Goal: Task Accomplishment & Management: Manage account settings

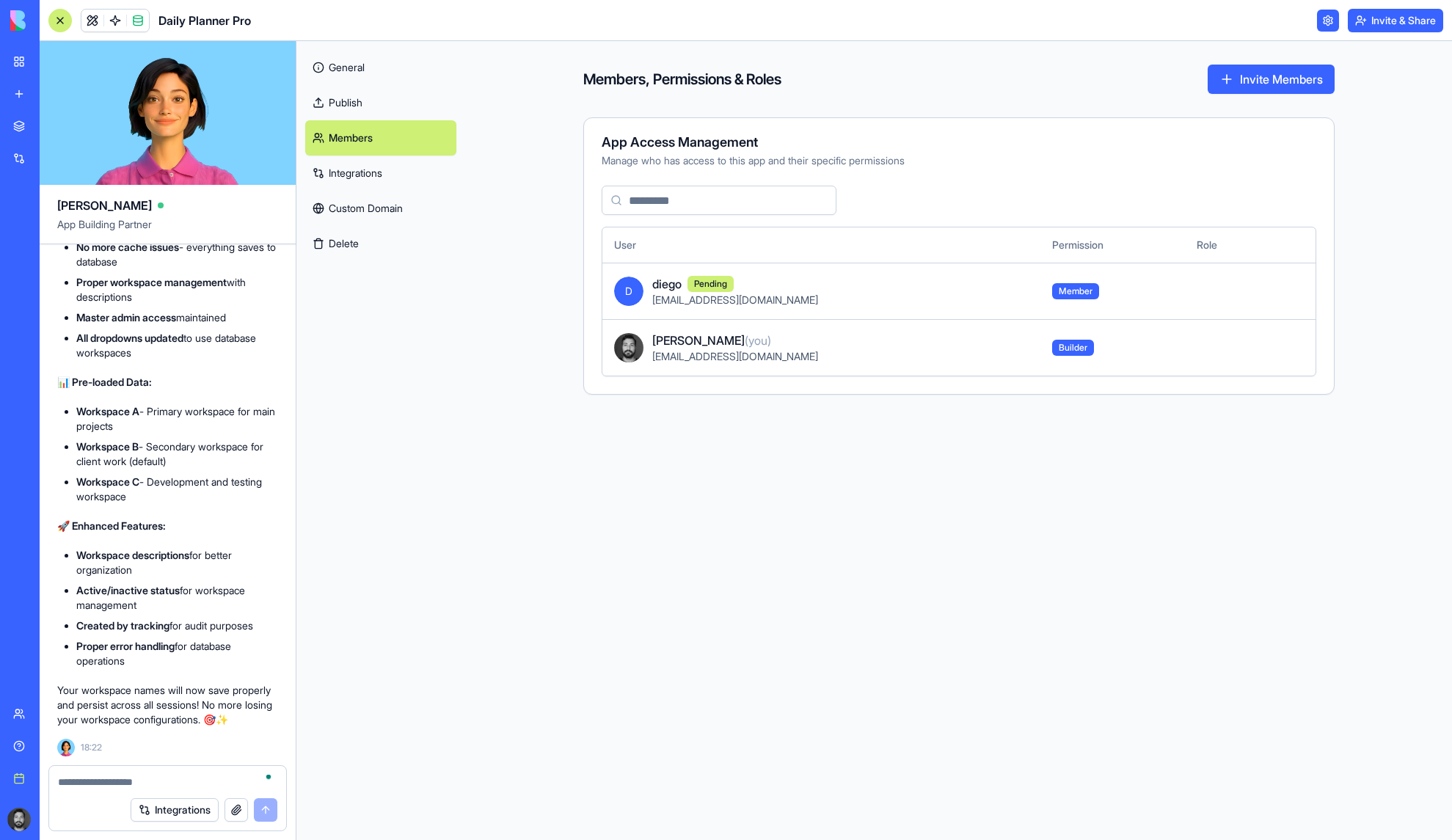
scroll to position [25169, 0]
click at [1330, 18] on link at bounding box center [1328, 20] width 22 height 22
click at [1321, 22] on link at bounding box center [1328, 20] width 22 height 22
click at [1319, 17] on link at bounding box center [1328, 20] width 22 height 22
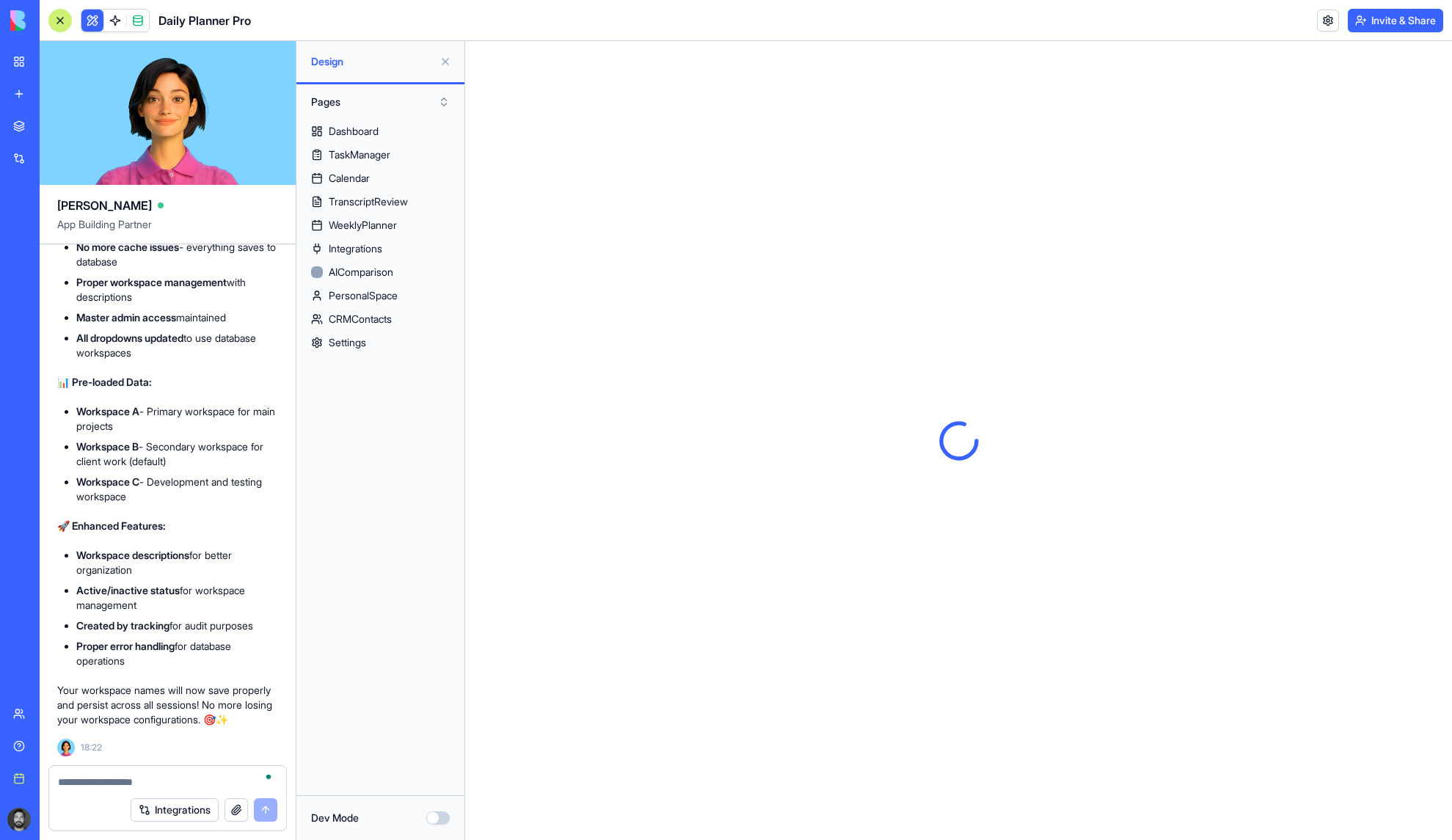
click at [1407, 112] on div at bounding box center [959, 440] width 987 height 799
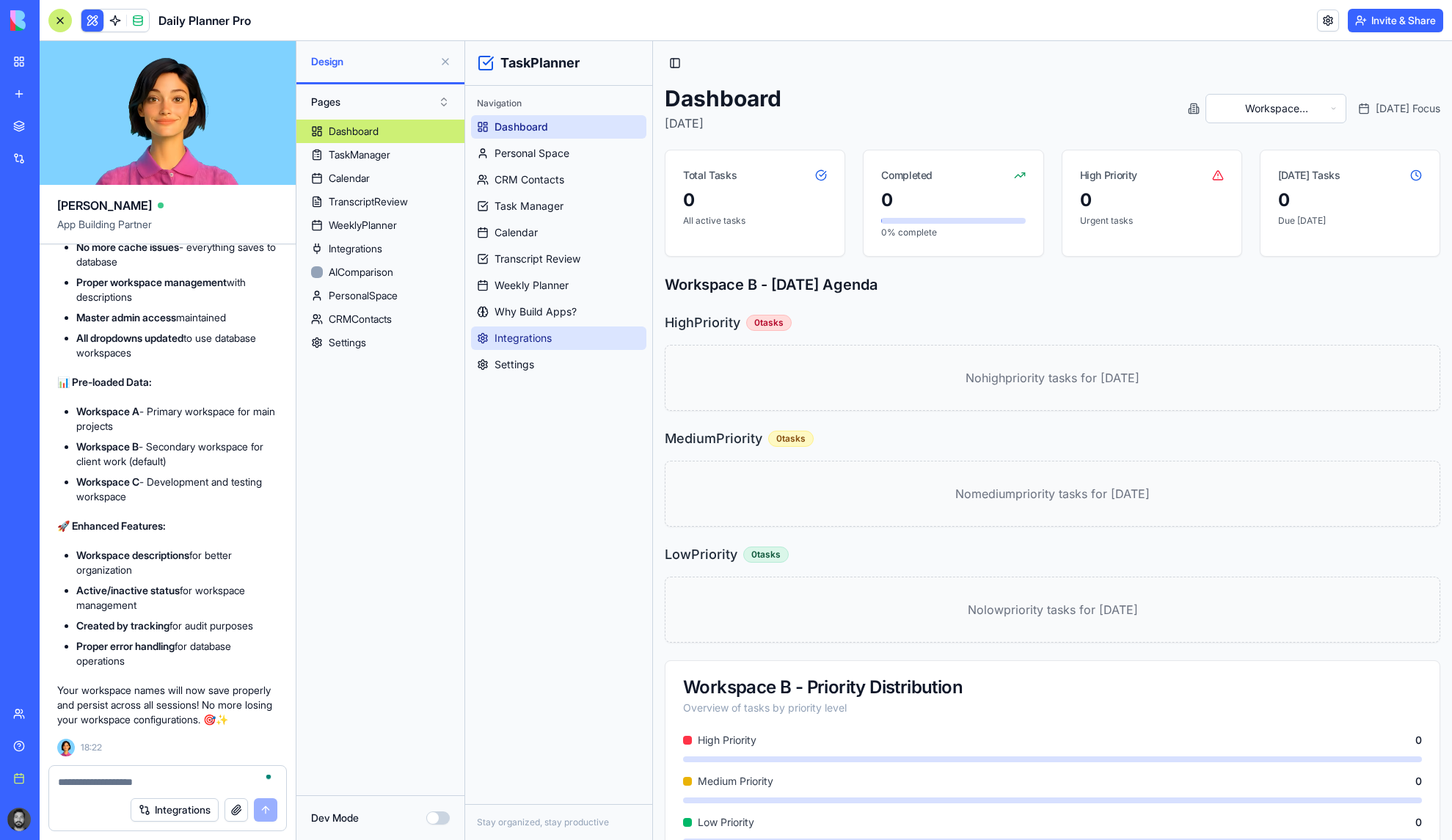
click at [521, 345] on span "Integrations" at bounding box center [524, 338] width 57 height 14
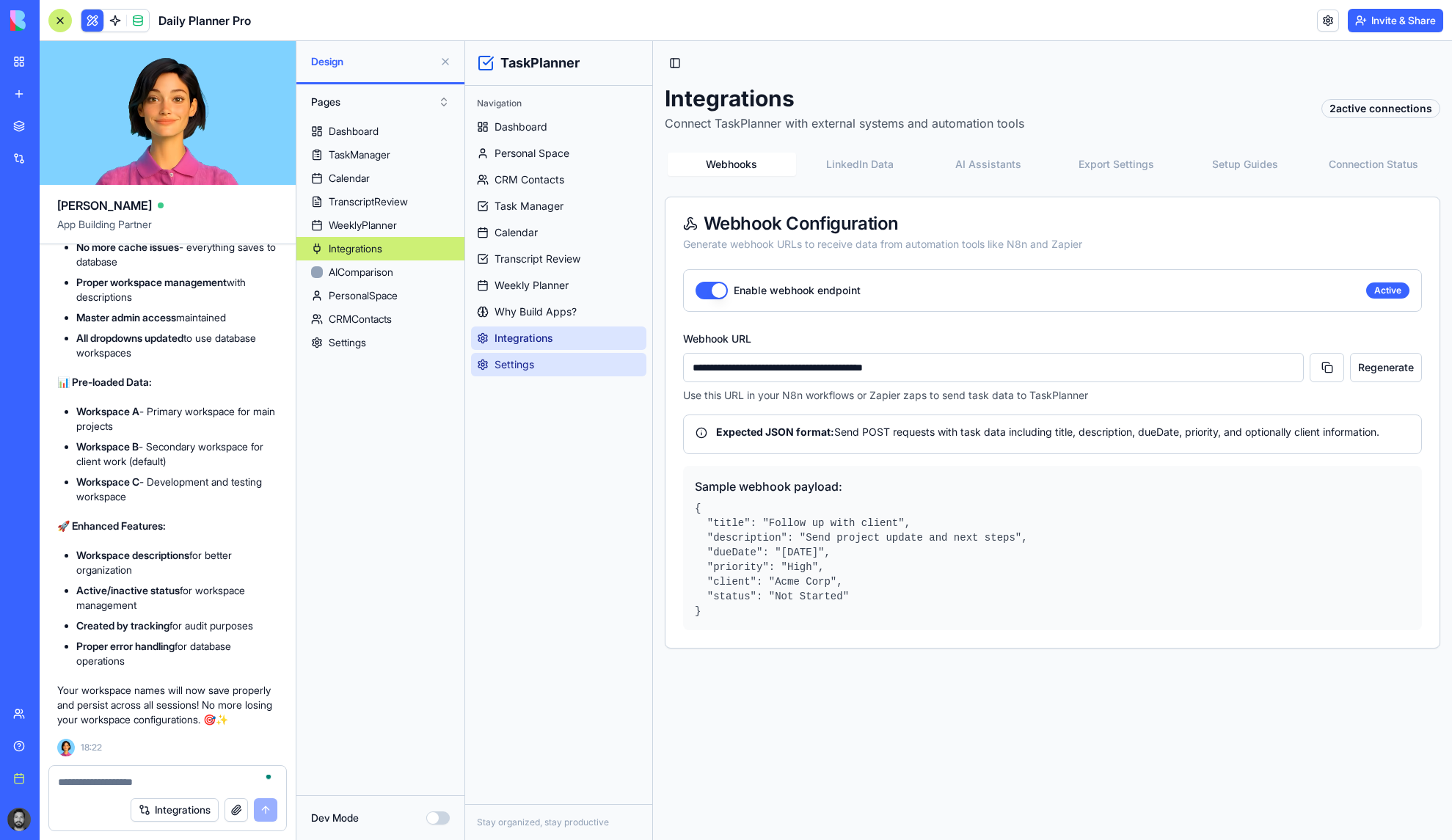
click at [527, 364] on span "Settings" at bounding box center [514, 364] width 39 height 14
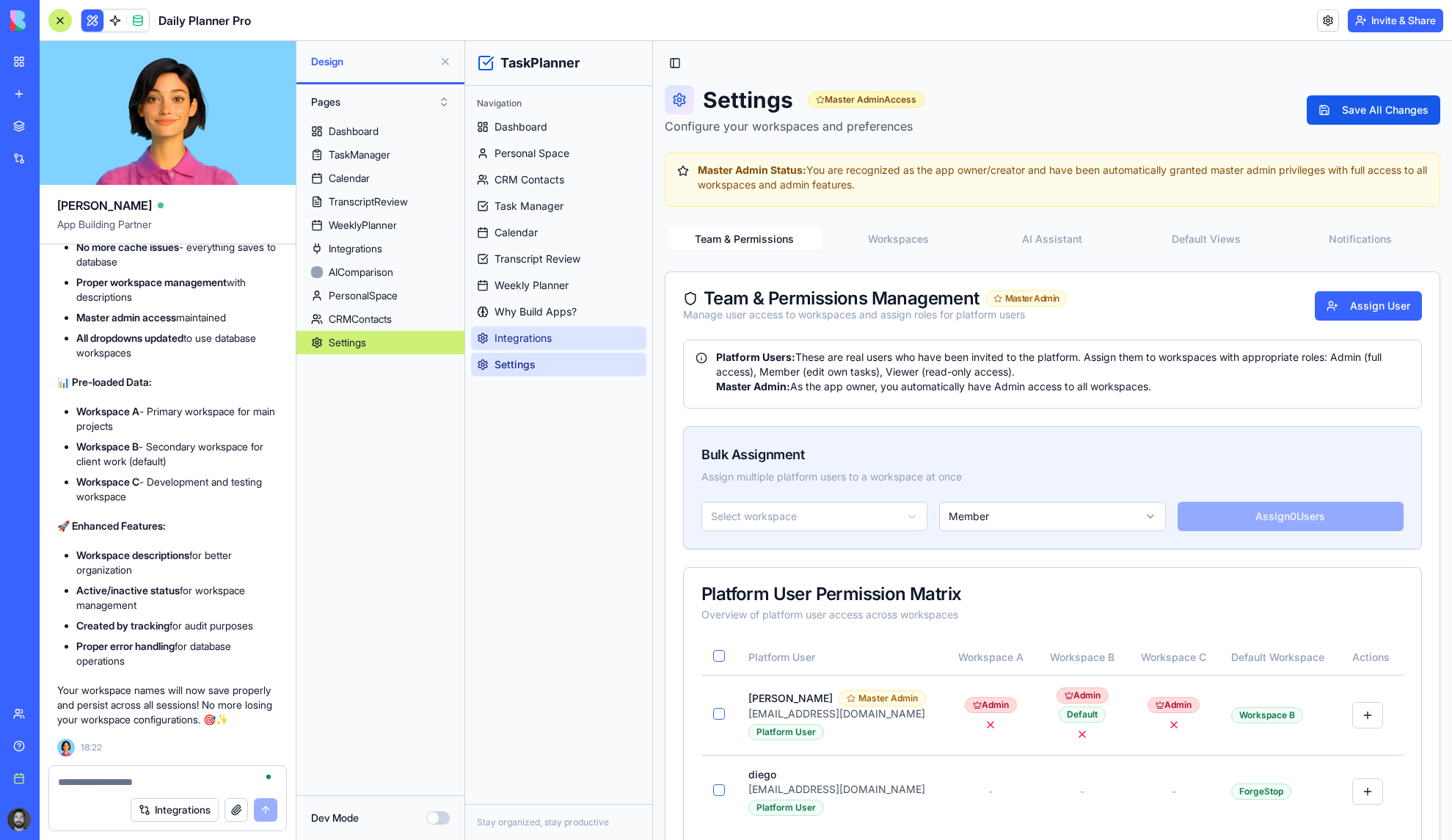
click at [529, 338] on span "Integrations" at bounding box center [524, 338] width 57 height 14
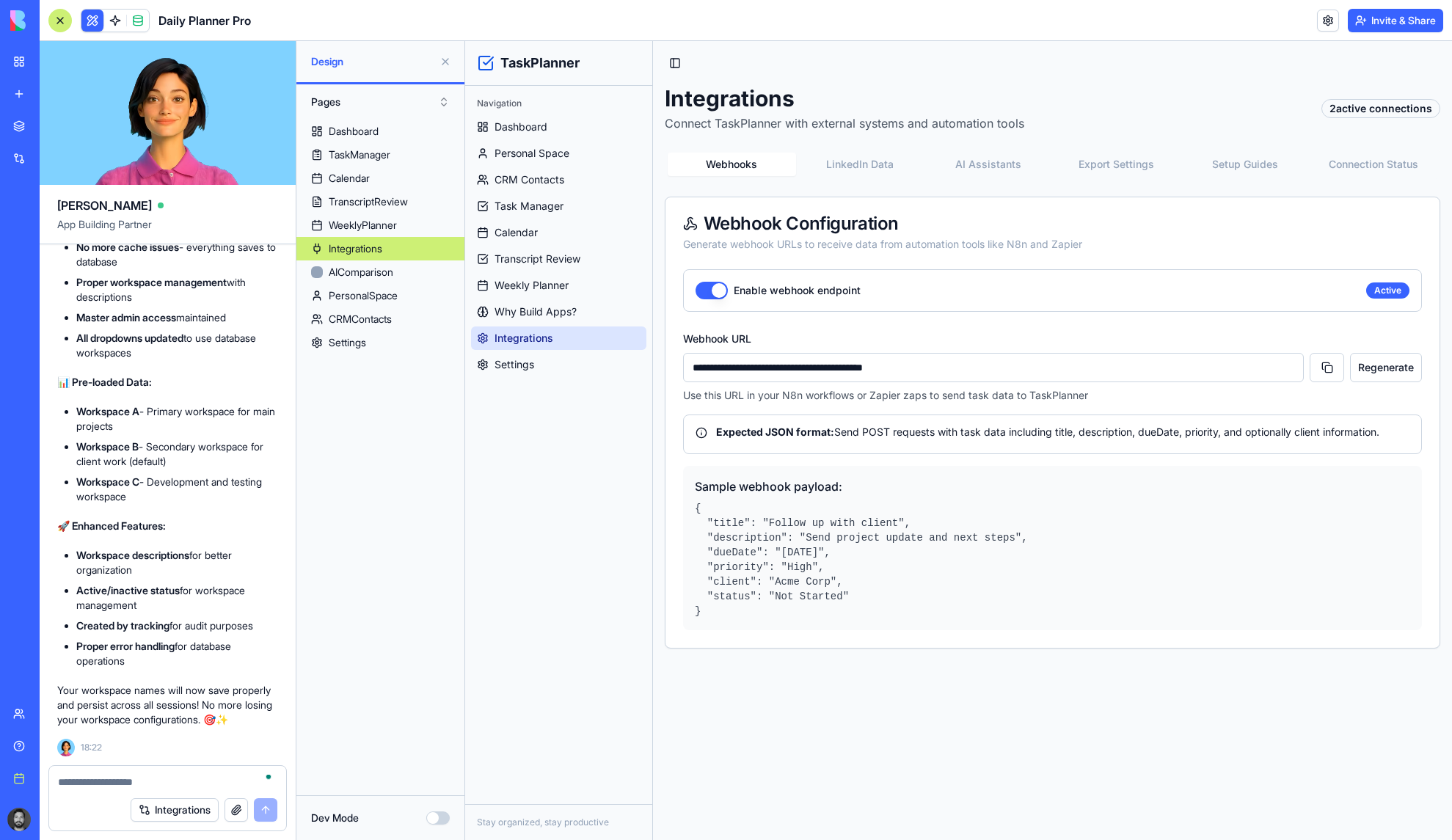
click at [524, 348] on link "Integrations" at bounding box center [559, 338] width 175 height 23
click at [521, 365] on span "Settings" at bounding box center [514, 364] width 39 height 14
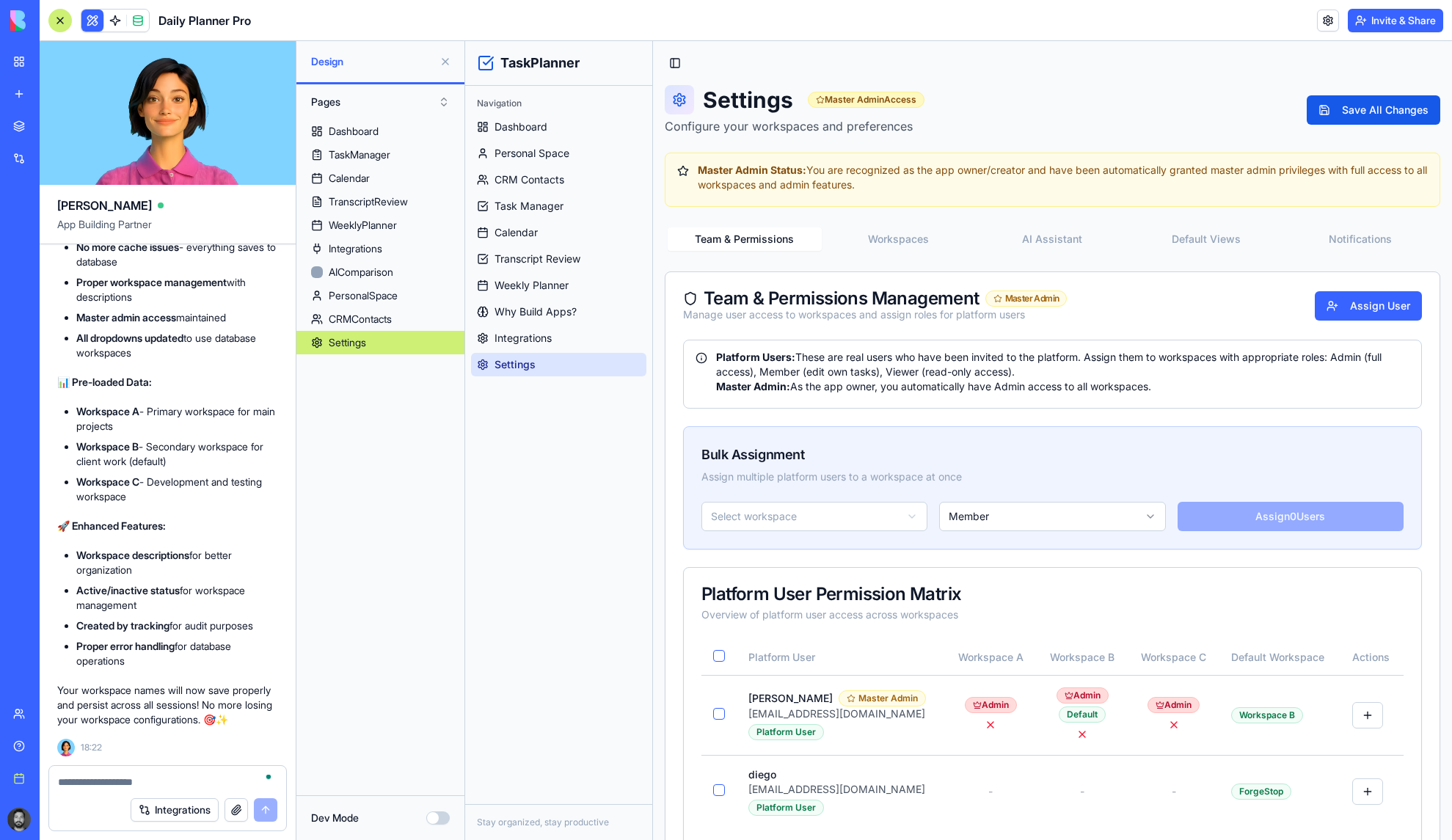
click at [198, 782] on textarea "To enrich screen reader interactions, please activate Accessibility in Grammarl…" at bounding box center [168, 782] width 219 height 14
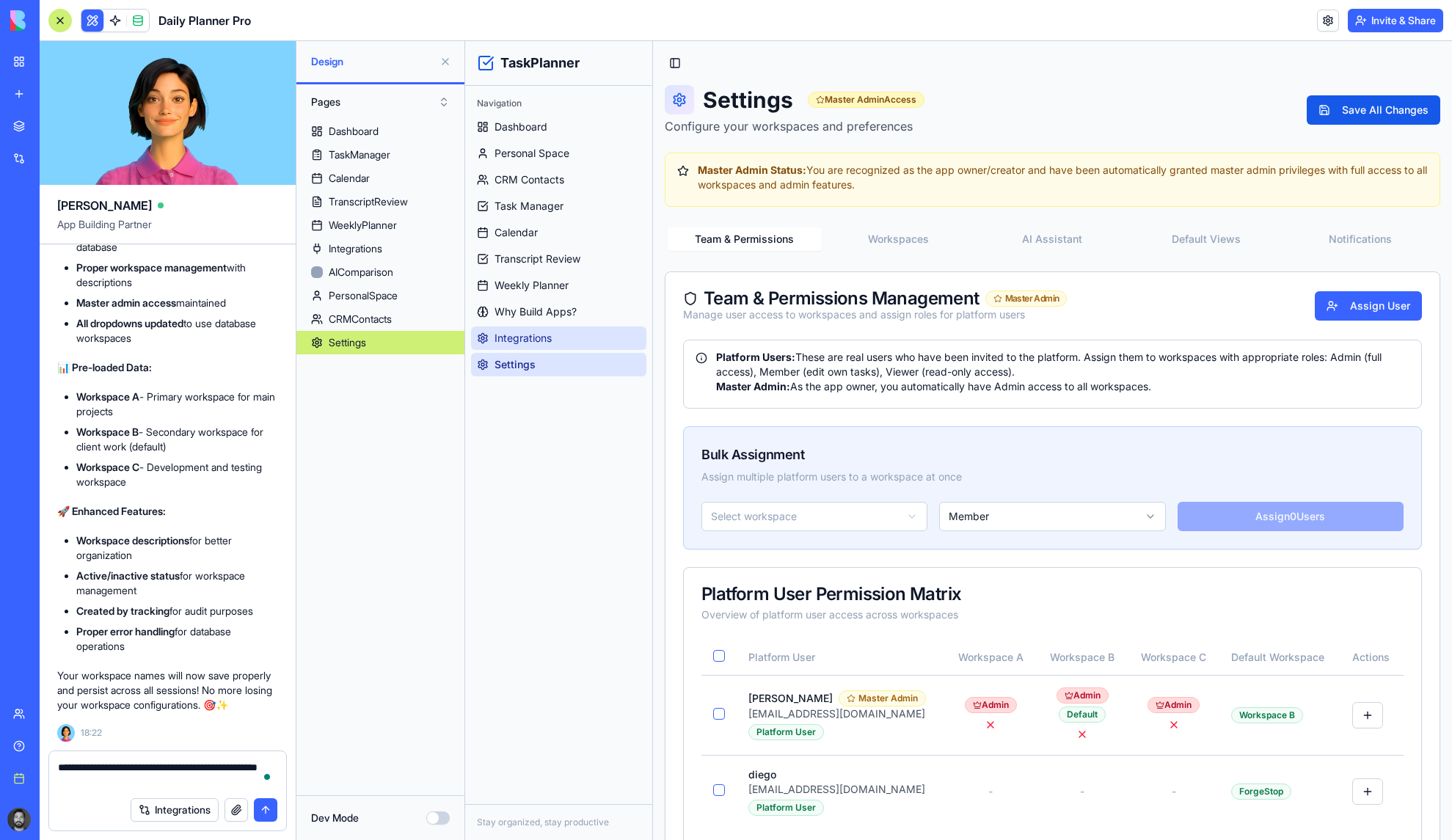
click at [533, 333] on span "Integrations" at bounding box center [524, 338] width 57 height 14
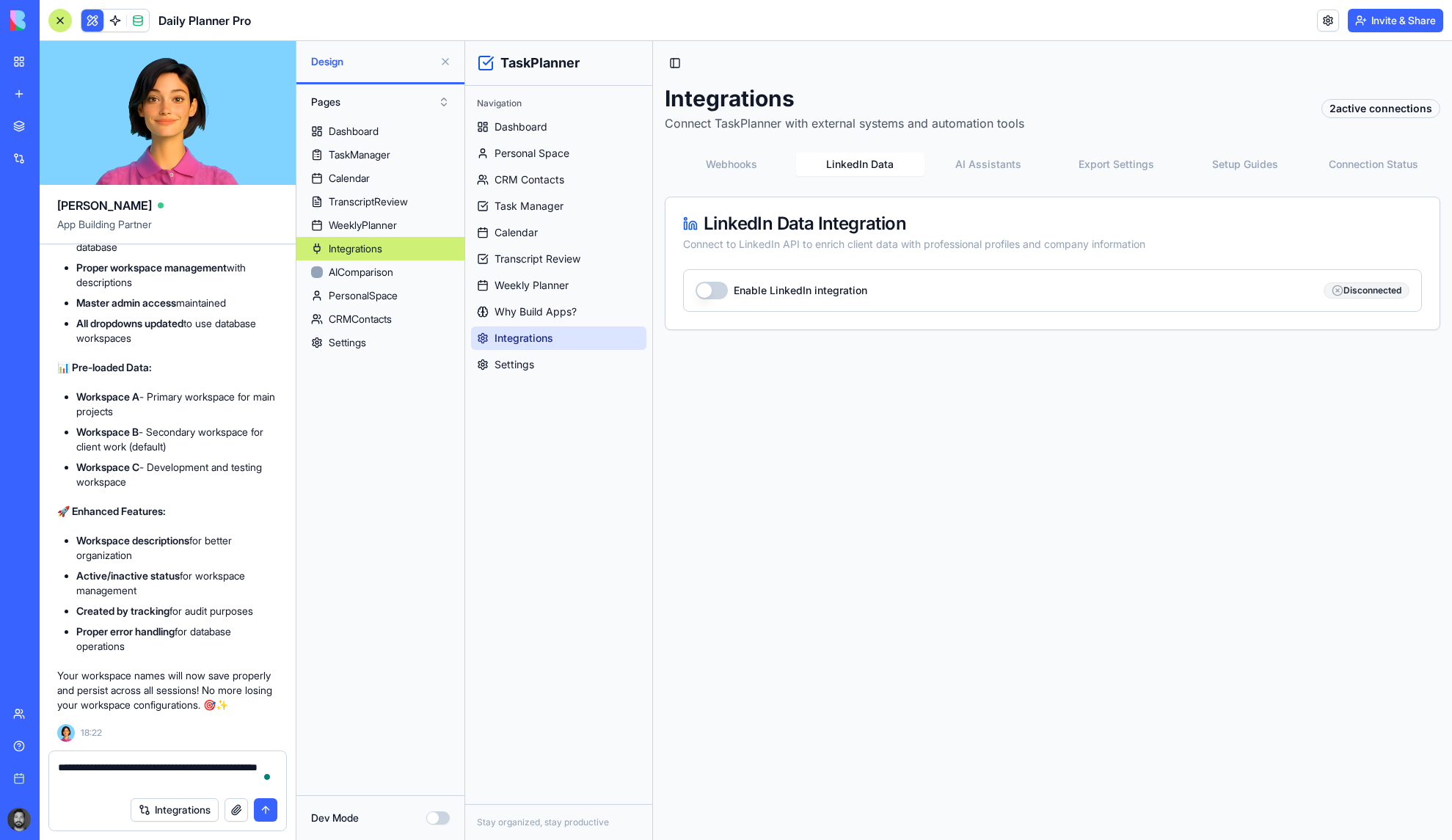
click at [863, 157] on button "LinkedIn Data" at bounding box center [860, 164] width 128 height 23
click at [1023, 166] on button "AI Assistants" at bounding box center [989, 164] width 128 height 23
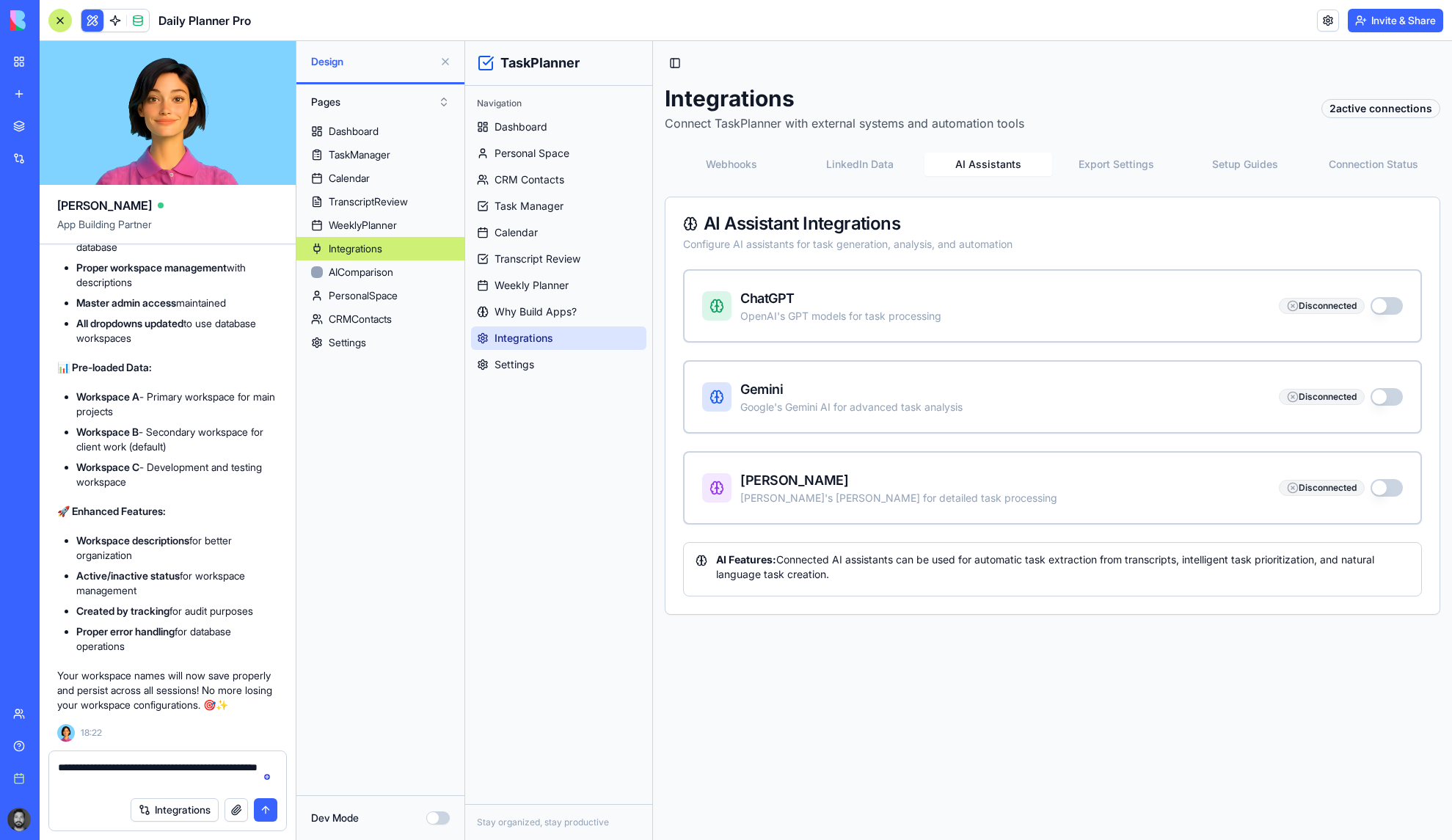
click at [1120, 159] on button "Export Settings" at bounding box center [1117, 164] width 128 height 23
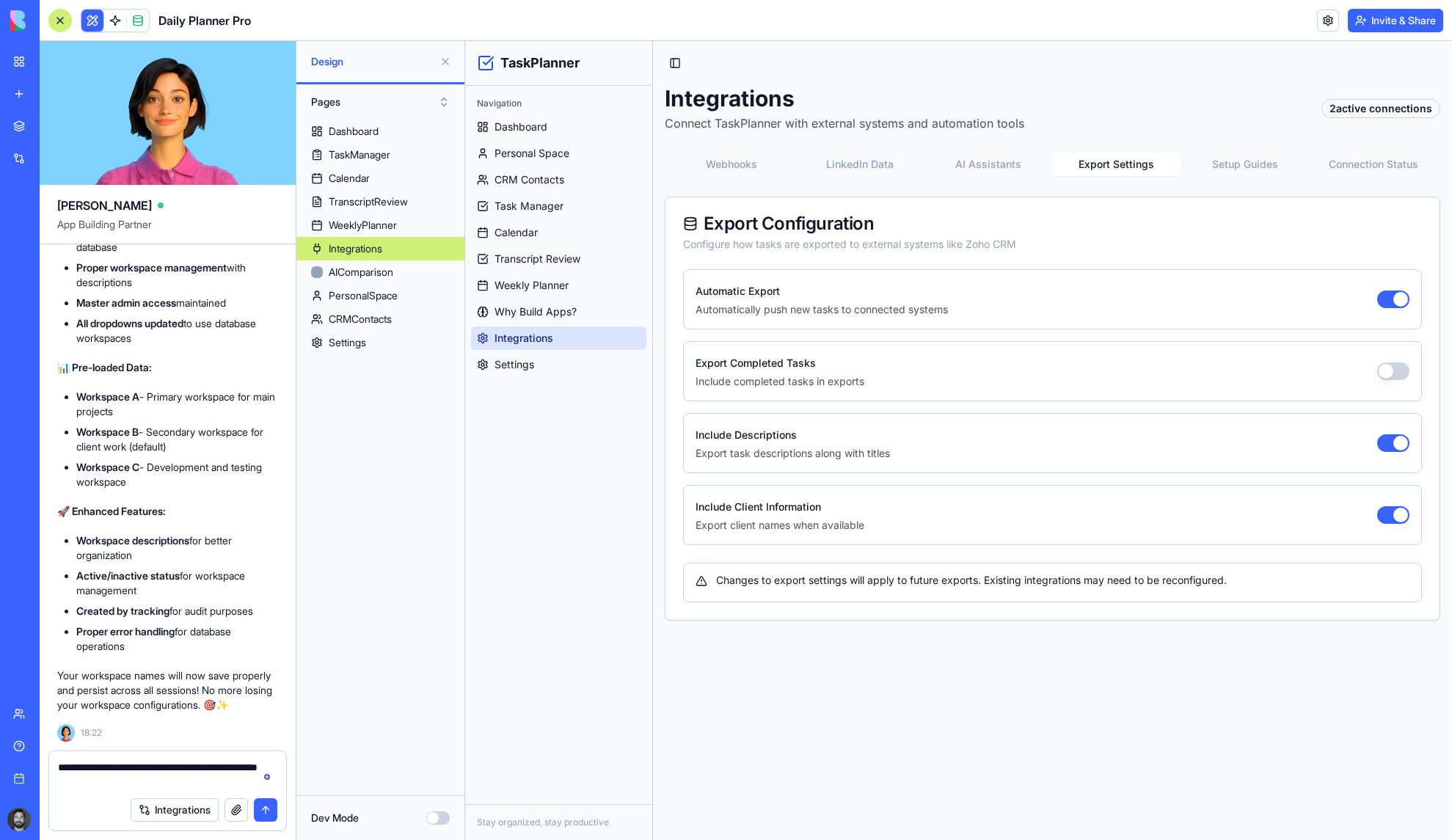
click at [1254, 155] on button "Setup Guides" at bounding box center [1245, 164] width 128 height 23
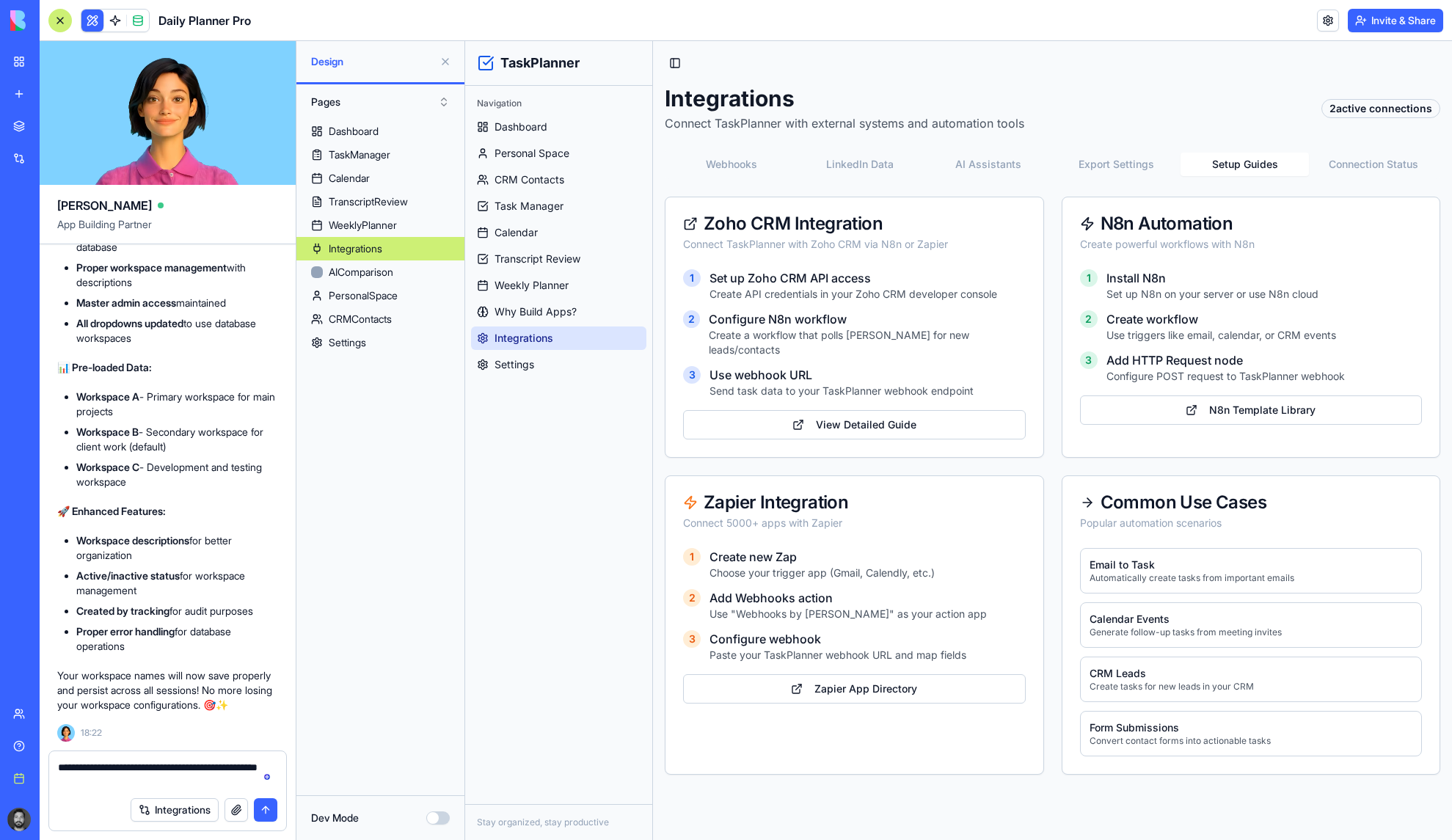
click at [1355, 161] on button "Connection Status" at bounding box center [1373, 164] width 128 height 23
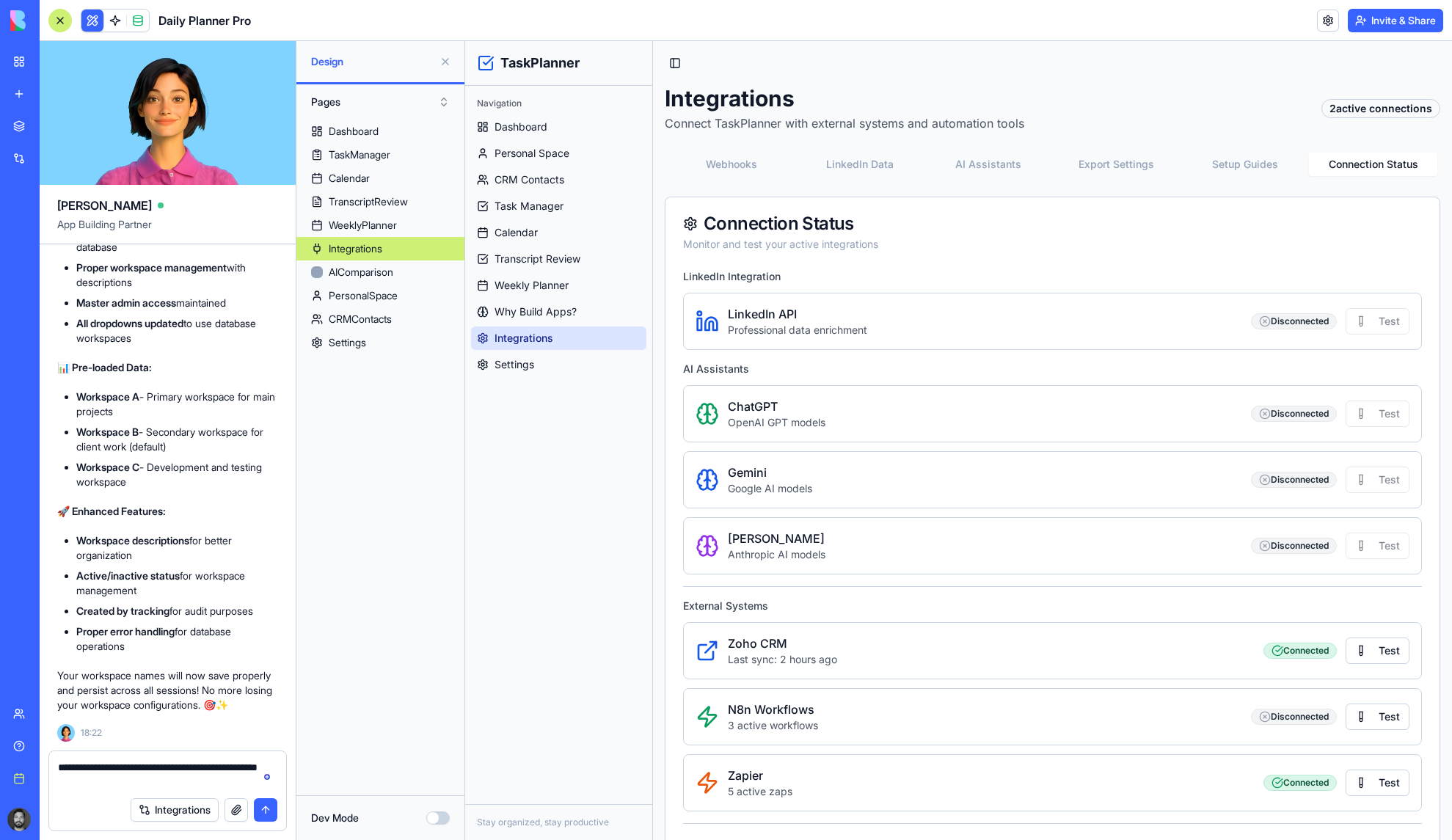
click at [748, 152] on div "Webhooks LinkedIn Data AI Assistants Export Settings Setup Guides Connection St…" at bounding box center [1052, 164] width 776 height 29
click at [743, 158] on button "Webhooks" at bounding box center [732, 164] width 128 height 23
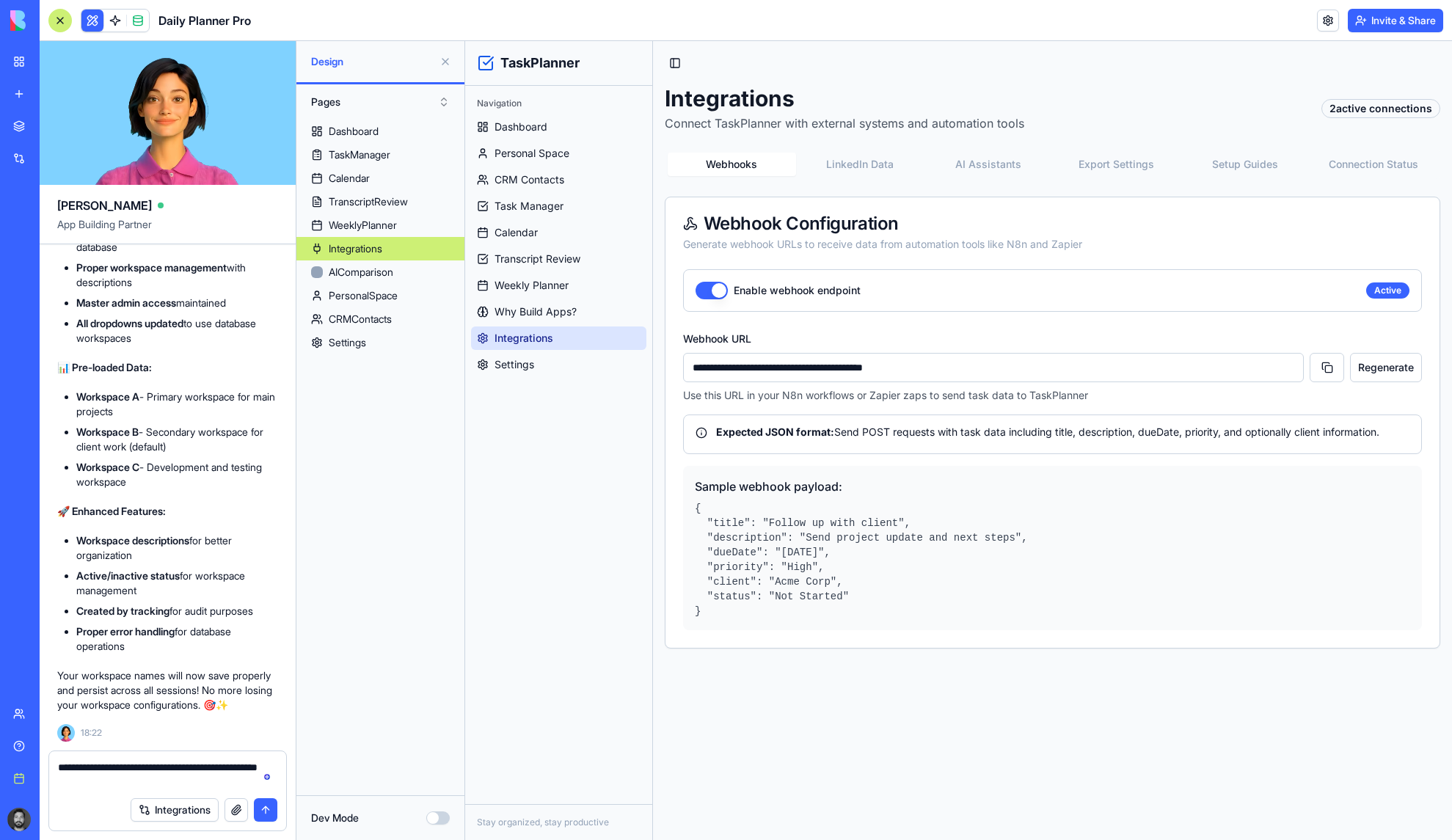
click at [147, 783] on textarea "**********" at bounding box center [168, 774] width 219 height 29
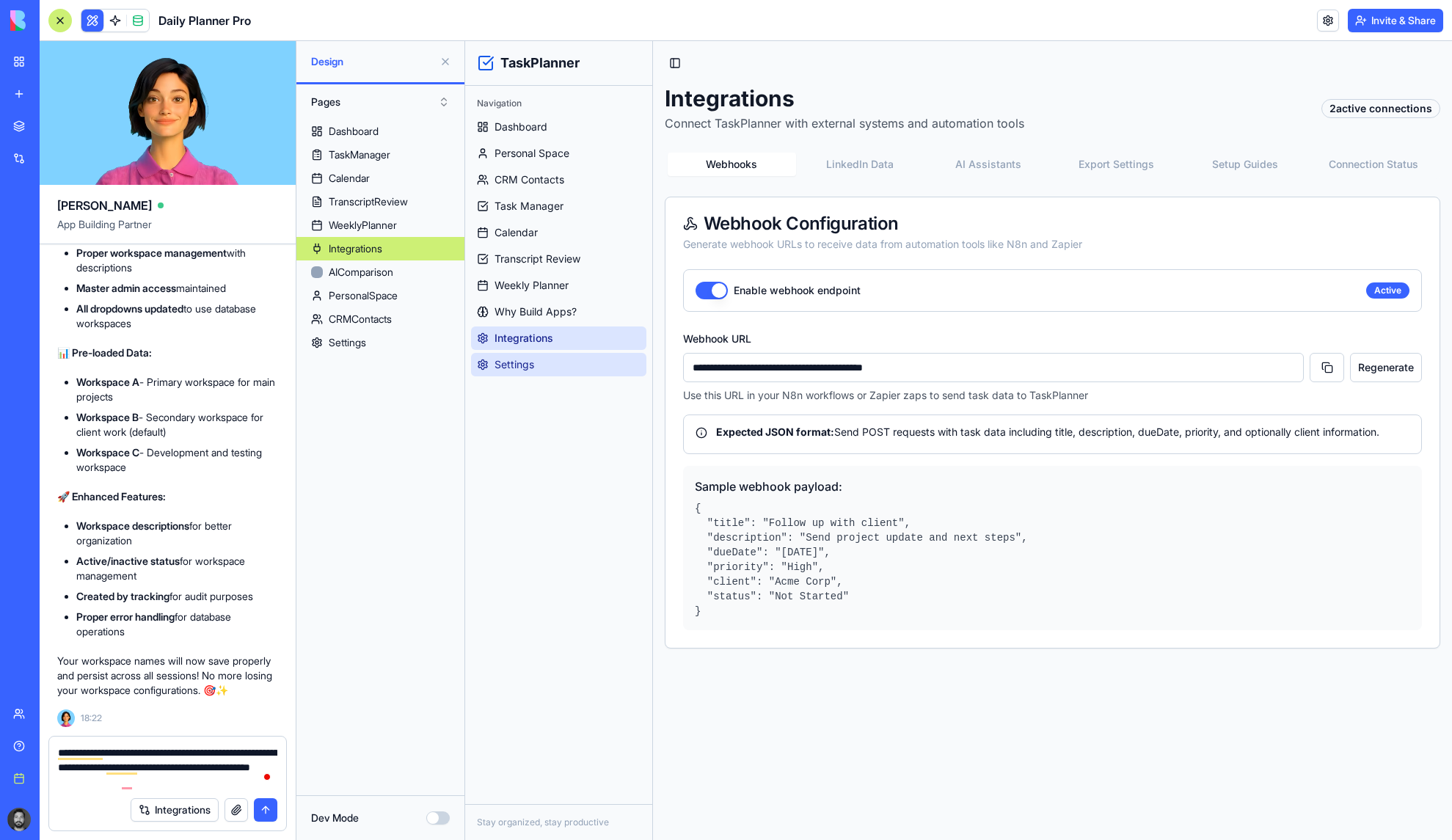
click at [514, 366] on span "Settings" at bounding box center [514, 364] width 39 height 14
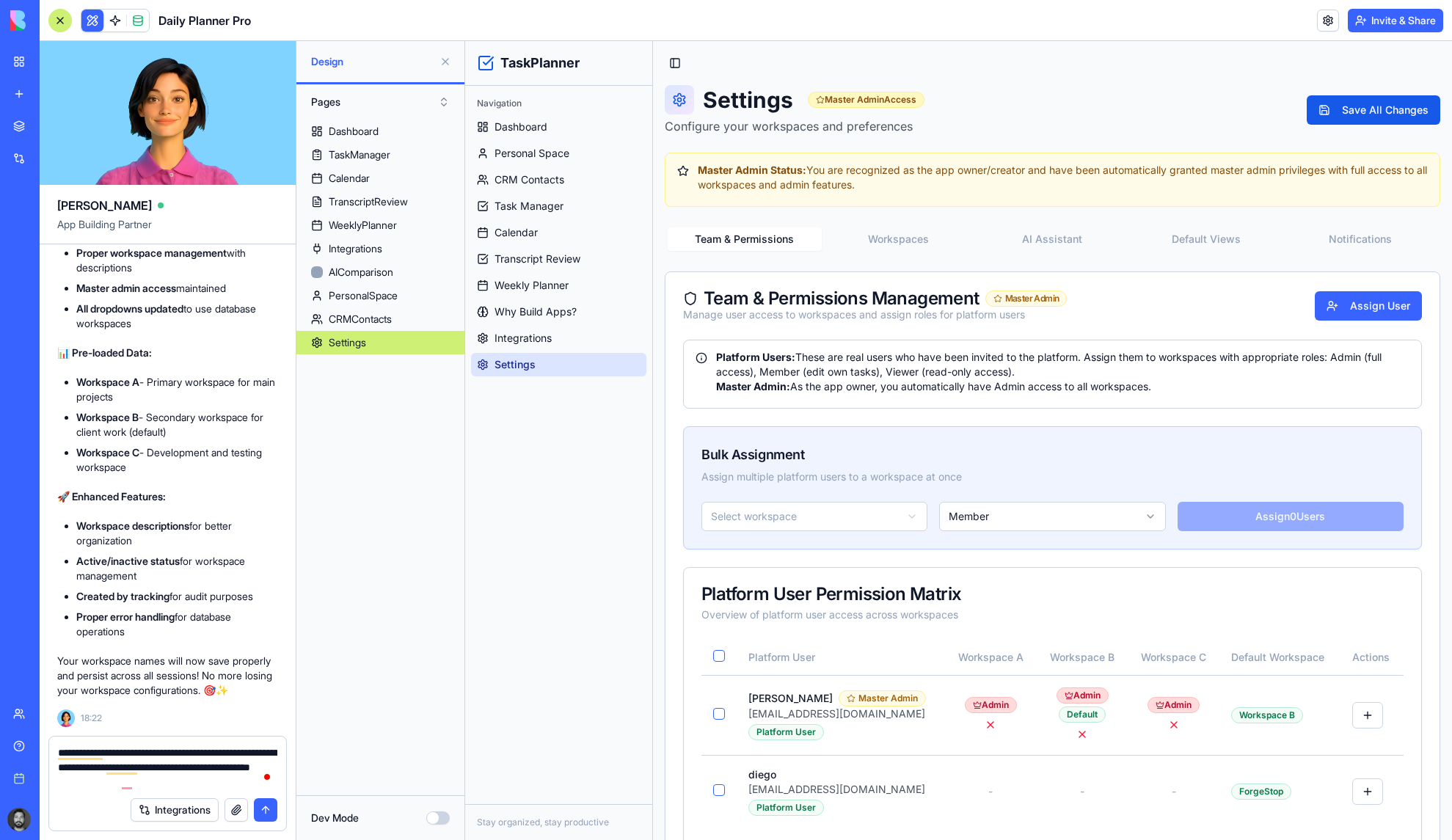
click at [895, 249] on button "Workspaces" at bounding box center [899, 239] width 154 height 23
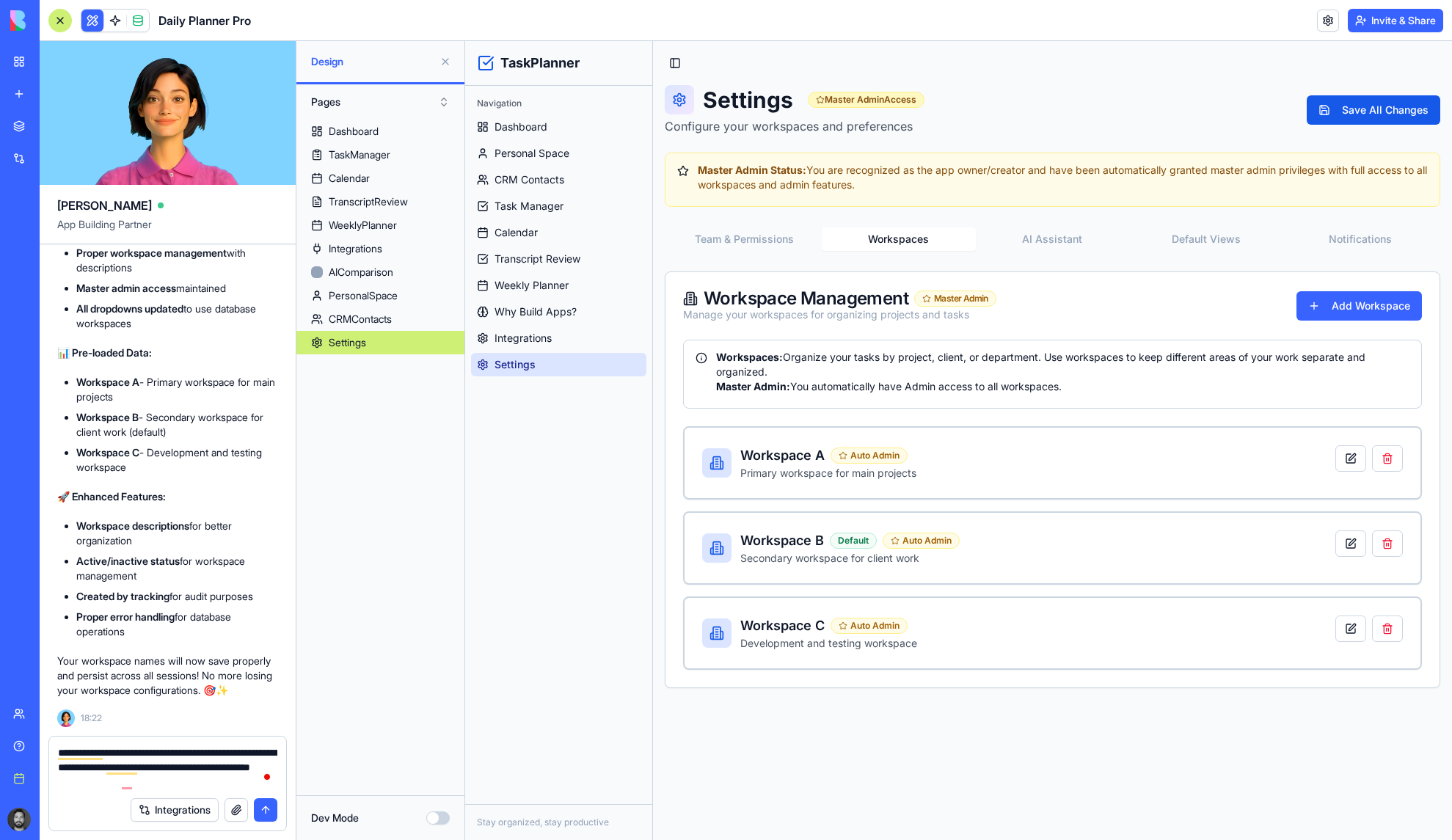
click at [1027, 239] on button "AI Assistant" at bounding box center [1053, 239] width 154 height 23
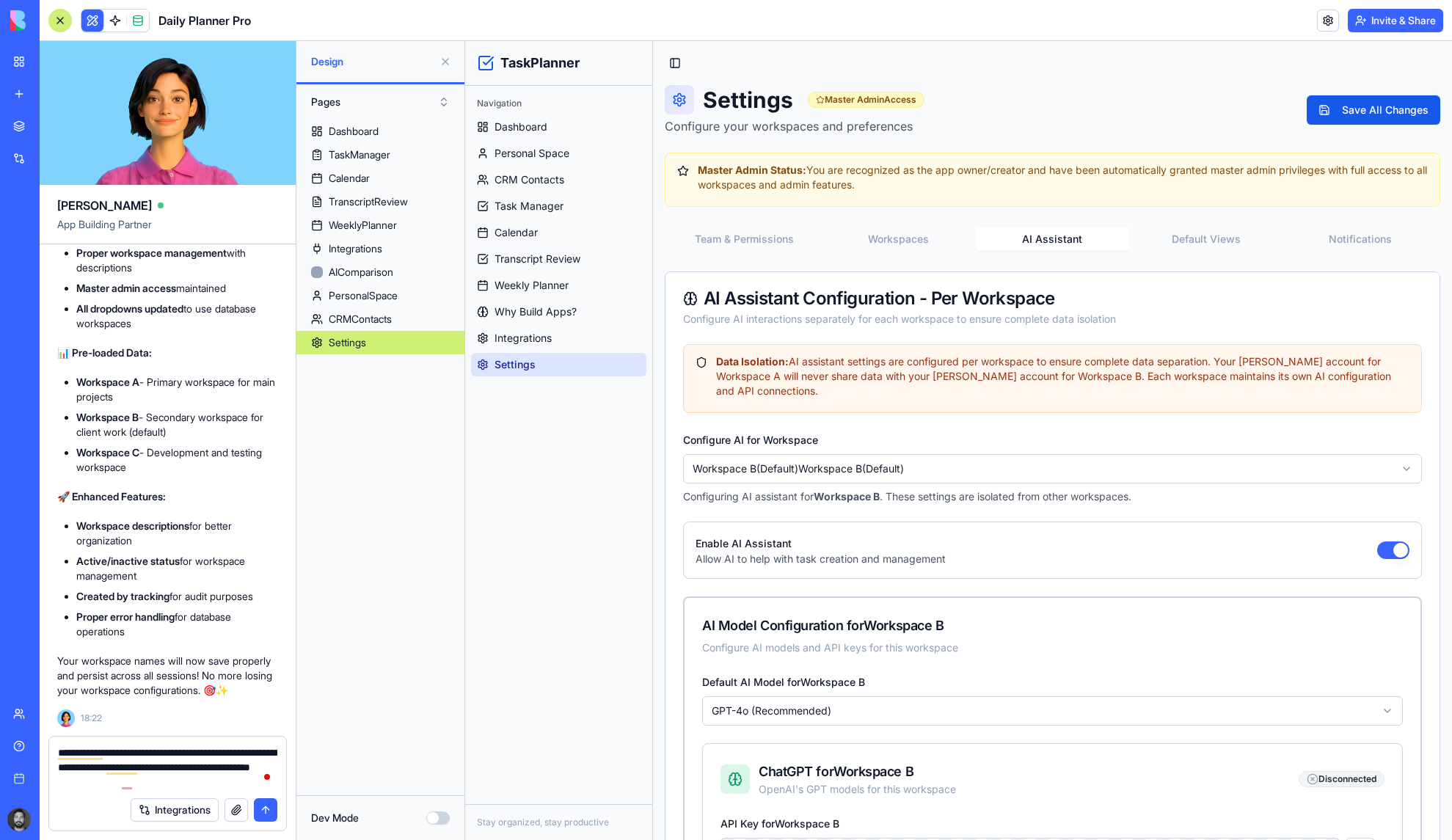
click at [1203, 239] on button "Default Views" at bounding box center [1206, 239] width 154 height 23
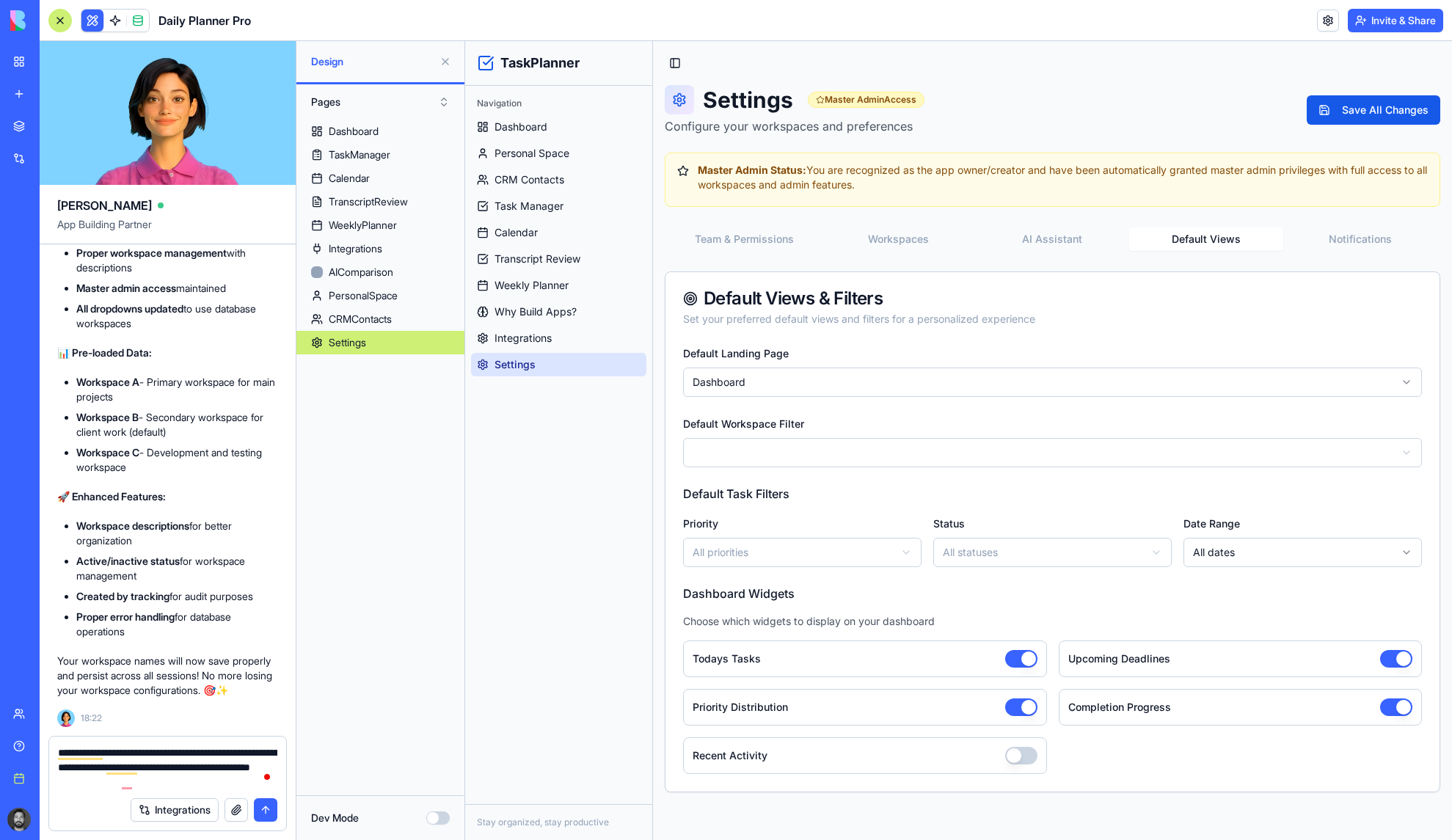
click at [1342, 239] on button "Notifications" at bounding box center [1361, 239] width 154 height 23
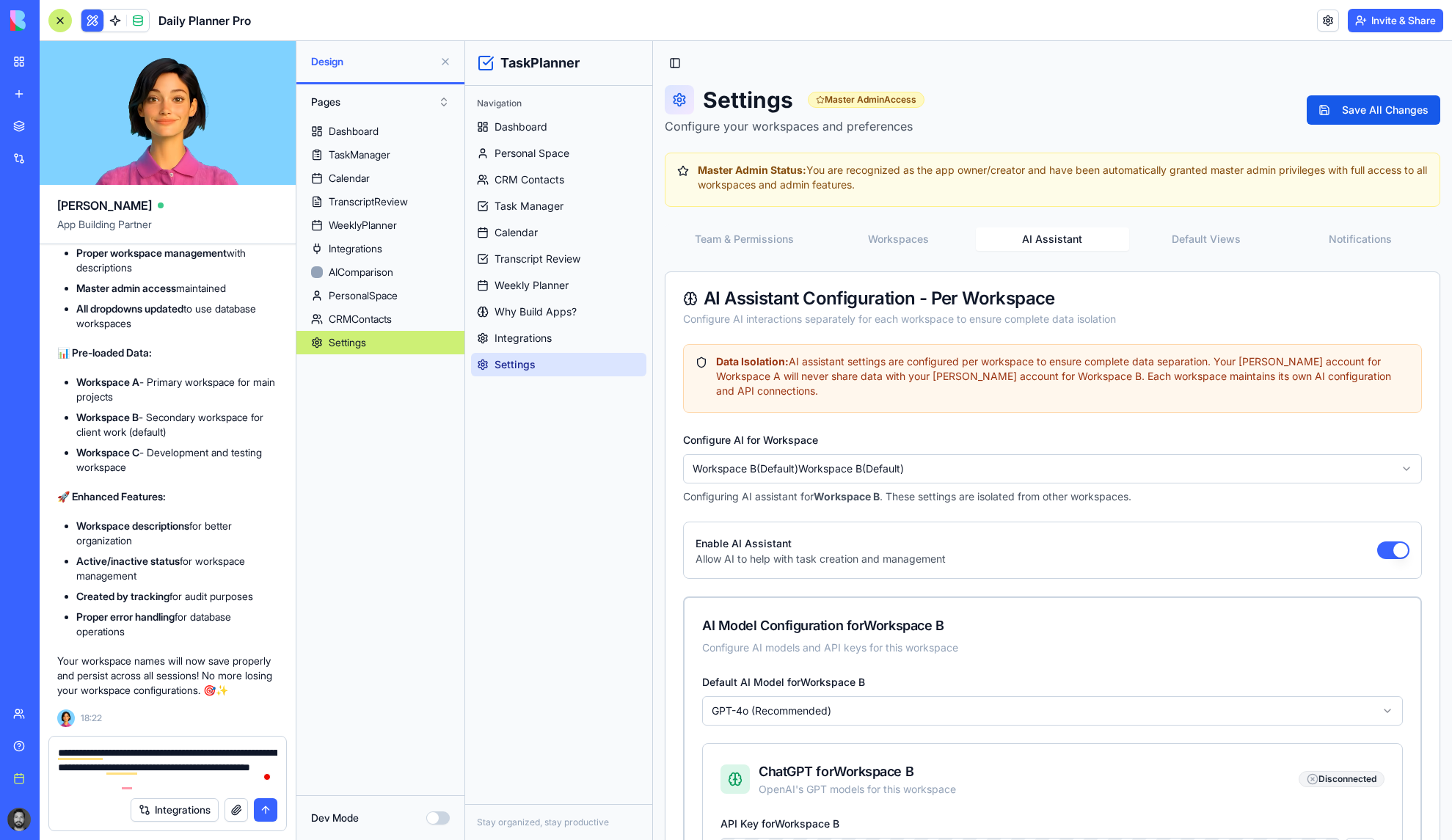
click at [1073, 236] on button "AI Assistant" at bounding box center [1053, 239] width 154 height 23
click at [1232, 236] on button "Default Views" at bounding box center [1206, 239] width 154 height 23
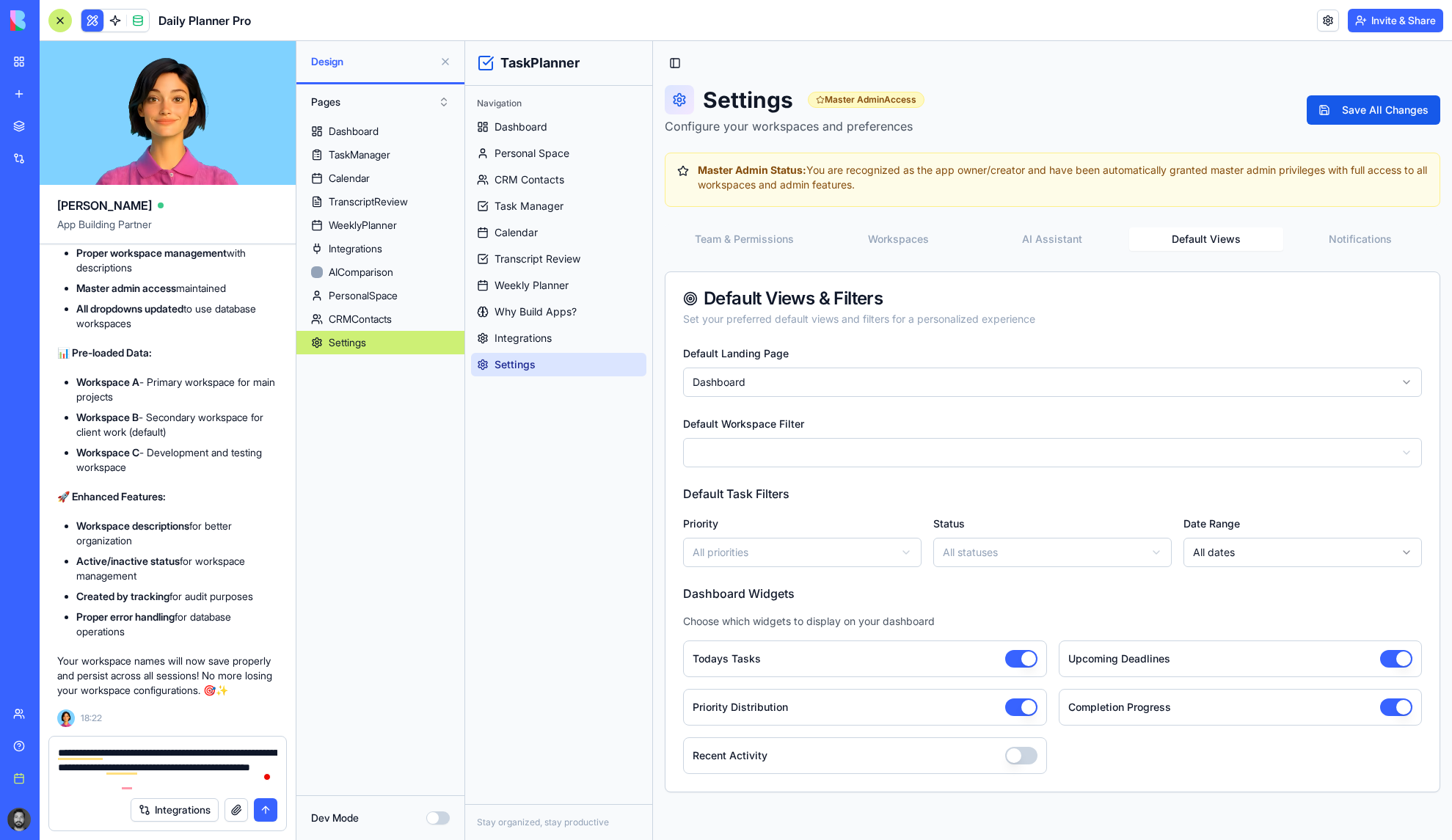
click at [1352, 239] on button "Notifications" at bounding box center [1361, 239] width 154 height 23
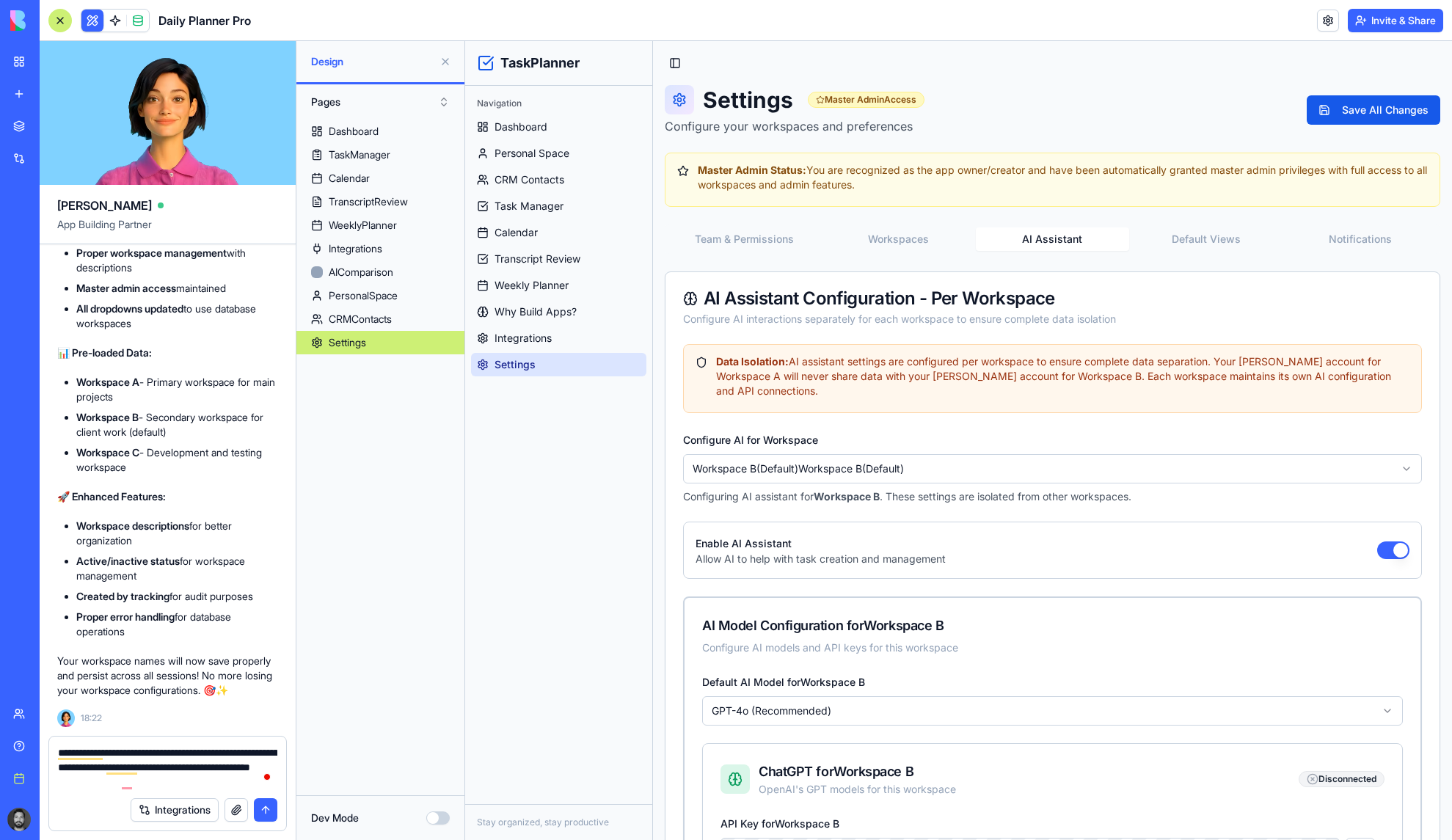
click at [1032, 233] on button "AI Assistant" at bounding box center [1053, 239] width 154 height 23
click at [1191, 230] on button "Default Views" at bounding box center [1206, 239] width 154 height 23
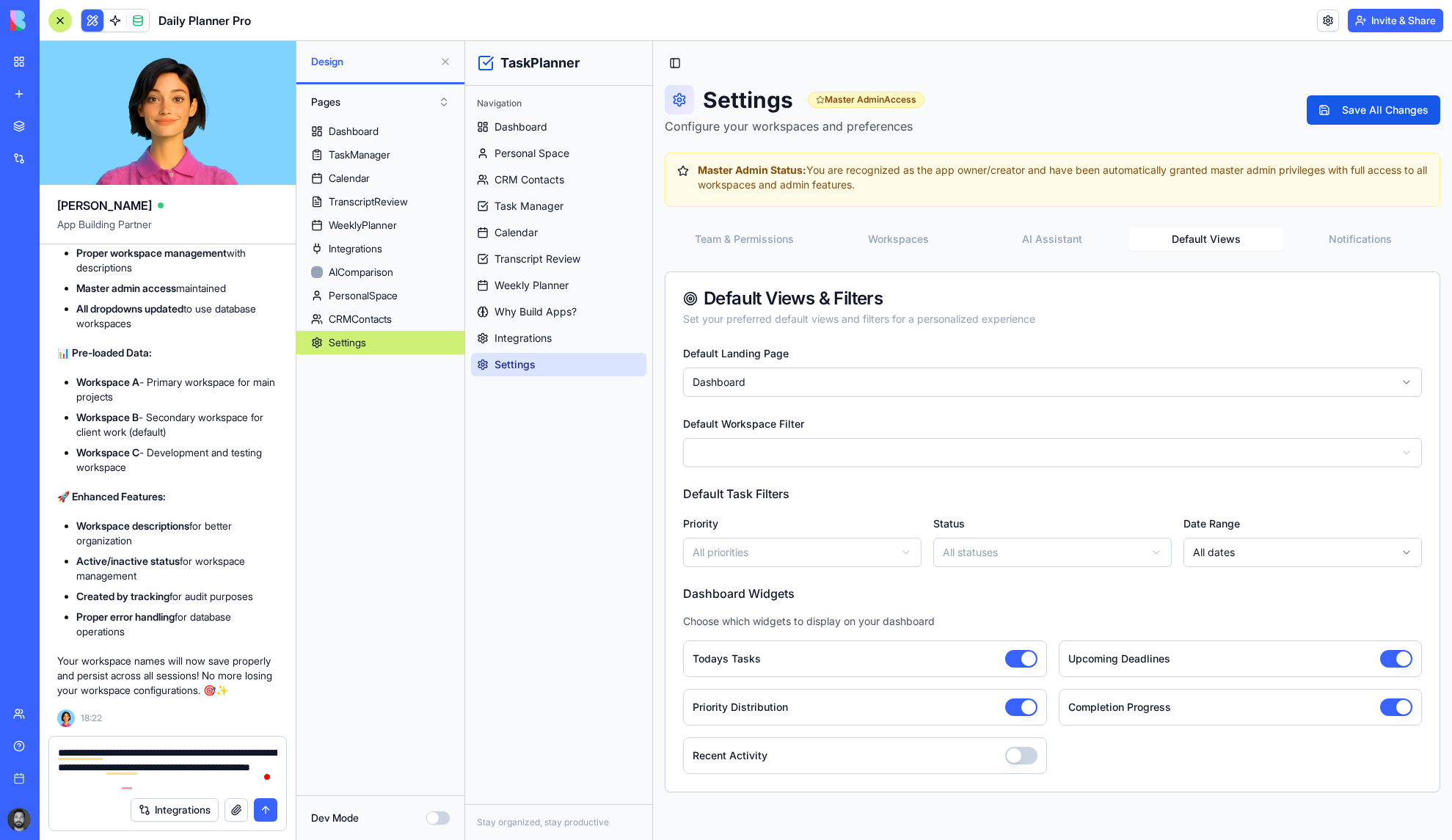
click at [1305, 242] on button "Notifications" at bounding box center [1361, 239] width 154 height 23
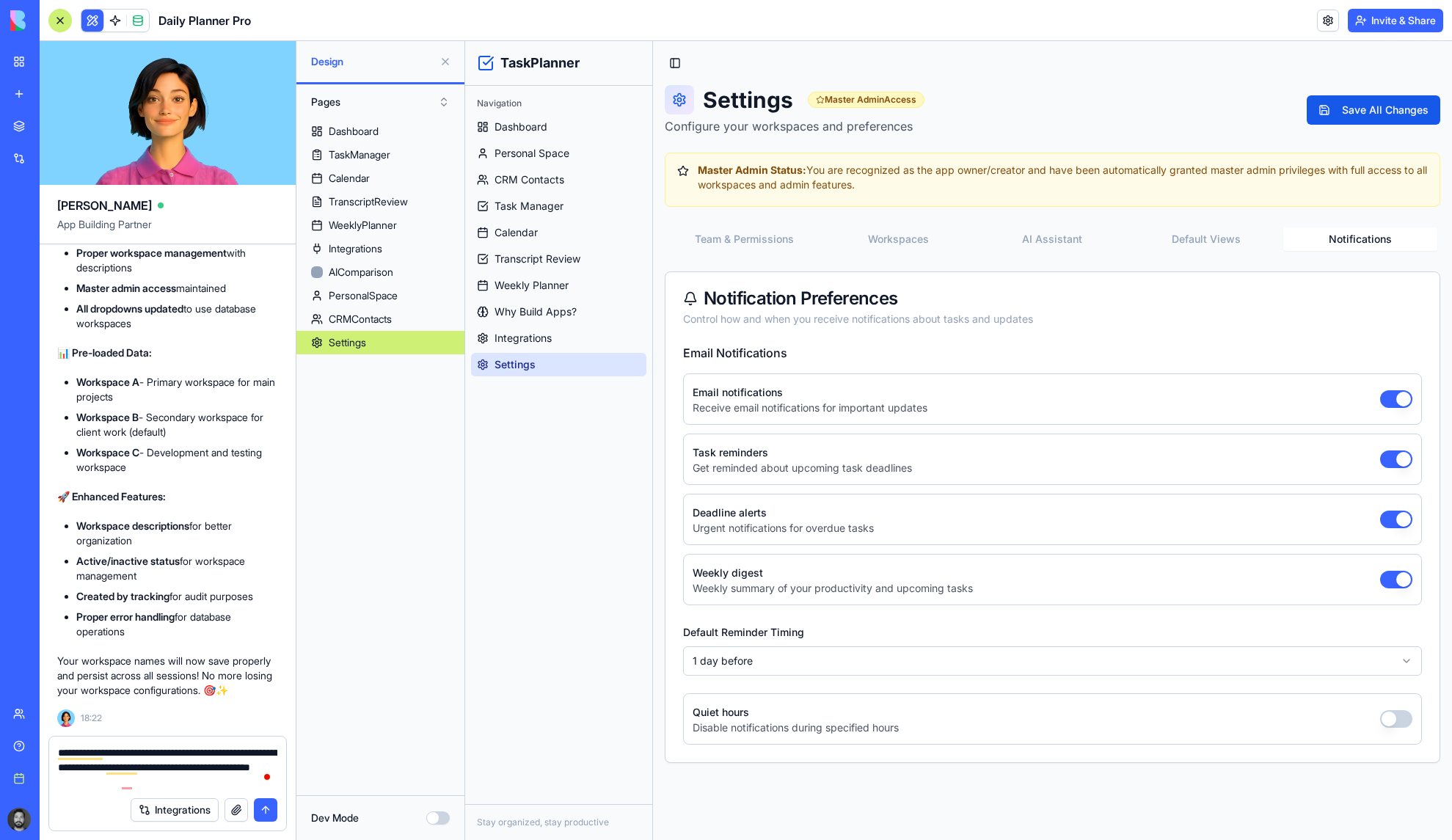
click at [194, 780] on textarea "**********" at bounding box center [168, 767] width 219 height 44
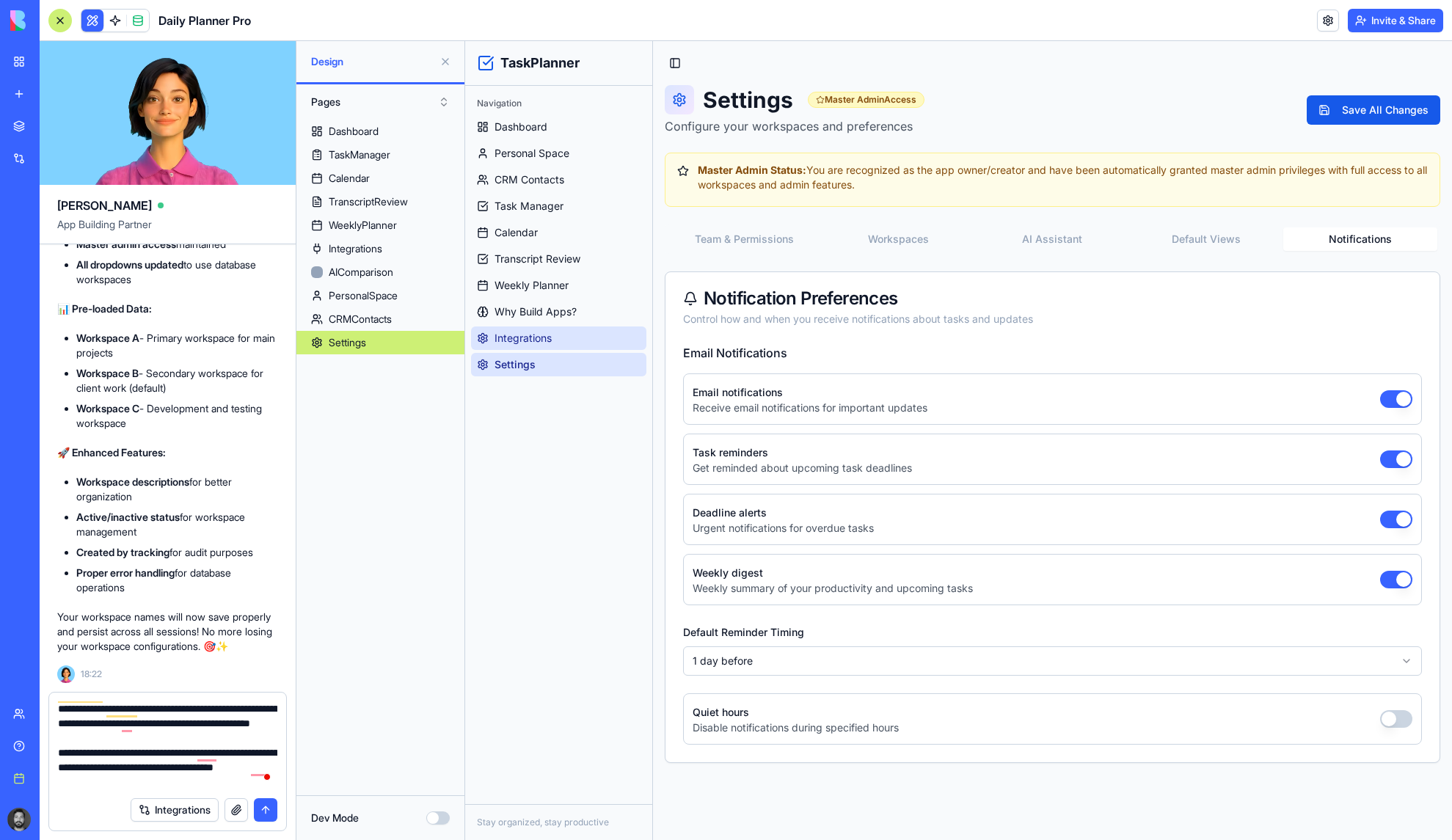
click at [551, 332] on link "Integrations" at bounding box center [559, 338] width 175 height 23
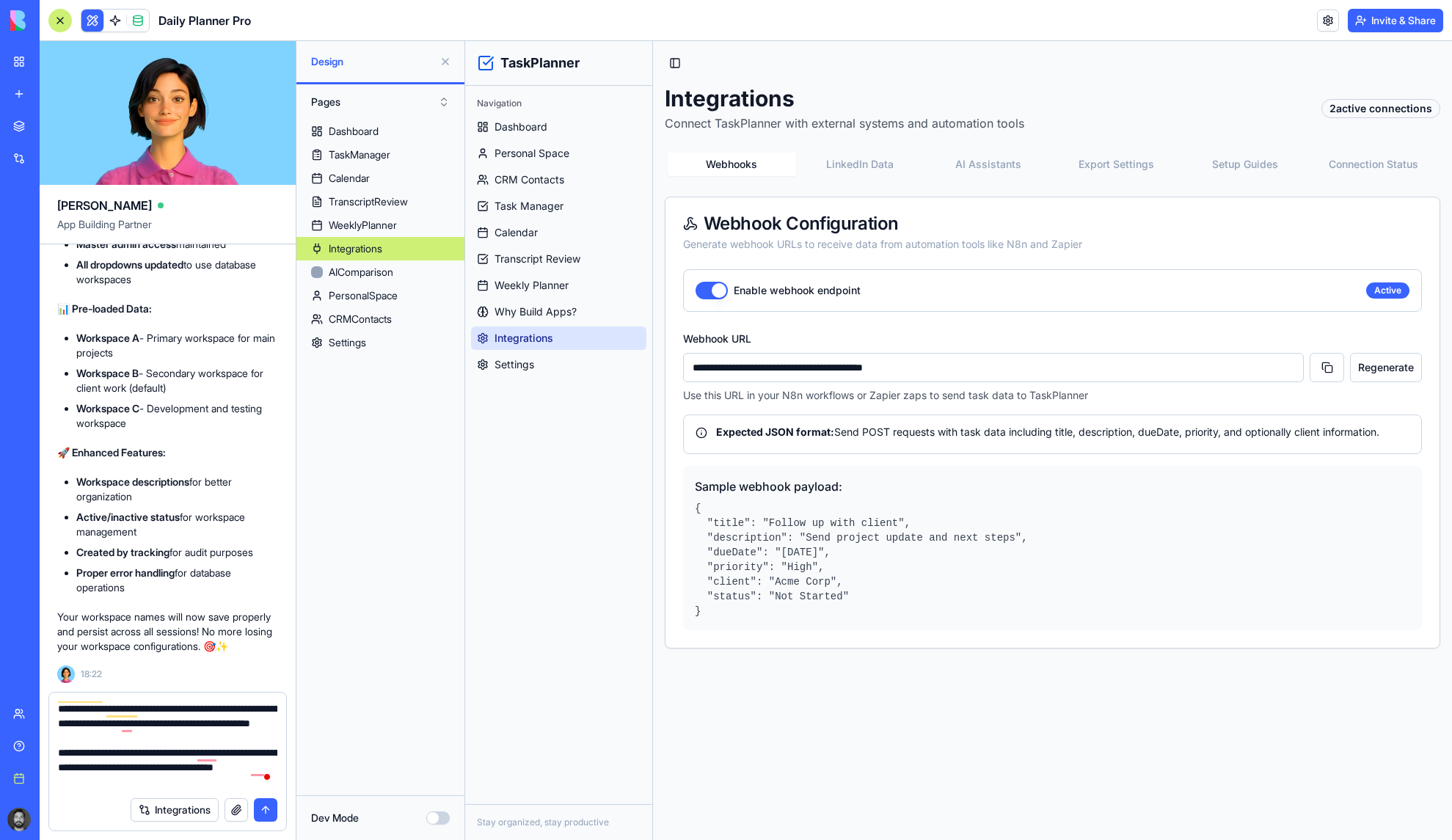
click at [1330, 168] on button "Connection Status" at bounding box center [1373, 164] width 128 height 23
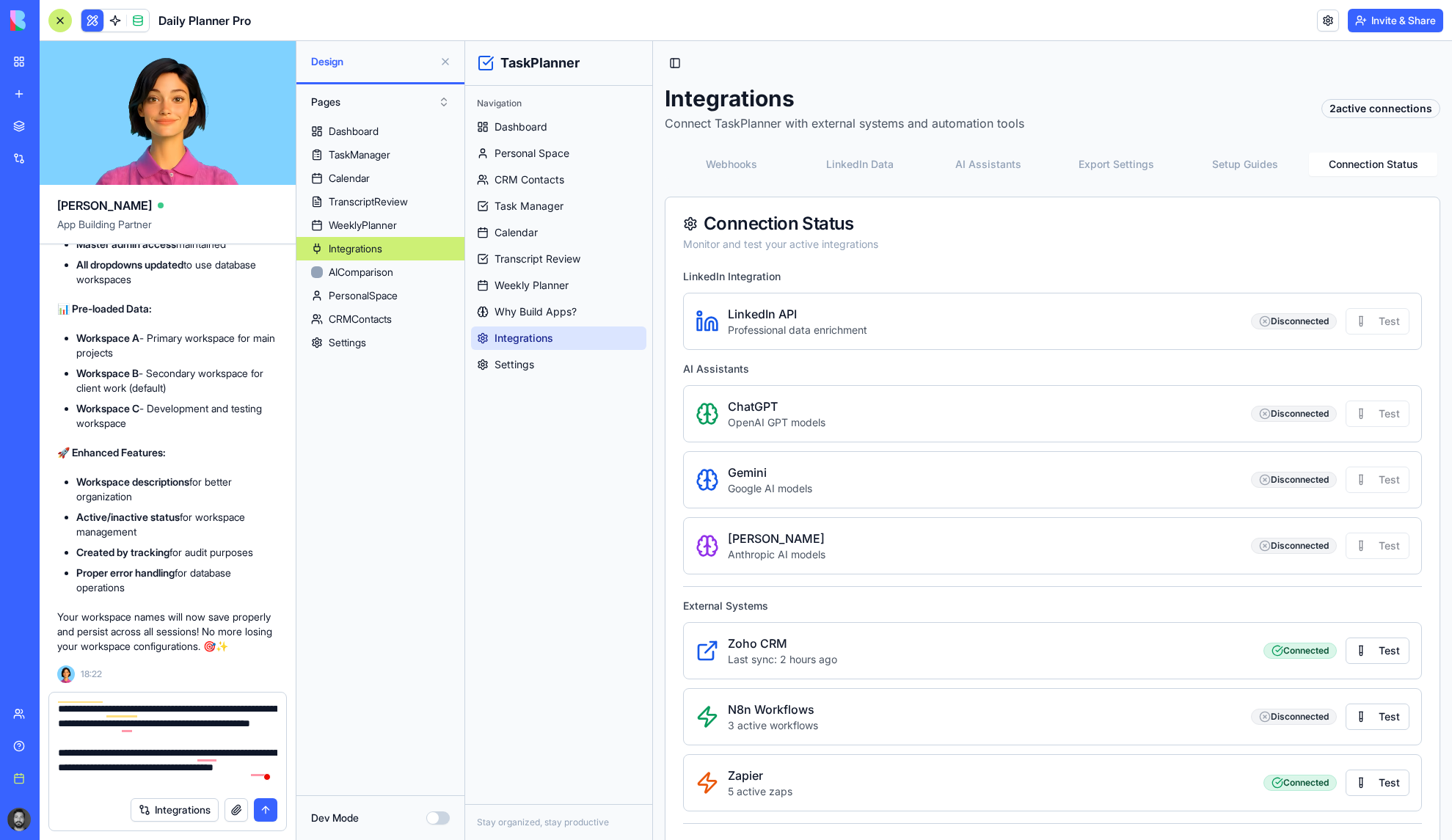
click at [119, 783] on textarea "**********" at bounding box center [168, 746] width 219 height 88
click at [962, 162] on button "AI Assistants" at bounding box center [989, 164] width 128 height 23
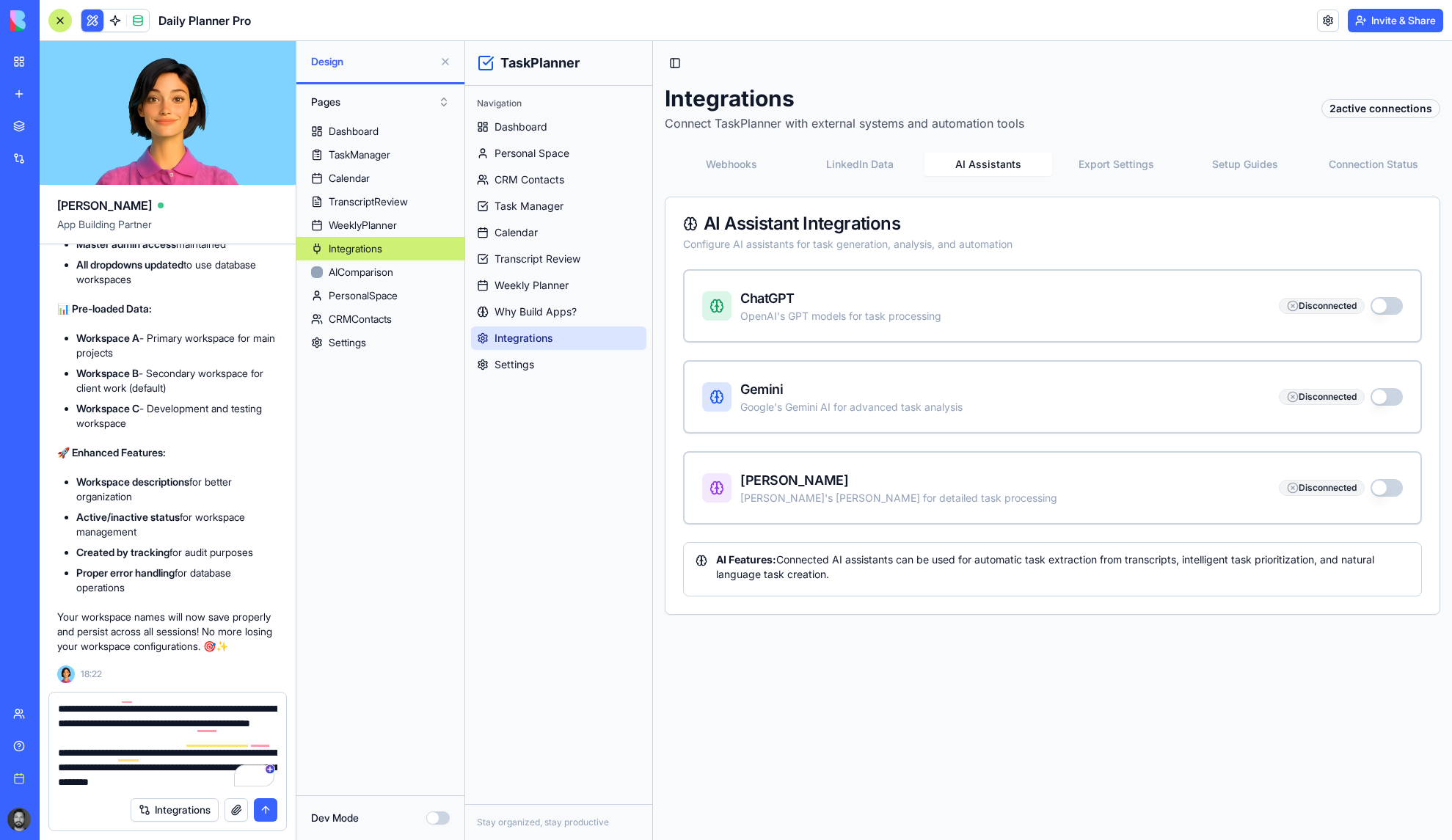
click at [1135, 166] on button "Export Settings" at bounding box center [1117, 164] width 128 height 23
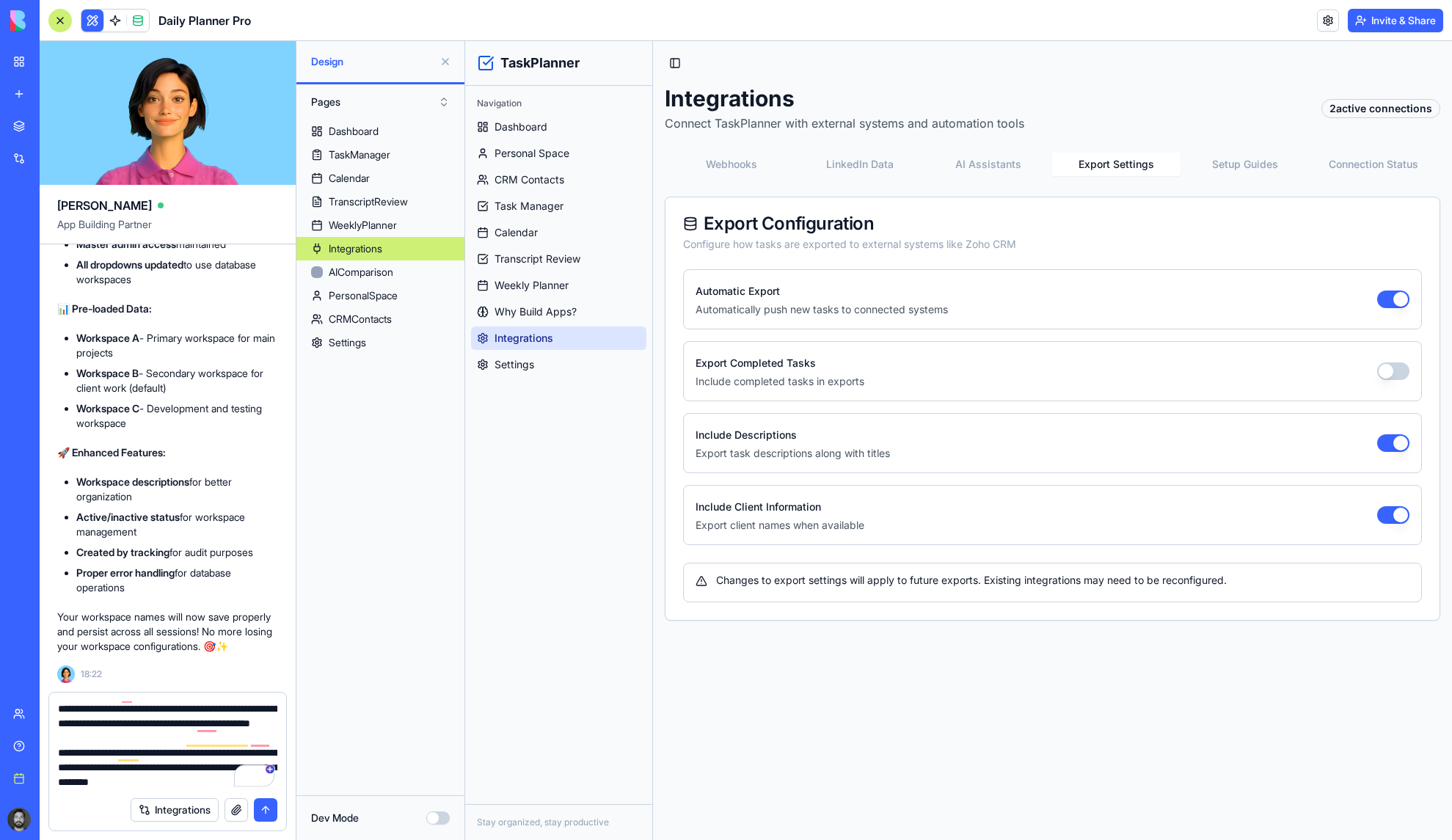
click at [719, 155] on button "Webhooks" at bounding box center [732, 164] width 128 height 23
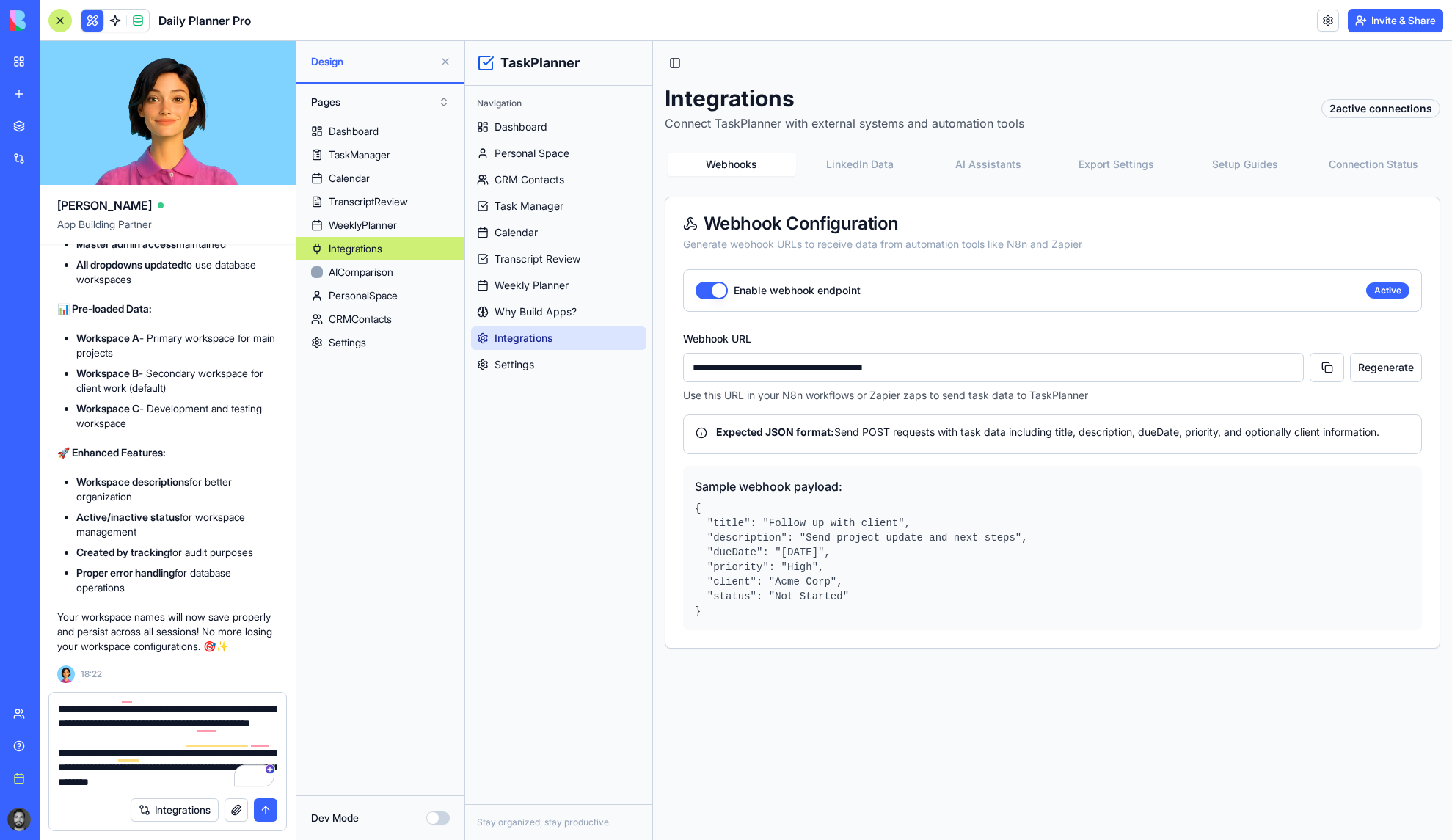
click at [1222, 164] on button "Setup Guides" at bounding box center [1245, 164] width 128 height 23
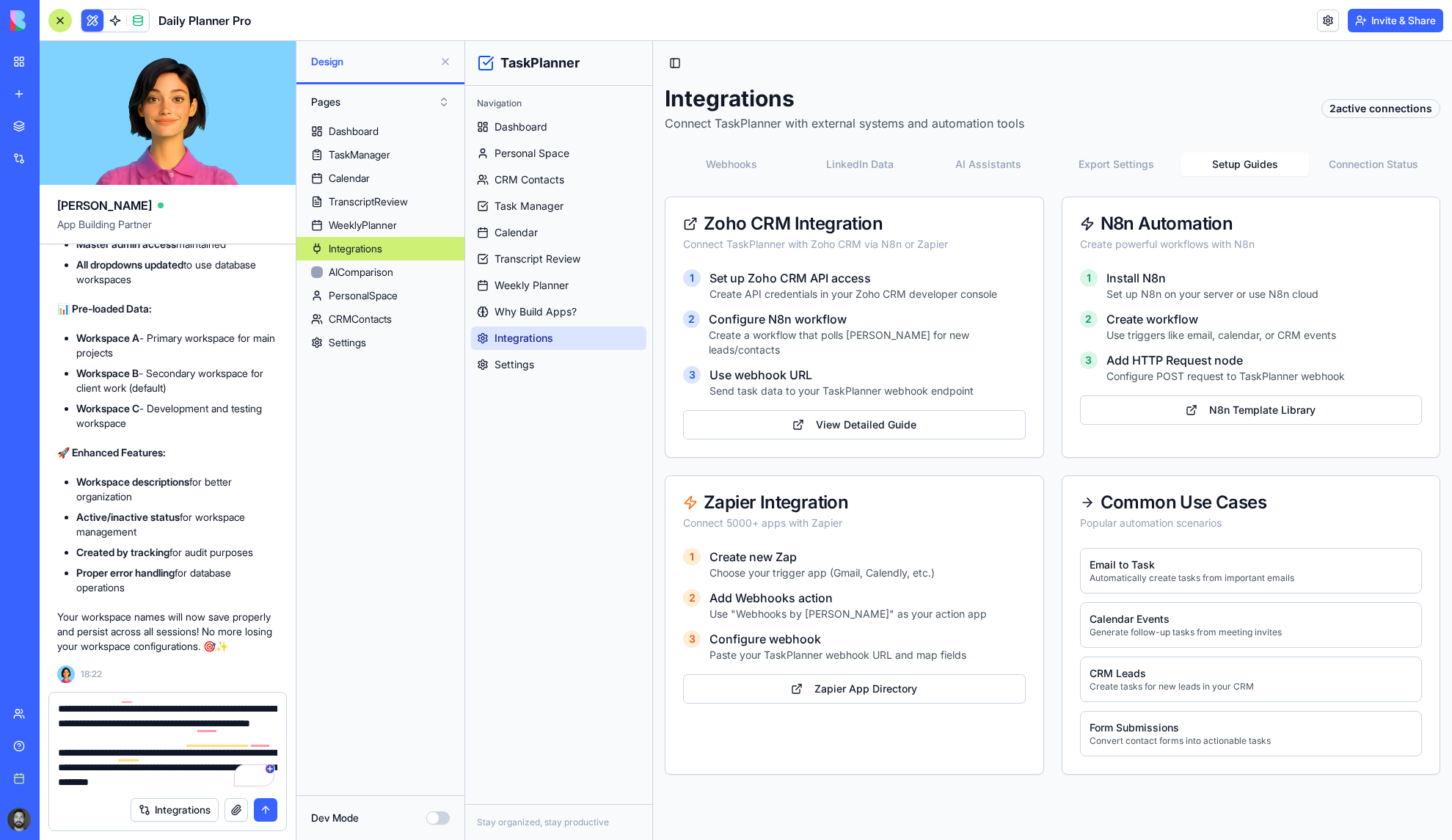
click at [131, 795] on div "Integrations" at bounding box center [168, 810] width 237 height 41
click at [109, 780] on textarea "**********" at bounding box center [168, 746] width 219 height 88
type textarea "**********"
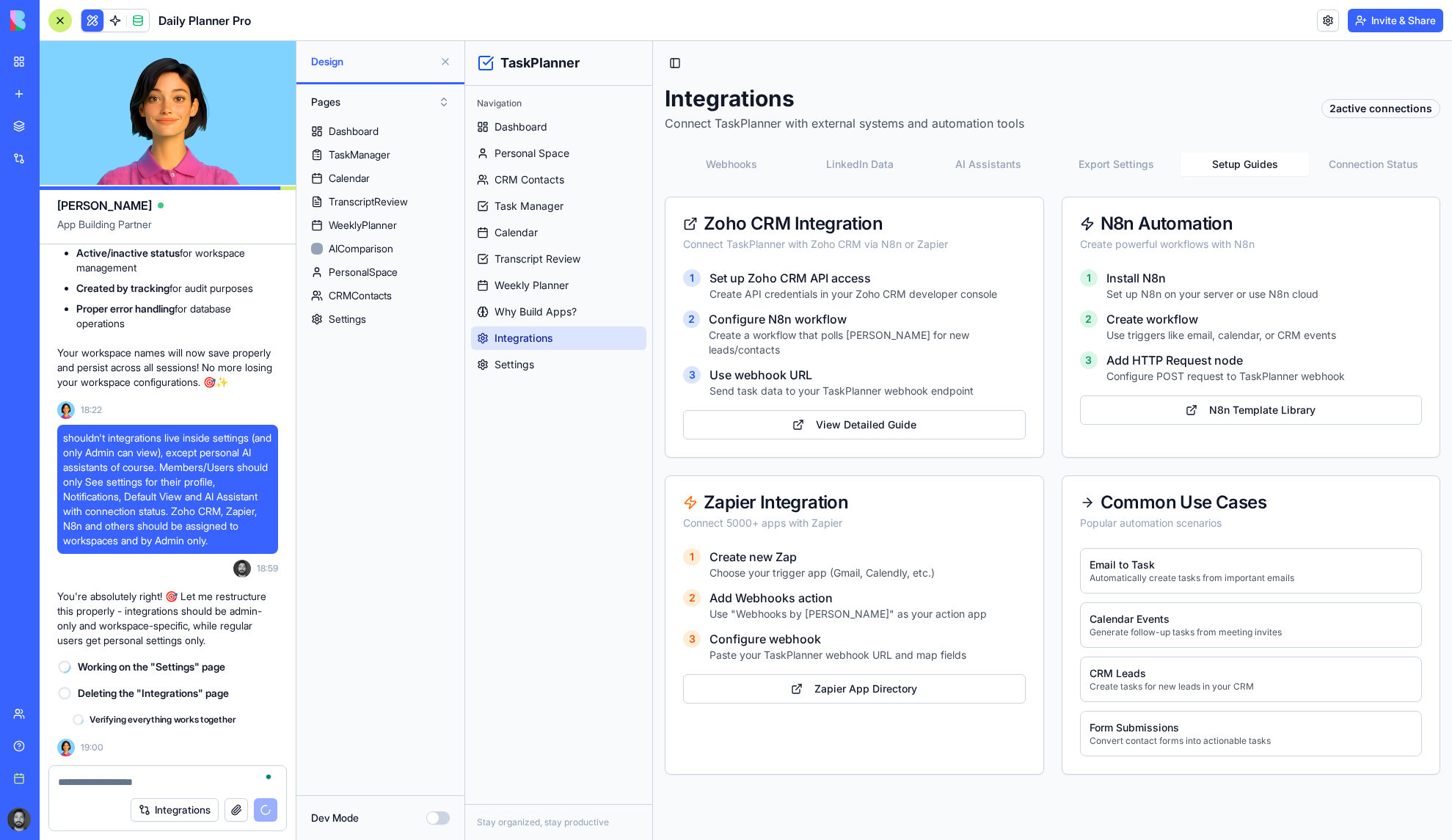
scroll to position [25536, 0]
click at [189, 787] on textarea "To enrich screen reader interactions, please activate Accessibility in Grammarl…" at bounding box center [168, 782] width 219 height 14
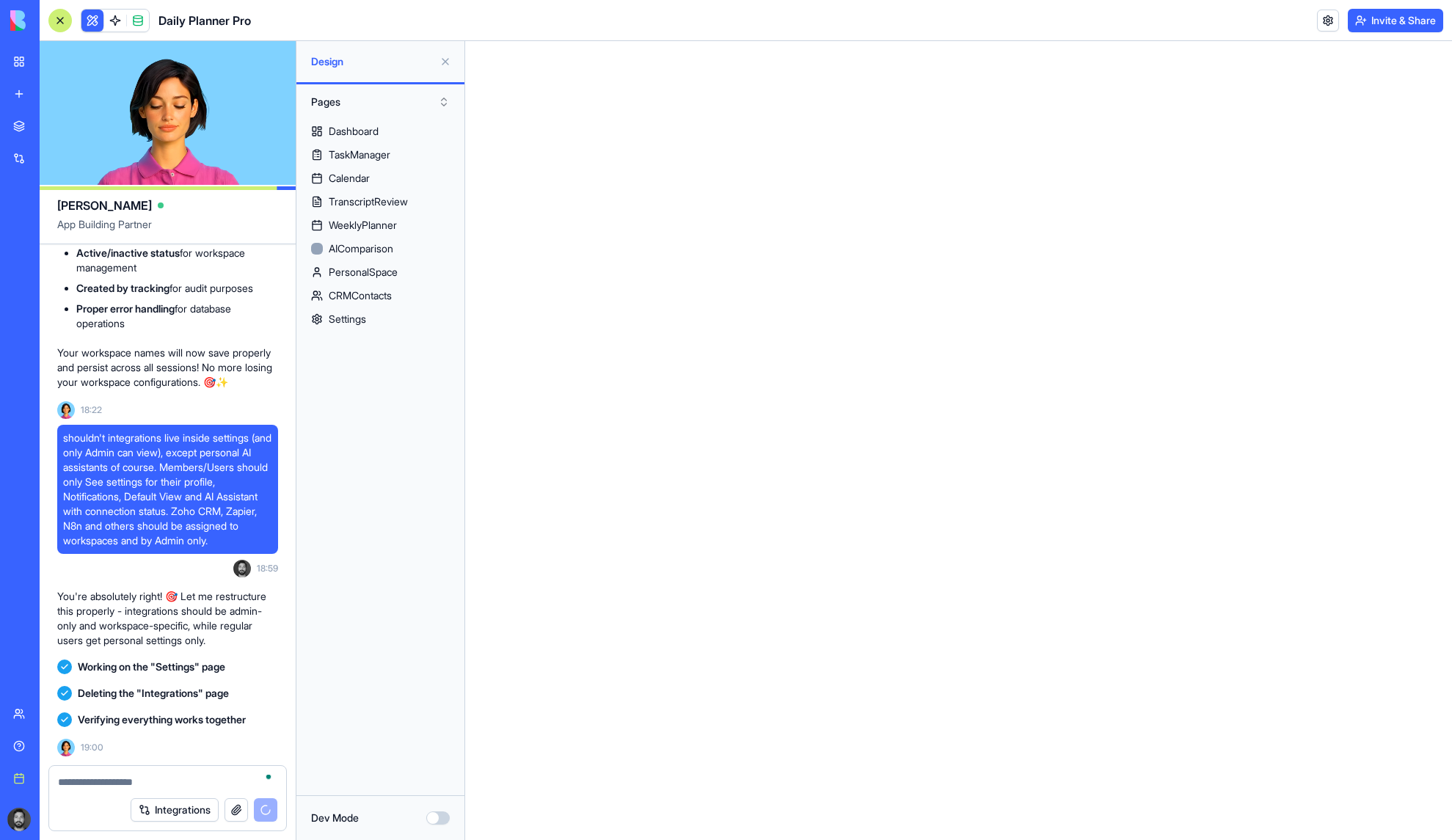
scroll to position [26576, 0]
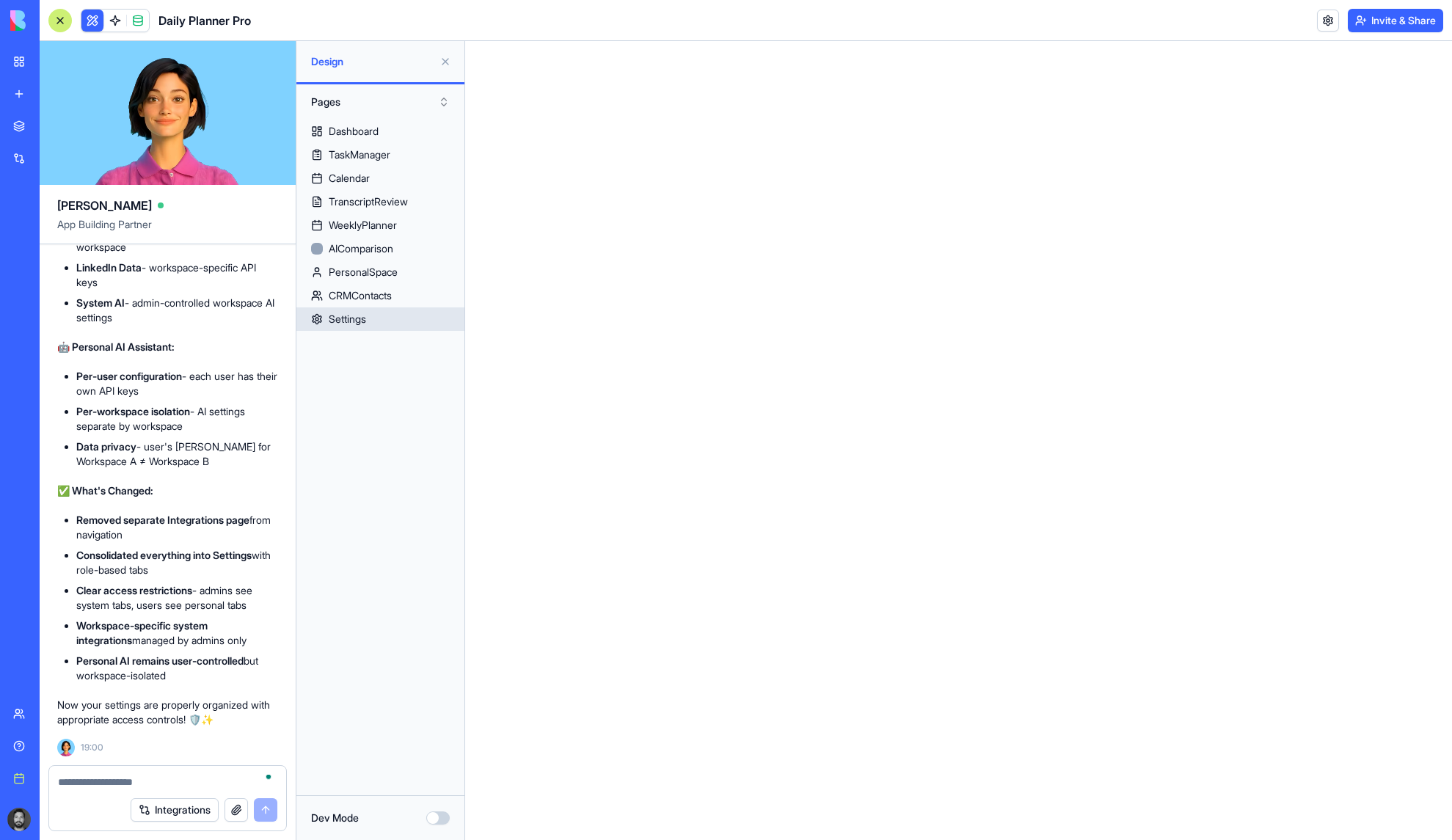
click at [375, 315] on link "Settings" at bounding box center [380, 319] width 168 height 23
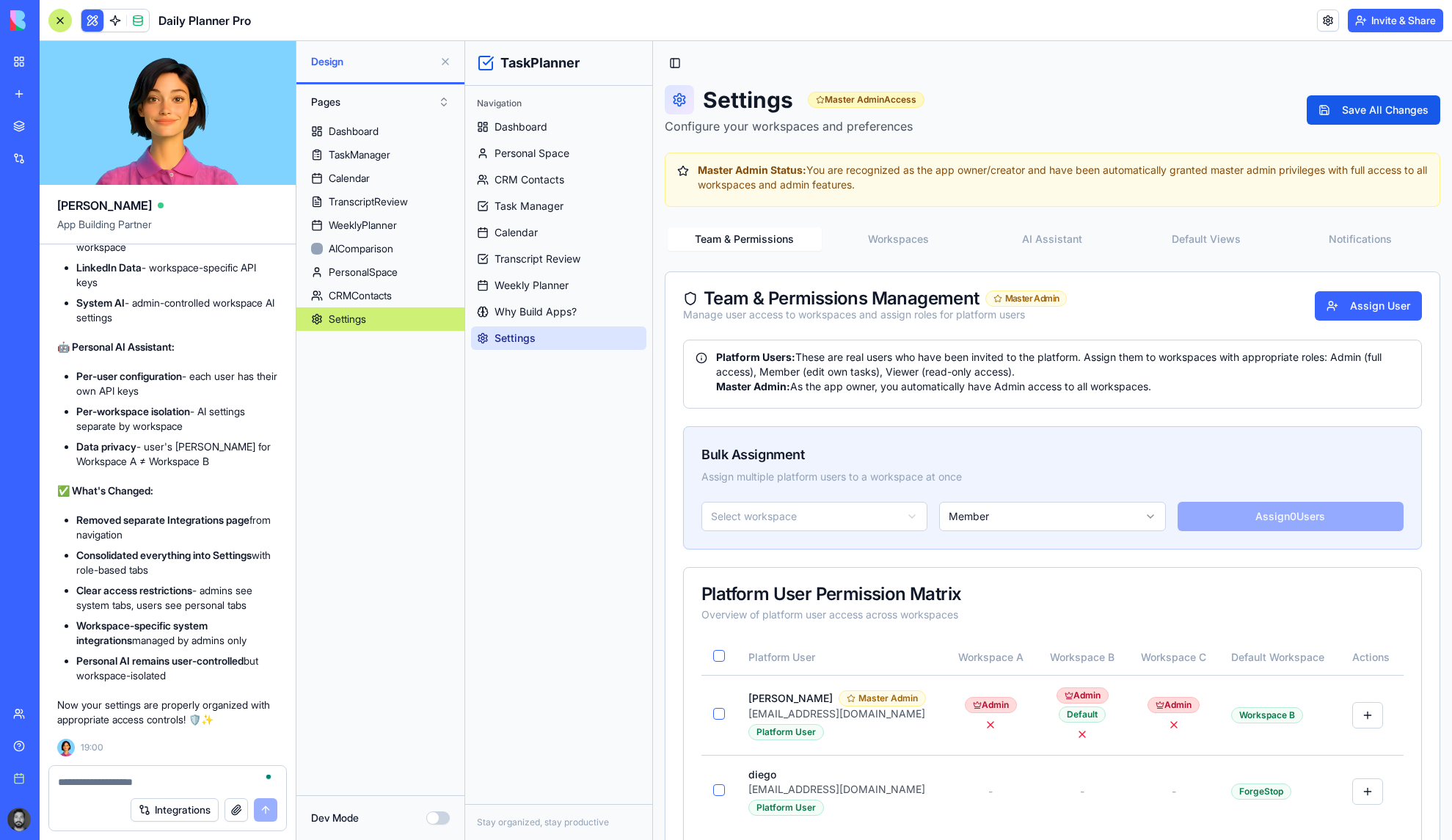
click at [907, 239] on button "Workspaces" at bounding box center [899, 239] width 154 height 23
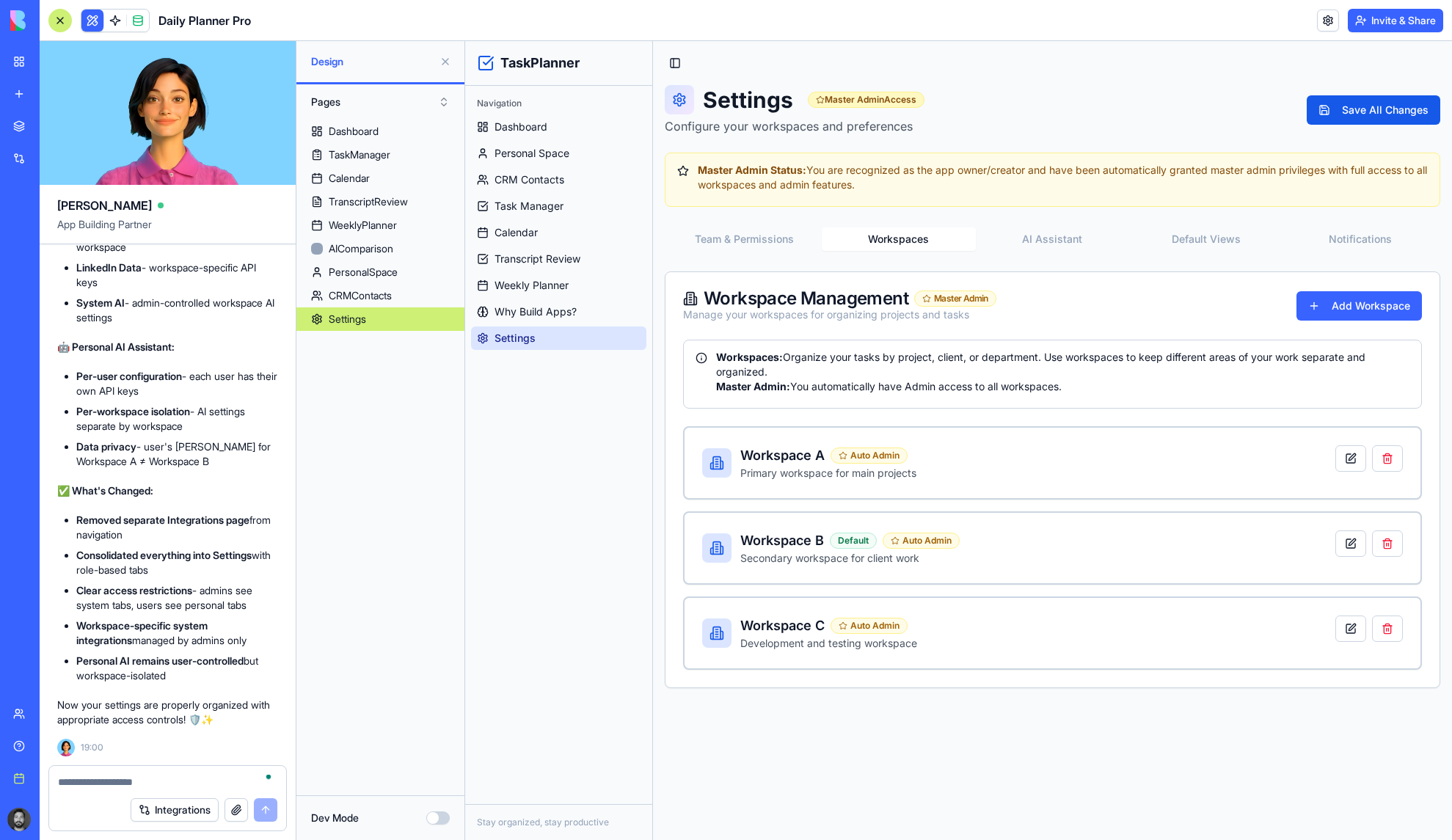
click at [1070, 233] on button "AI Assistant" at bounding box center [1053, 239] width 154 height 23
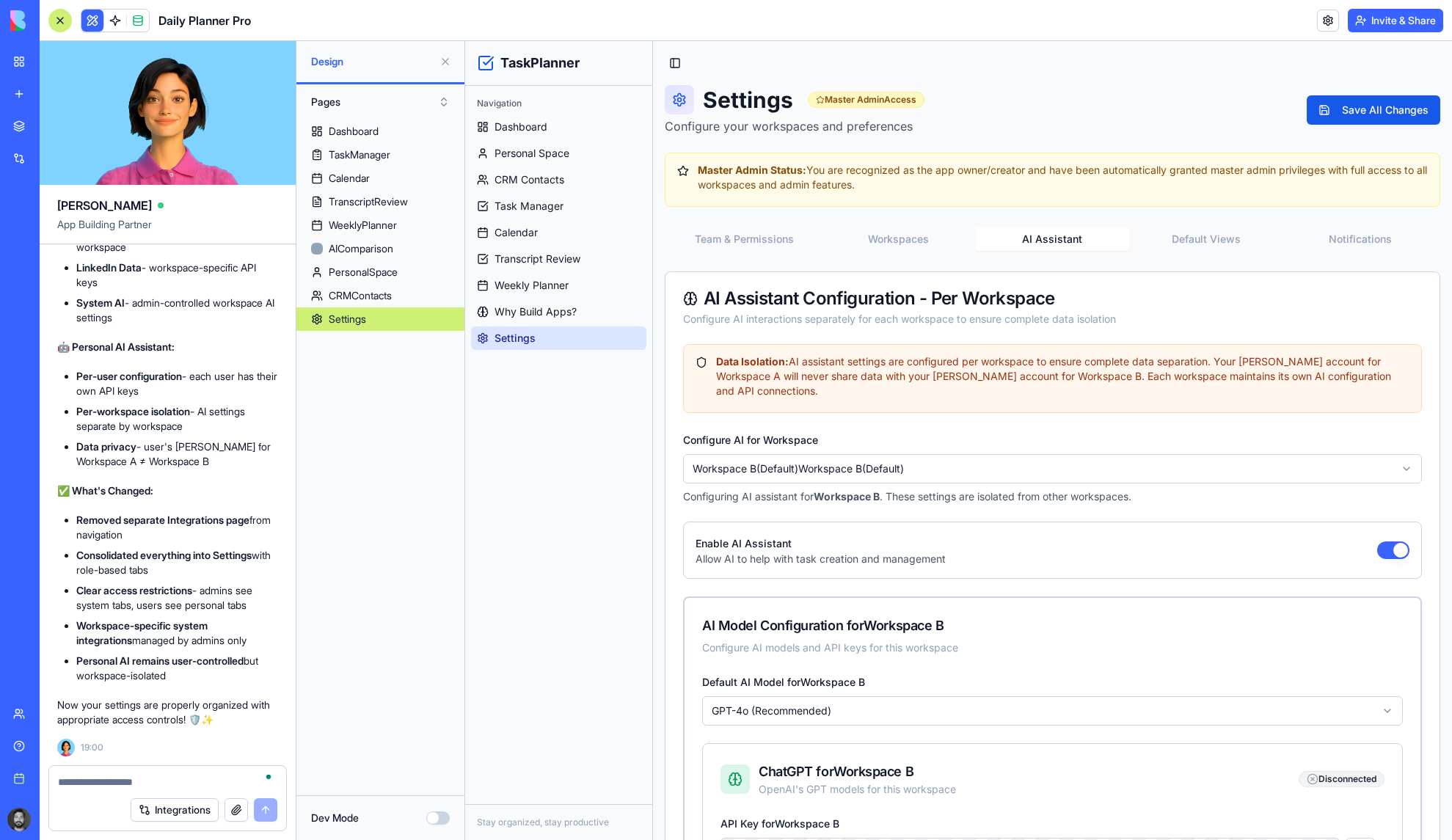
click at [1190, 241] on button "Default Views" at bounding box center [1206, 239] width 154 height 23
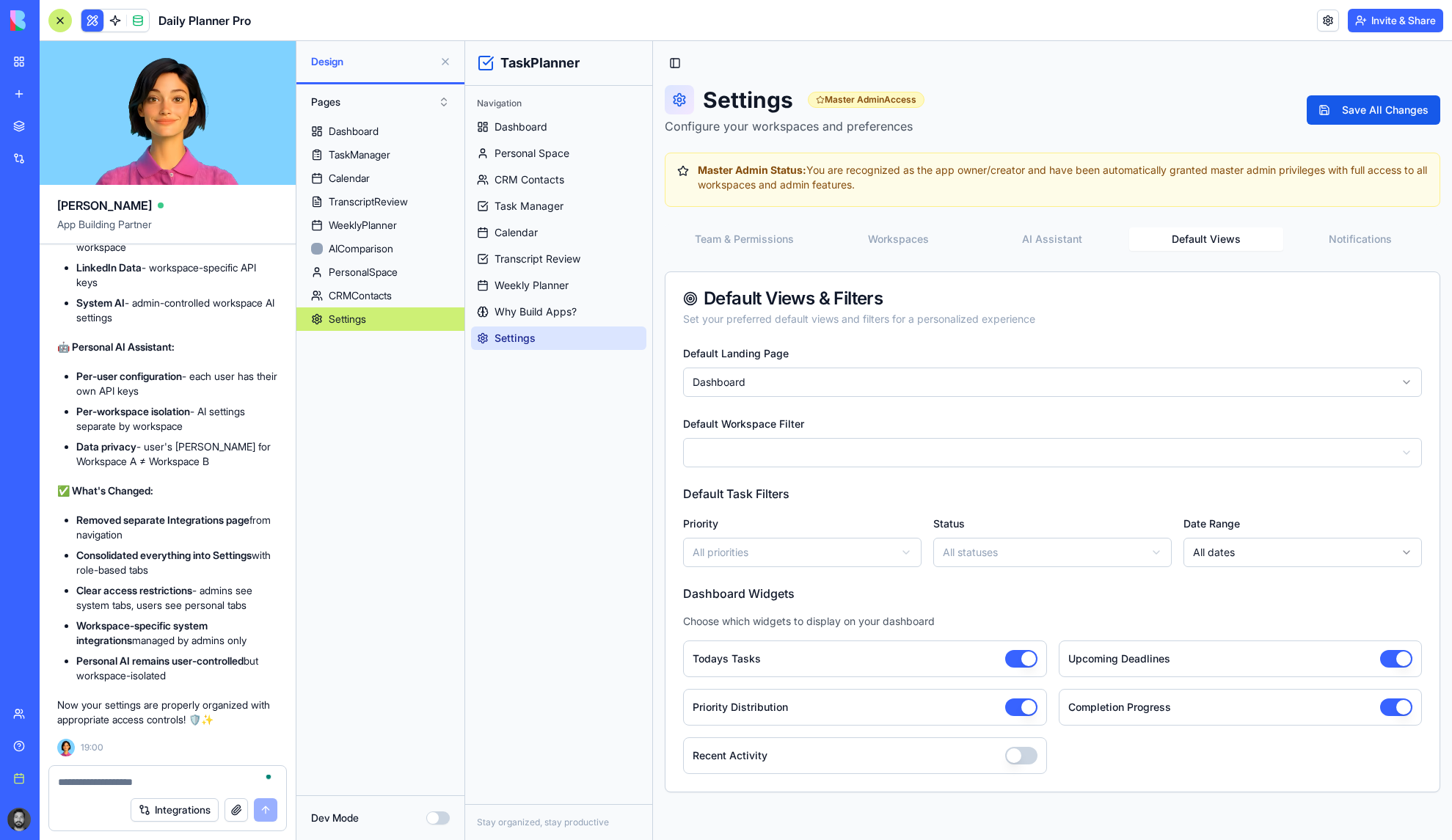
click at [1358, 212] on div "Settings Master Admin Access Configure your workspaces and preferences Save All…" at bounding box center [1052, 439] width 776 height 707
click at [1356, 235] on button "Notifications" at bounding box center [1361, 239] width 154 height 23
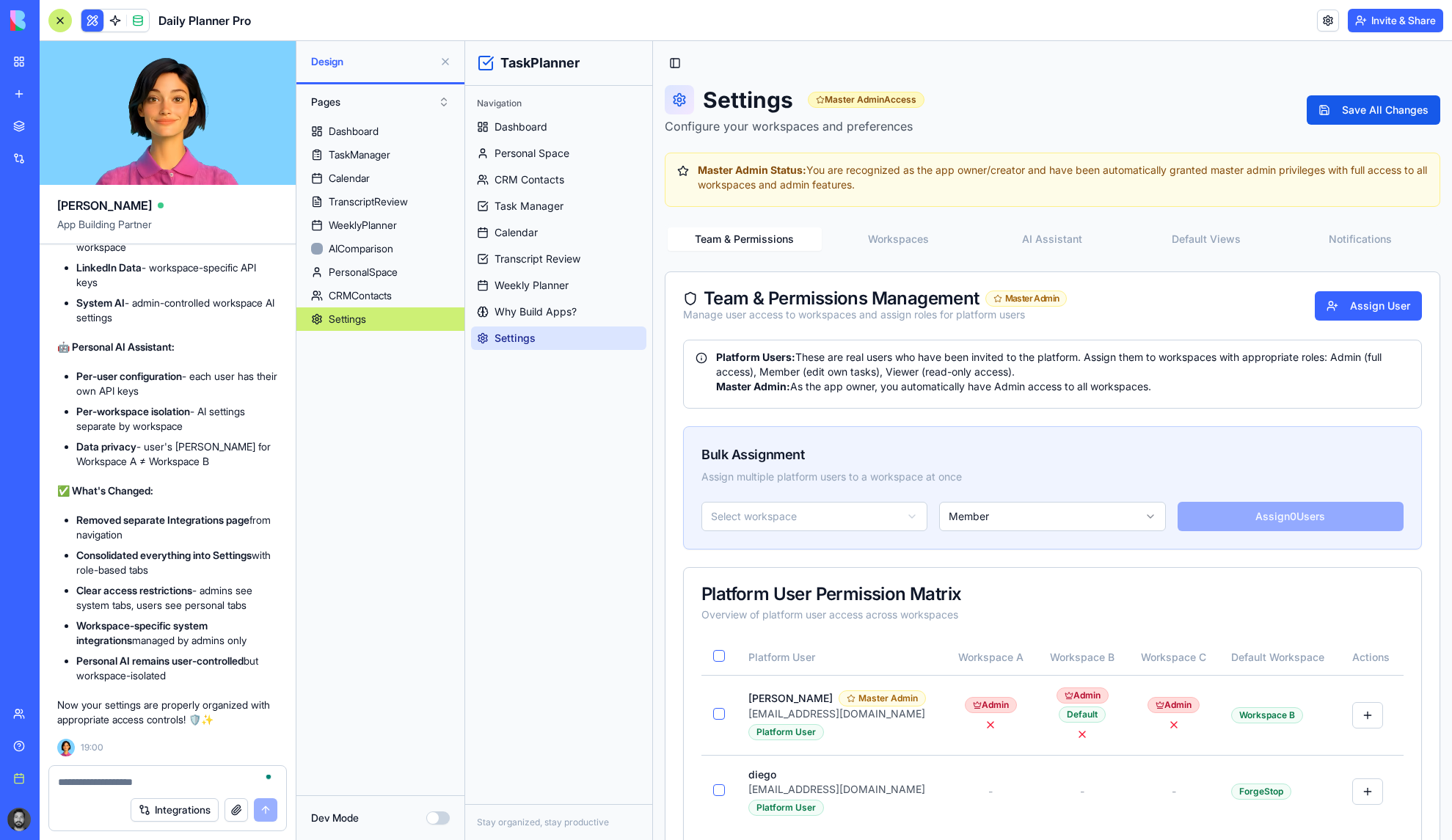
click at [765, 233] on button "Team & Permissions" at bounding box center [745, 239] width 154 height 23
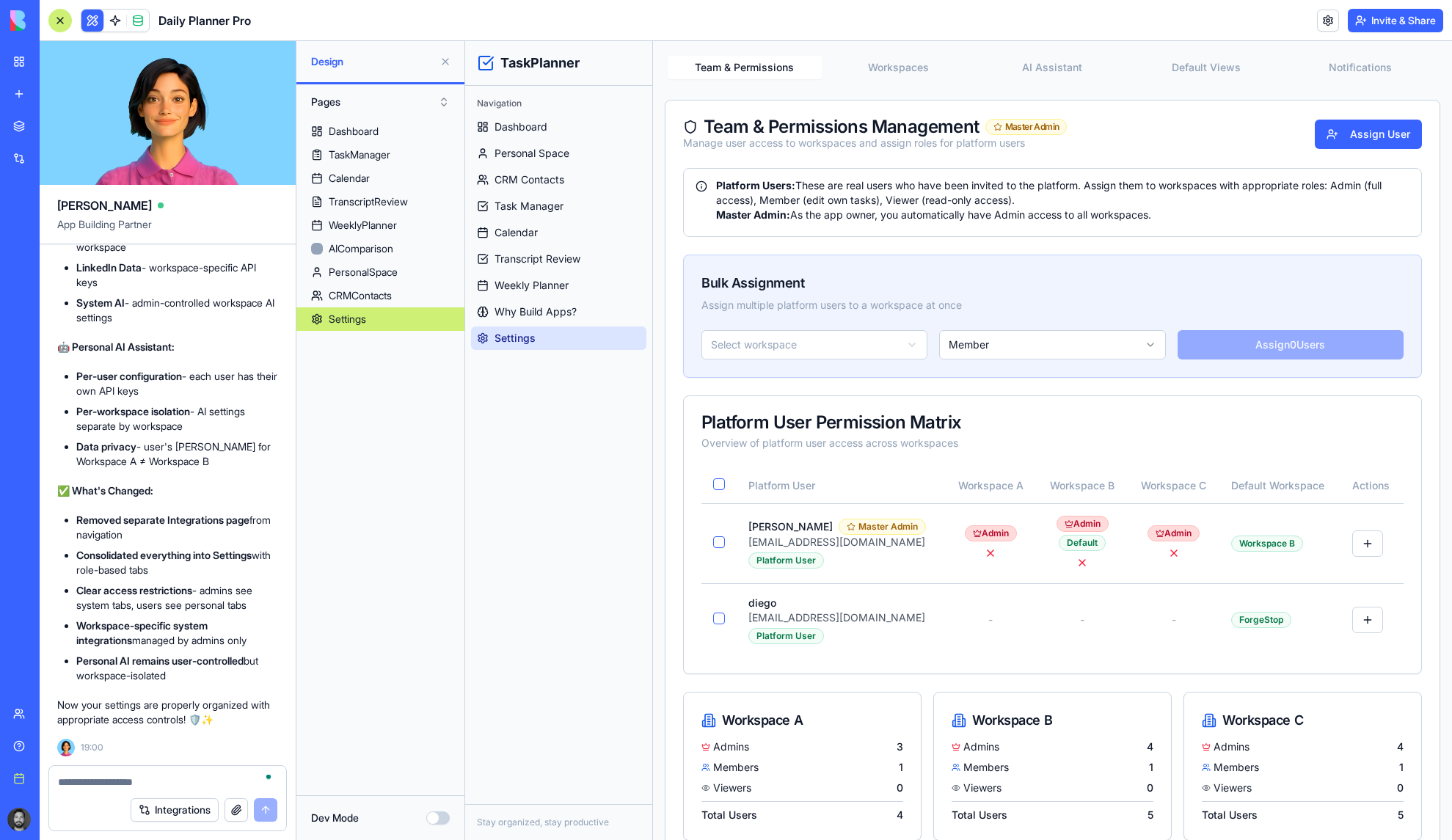
scroll to position [202, 0]
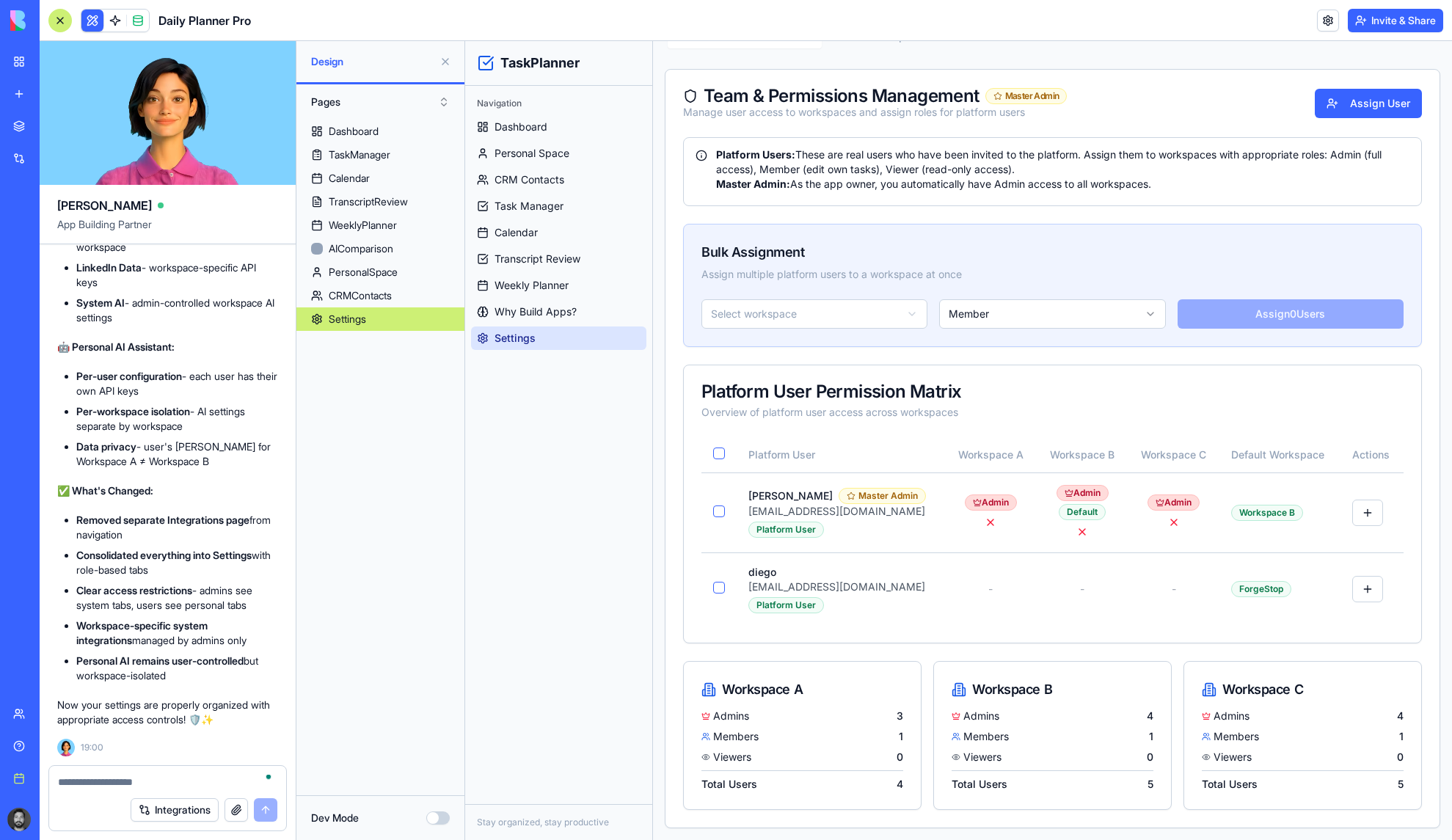
click at [125, 792] on div "Integrations" at bounding box center [168, 810] width 237 height 41
click at [115, 783] on textarea "To enrich screen reader interactions, please activate Accessibility in Grammarl…" at bounding box center [168, 782] width 219 height 14
click at [863, 706] on div "Workspace A" at bounding box center [802, 685] width 237 height 47
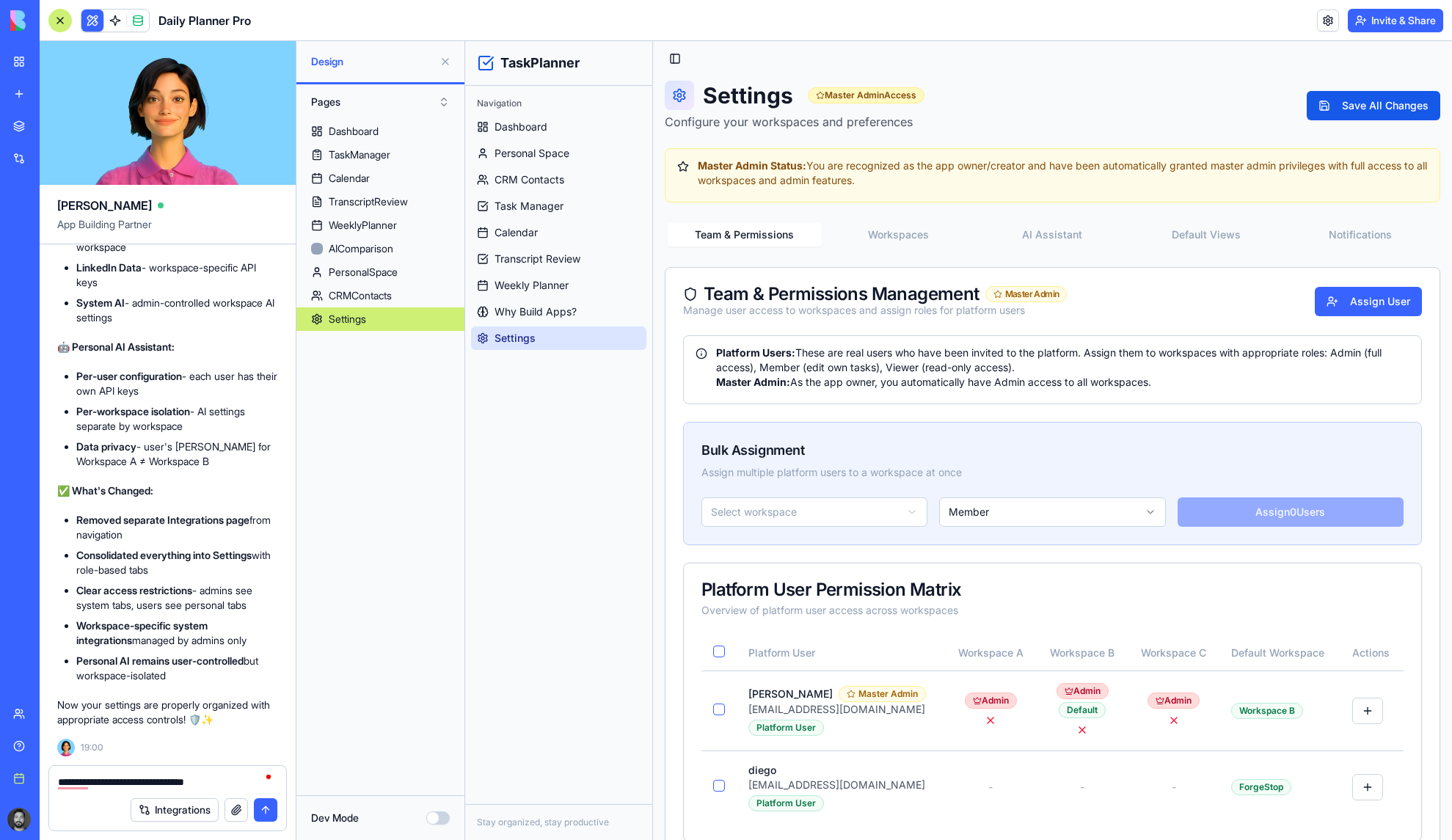
scroll to position [0, 0]
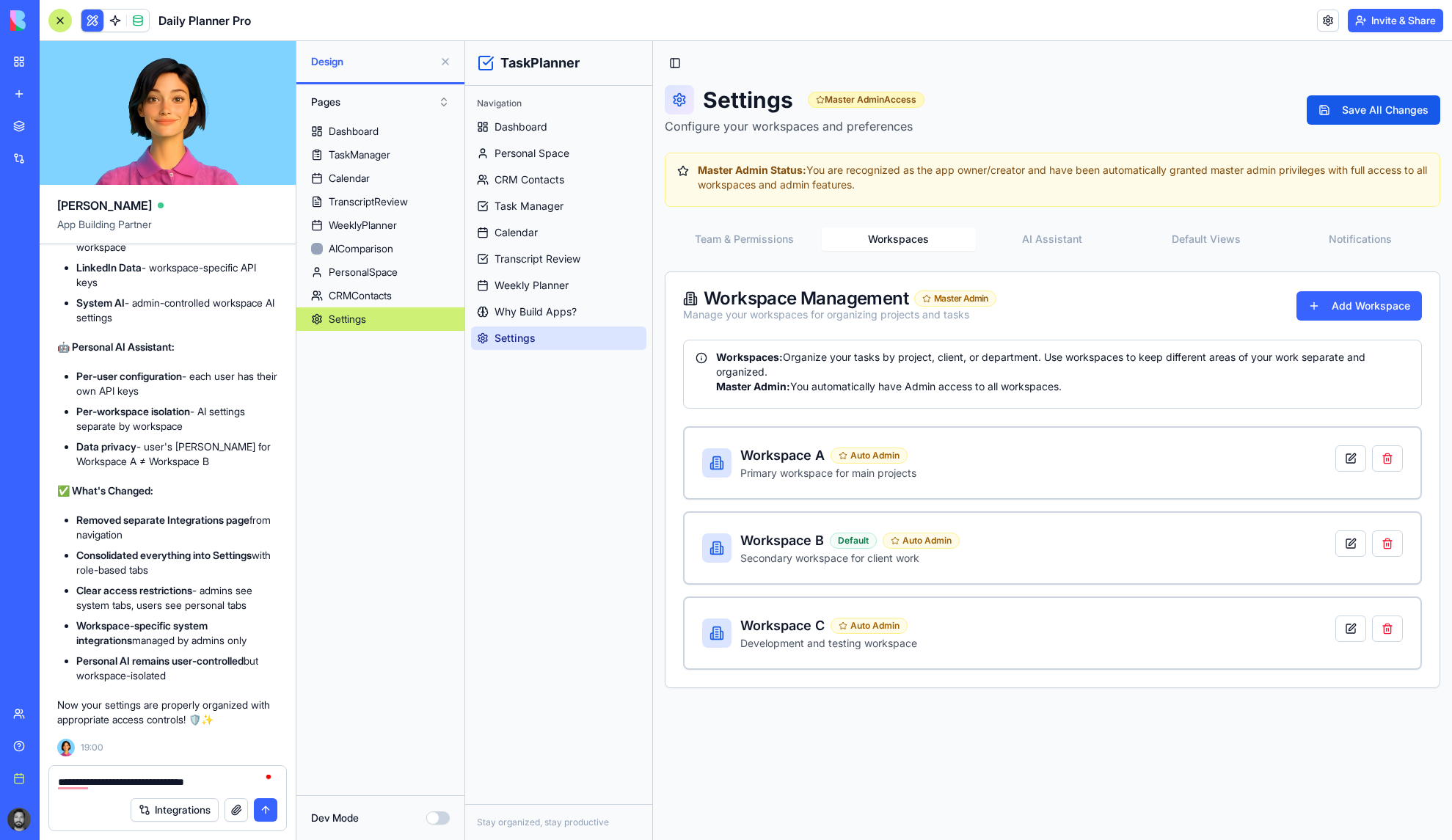
click at [878, 236] on button "Workspaces" at bounding box center [899, 239] width 154 height 23
drag, startPoint x: 1076, startPoint y: 460, endPoint x: 1084, endPoint y: 459, distance: 8.1
click at [1077, 460] on div "Workspace A Auto Admin Primary workspace for main projects" at bounding box center [1053, 463] width 701 height 36
click at [1355, 467] on button at bounding box center [1351, 459] width 31 height 26
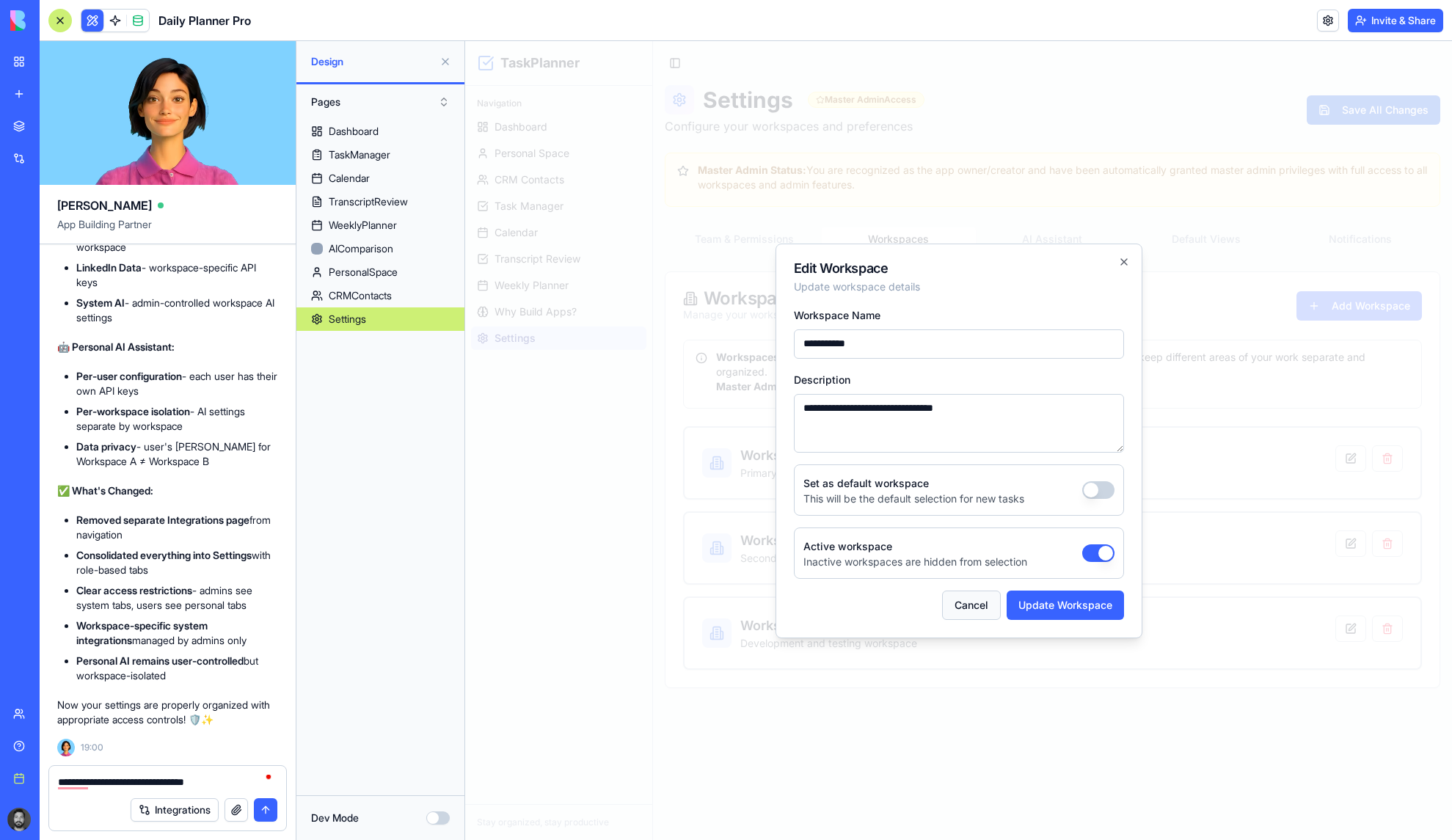
click at [964, 609] on button "Cancel" at bounding box center [972, 605] width 59 height 29
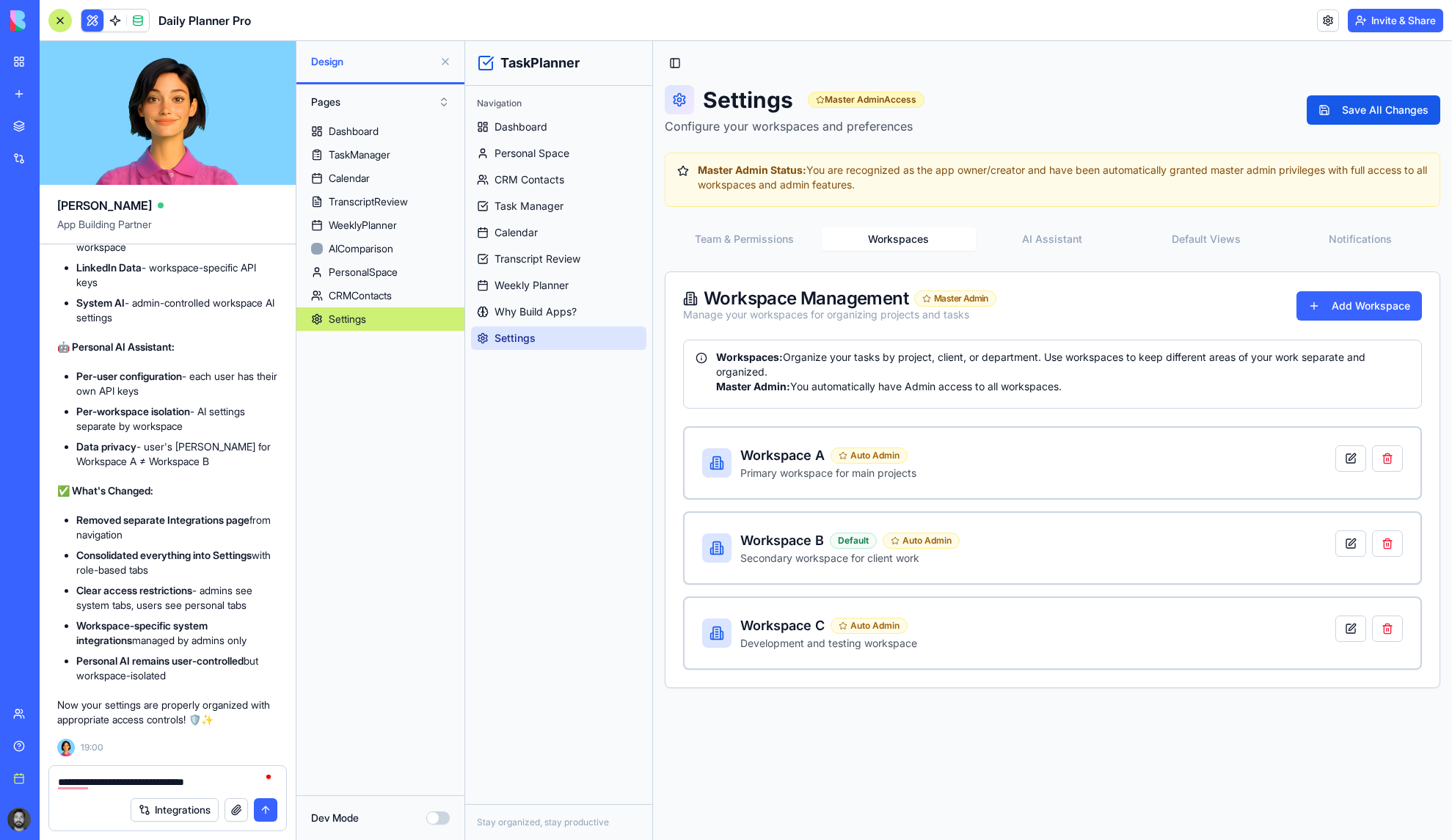
click at [199, 781] on textarea "**********" at bounding box center [168, 782] width 219 height 14
click at [220, 782] on textarea "**********" at bounding box center [168, 782] width 219 height 14
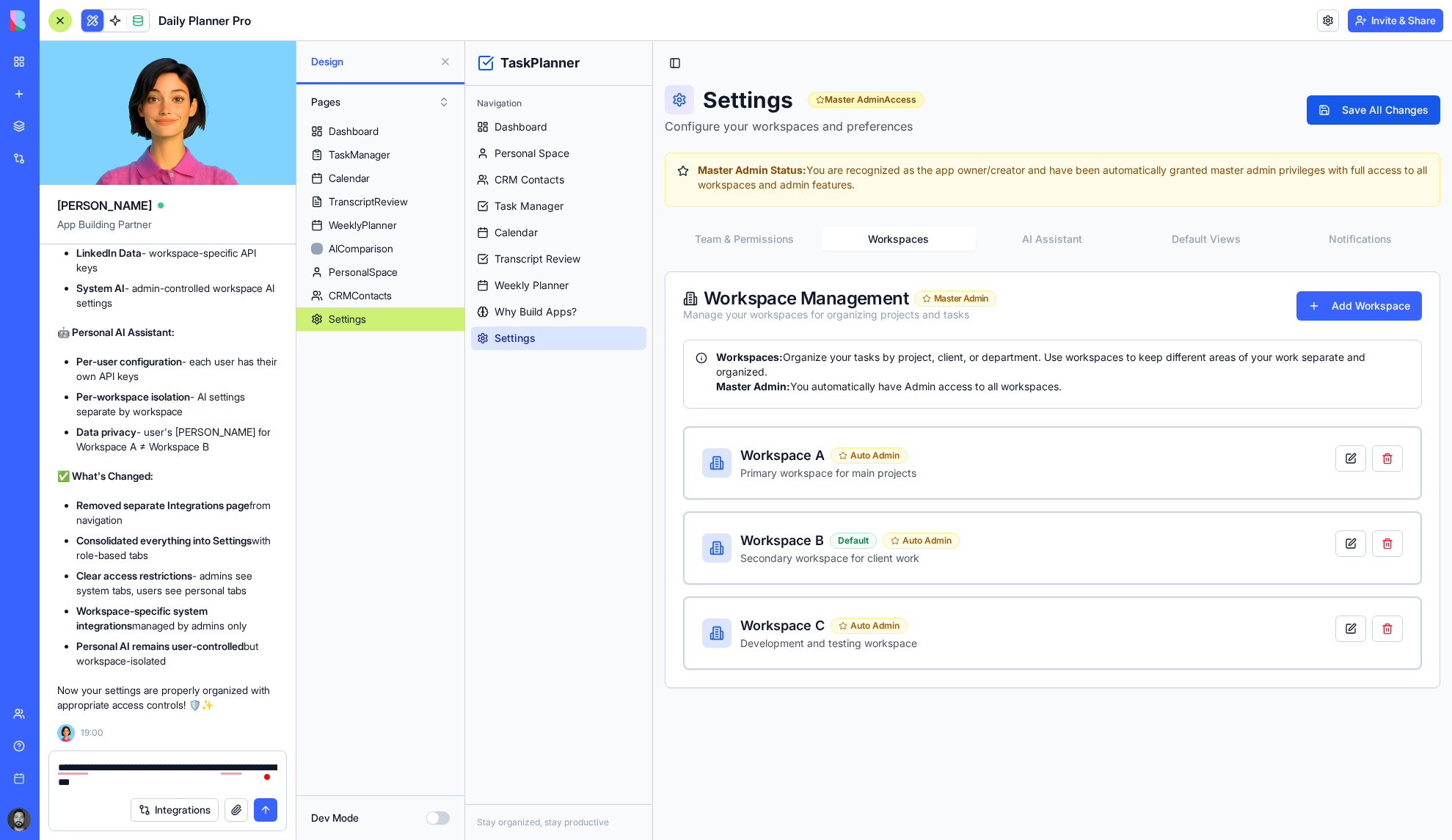
type textarea "**********"
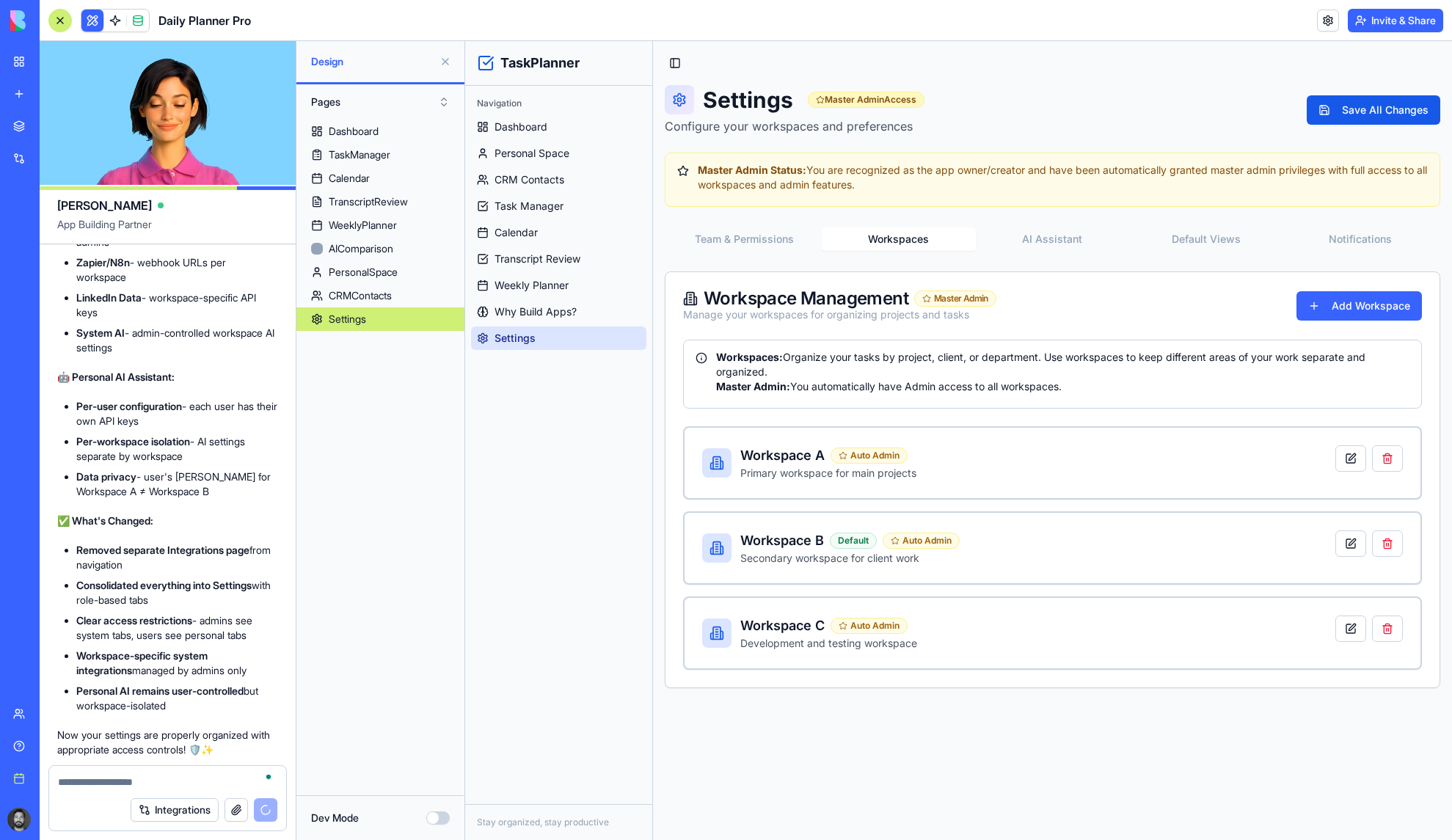
scroll to position [25838, 0]
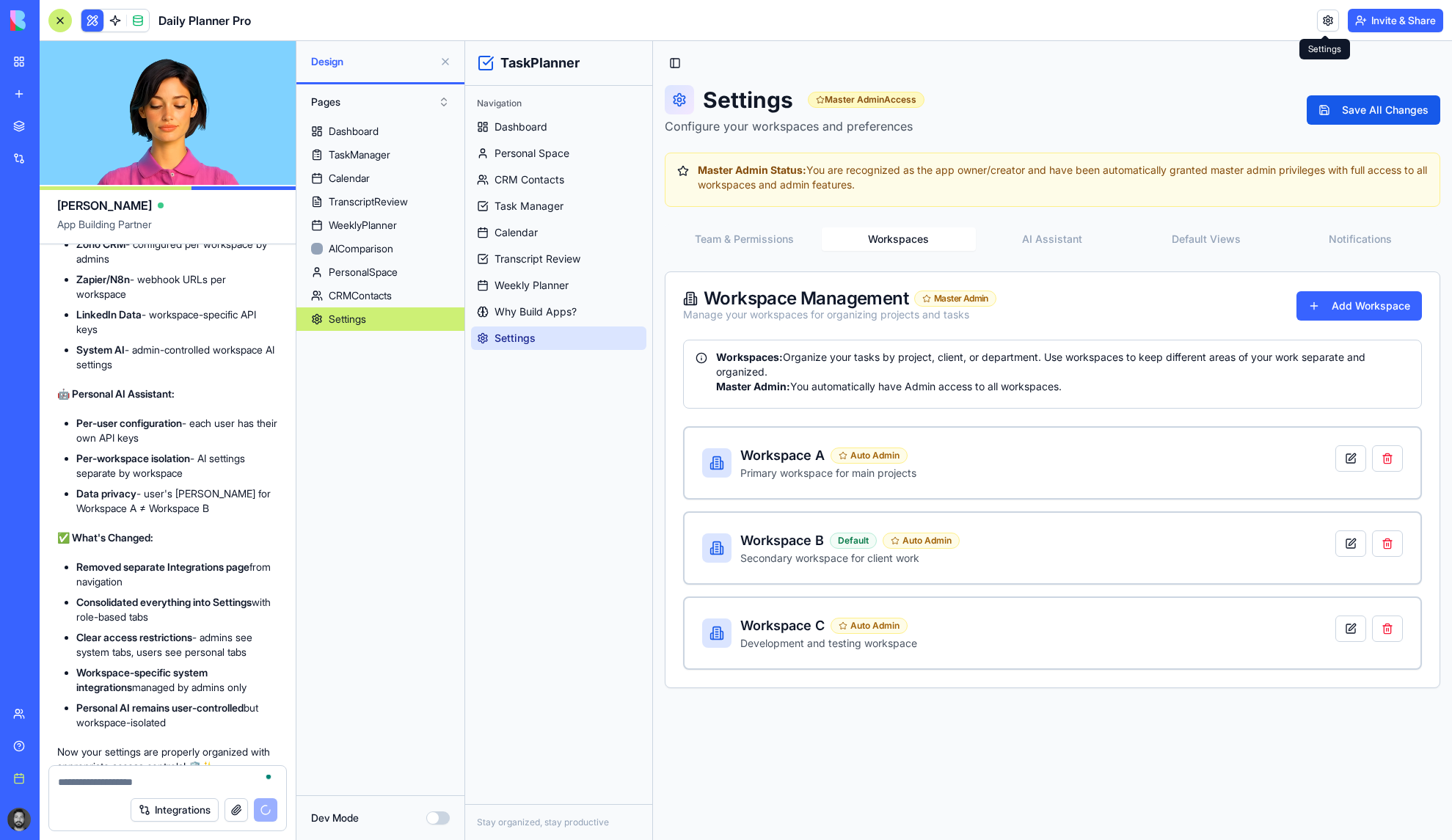
click at [1326, 20] on link at bounding box center [1328, 20] width 22 height 22
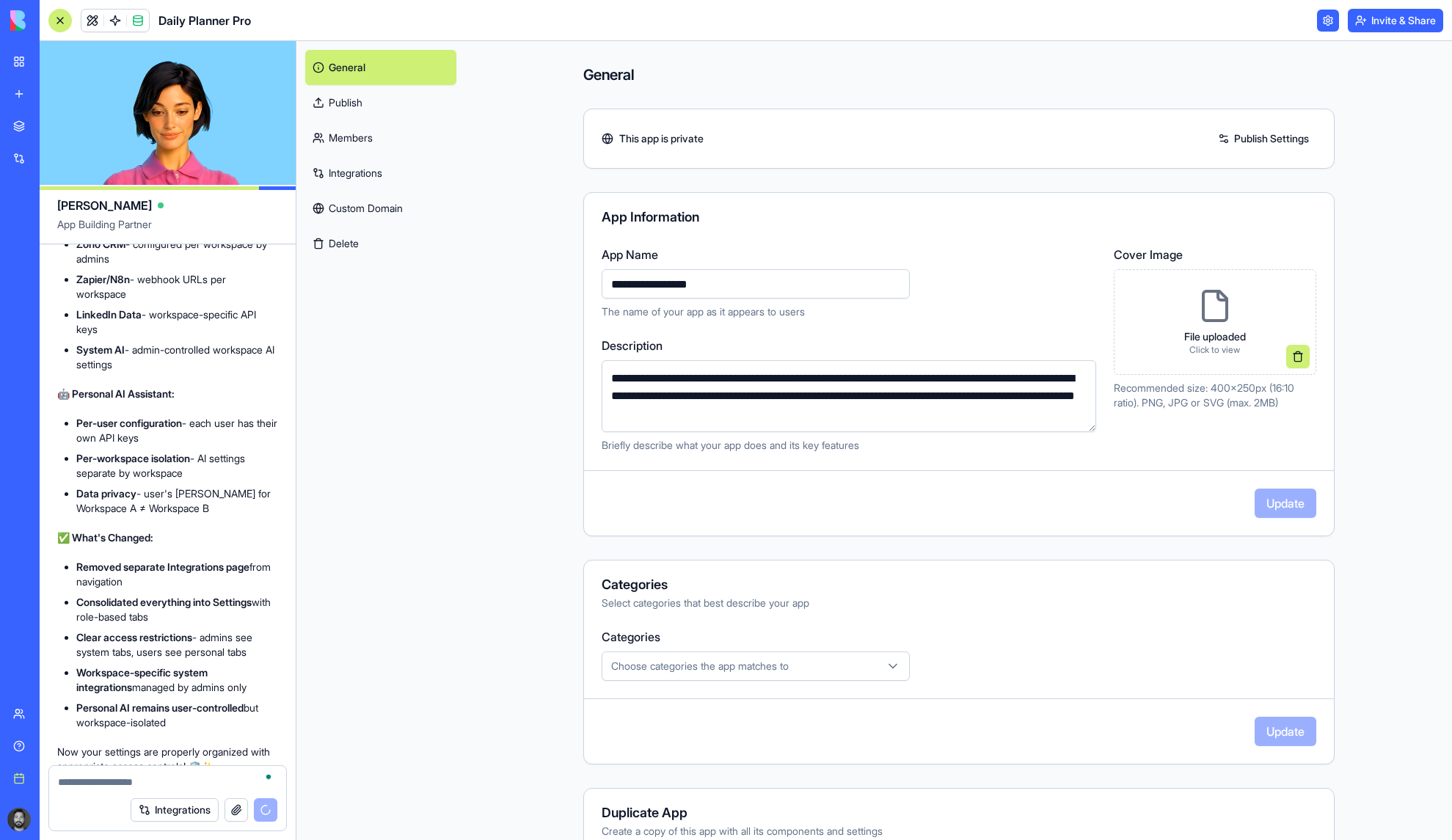
click at [1321, 19] on link at bounding box center [1328, 20] width 22 height 22
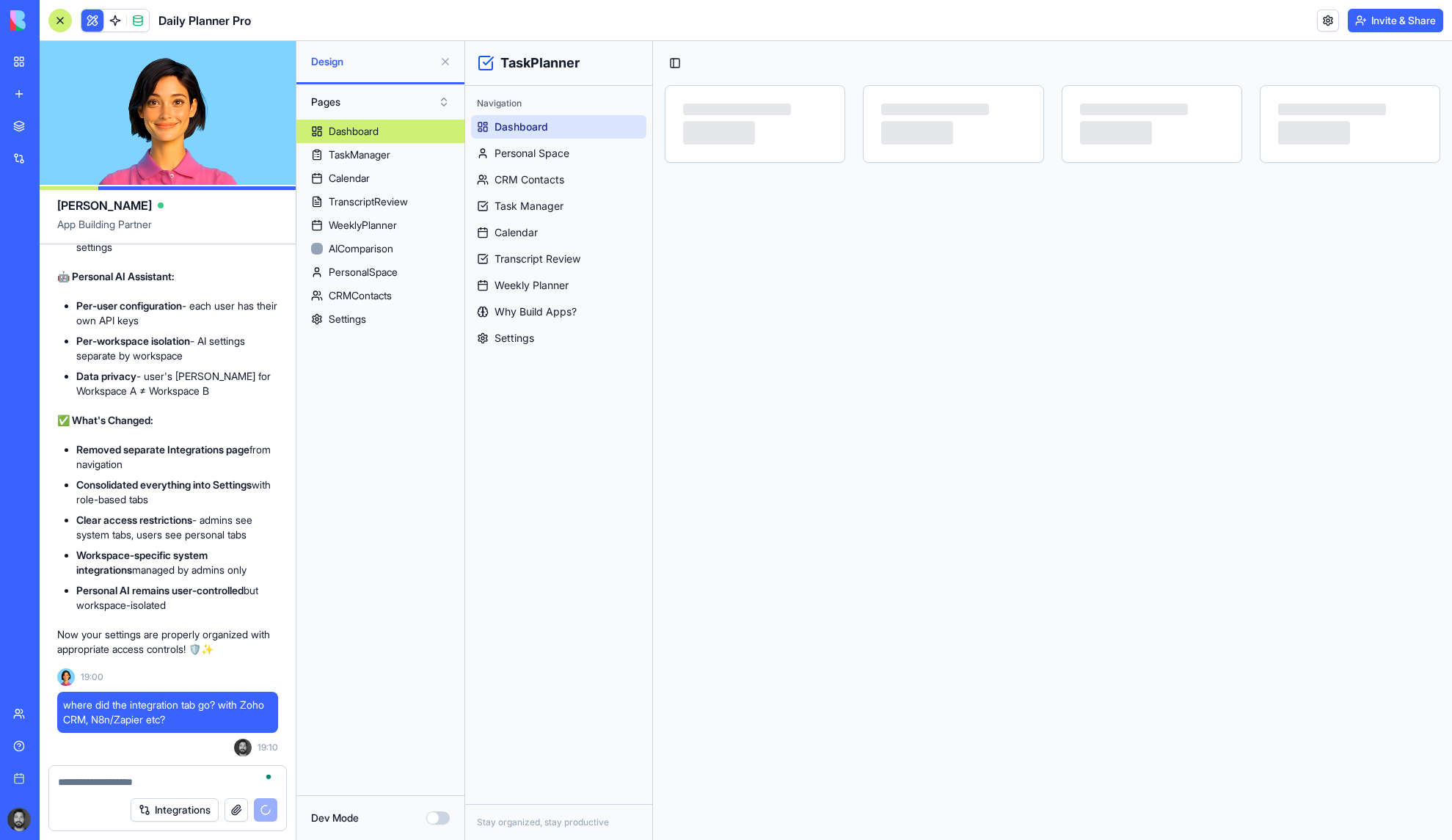
scroll to position [26646, 0]
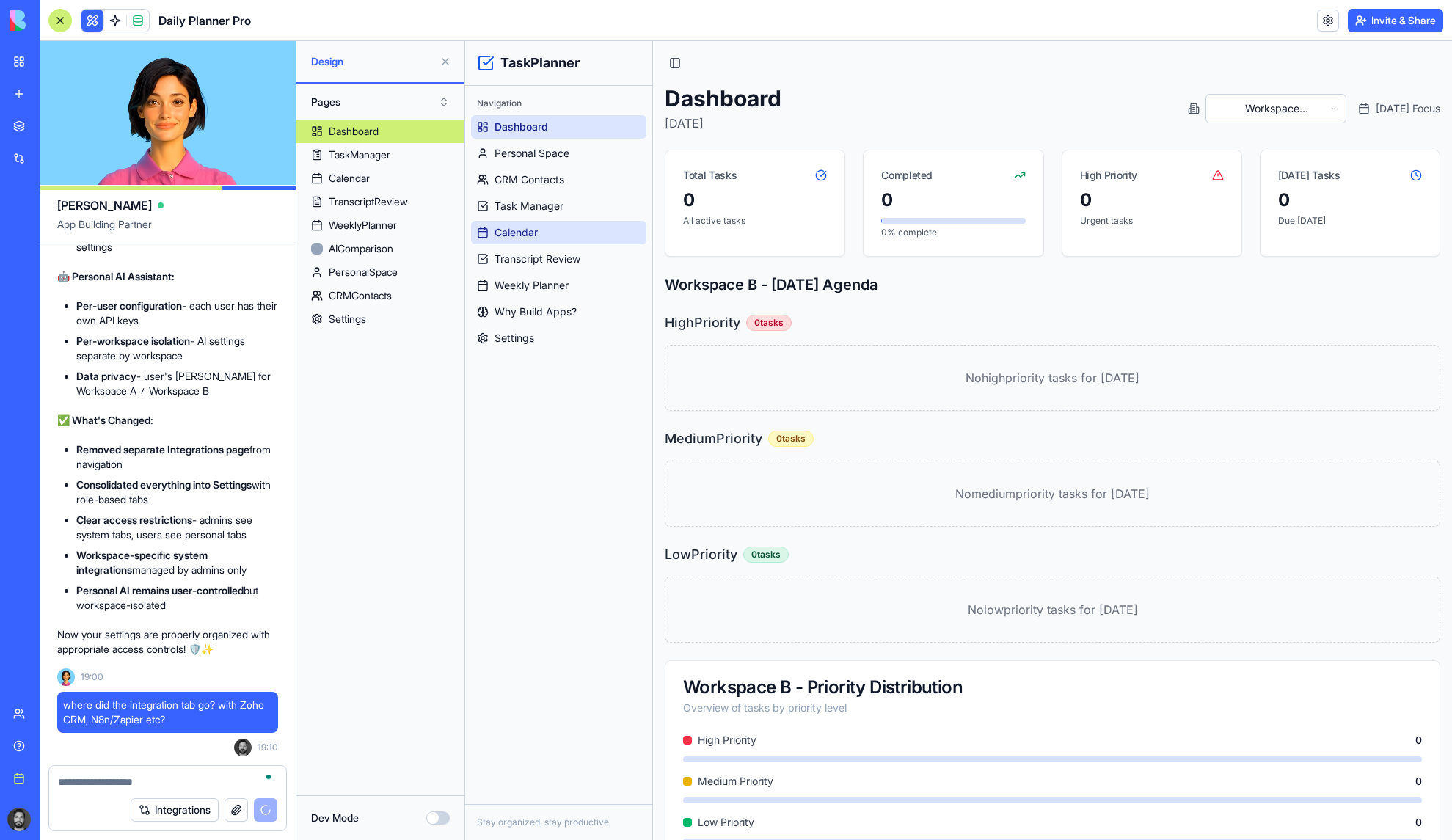
click at [537, 226] on span "Calendar" at bounding box center [516, 232] width 43 height 14
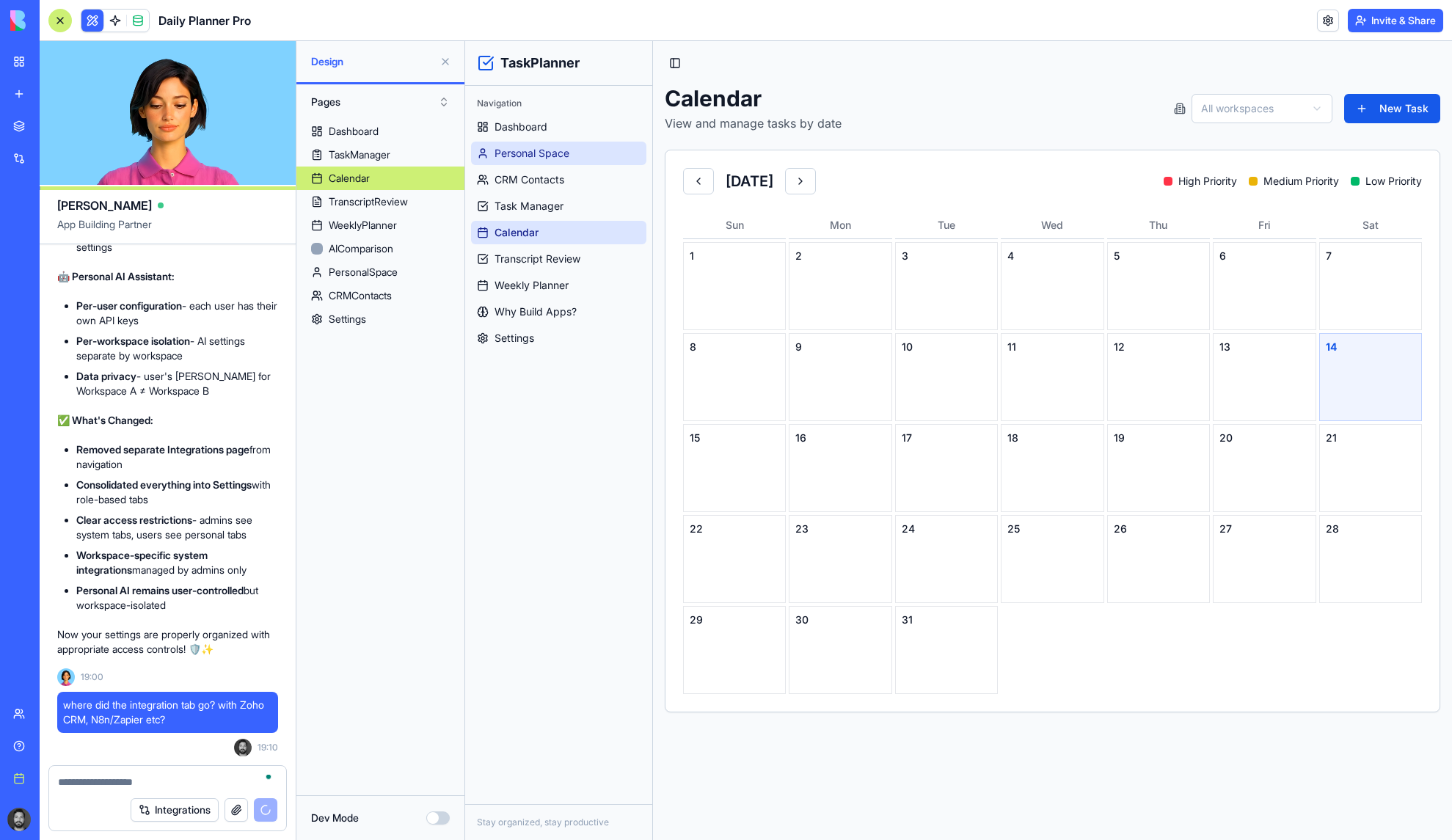
click at [536, 153] on span "Personal Space" at bounding box center [532, 153] width 75 height 14
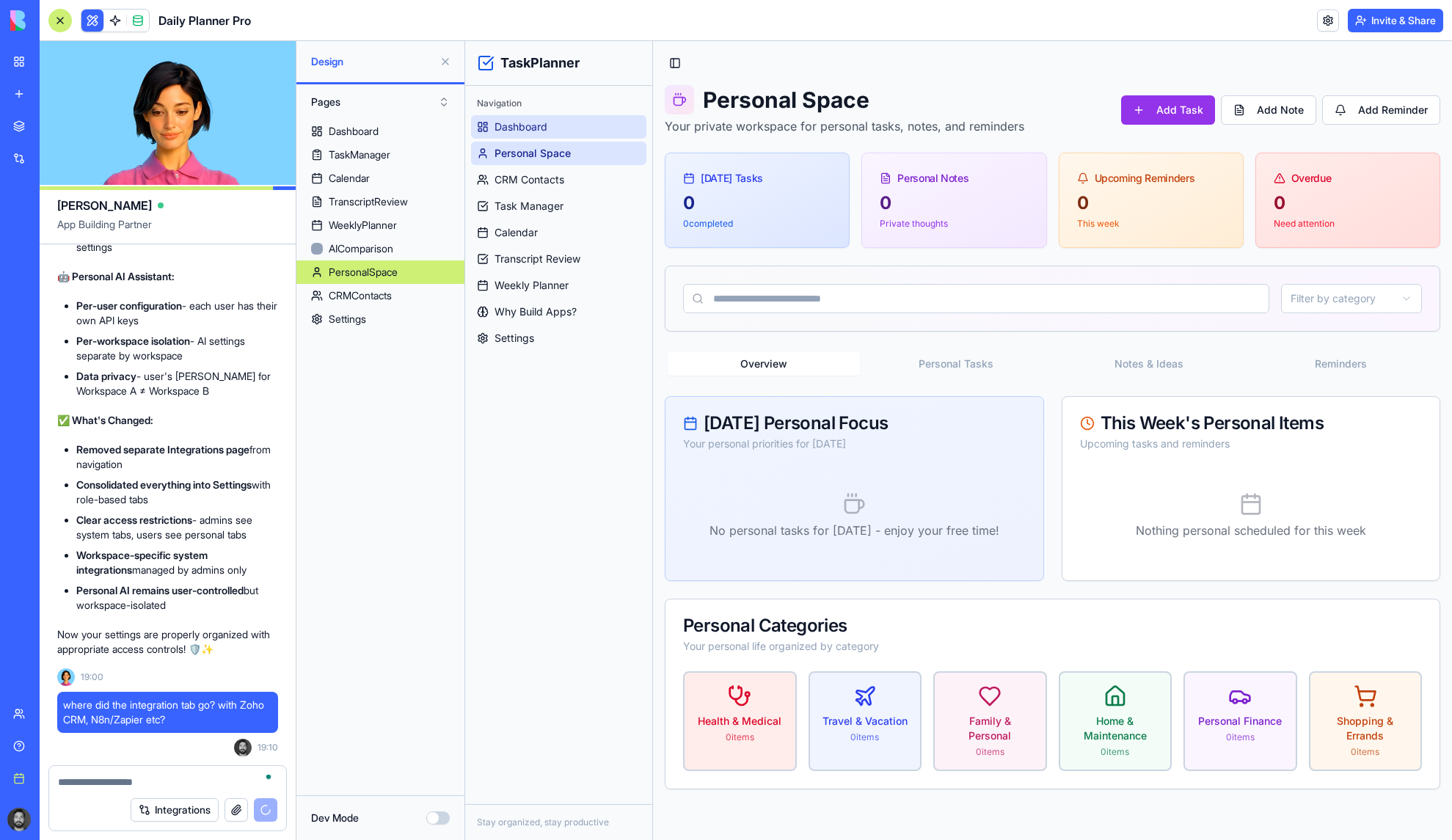
click at [533, 126] on span "Dashboard" at bounding box center [521, 126] width 53 height 14
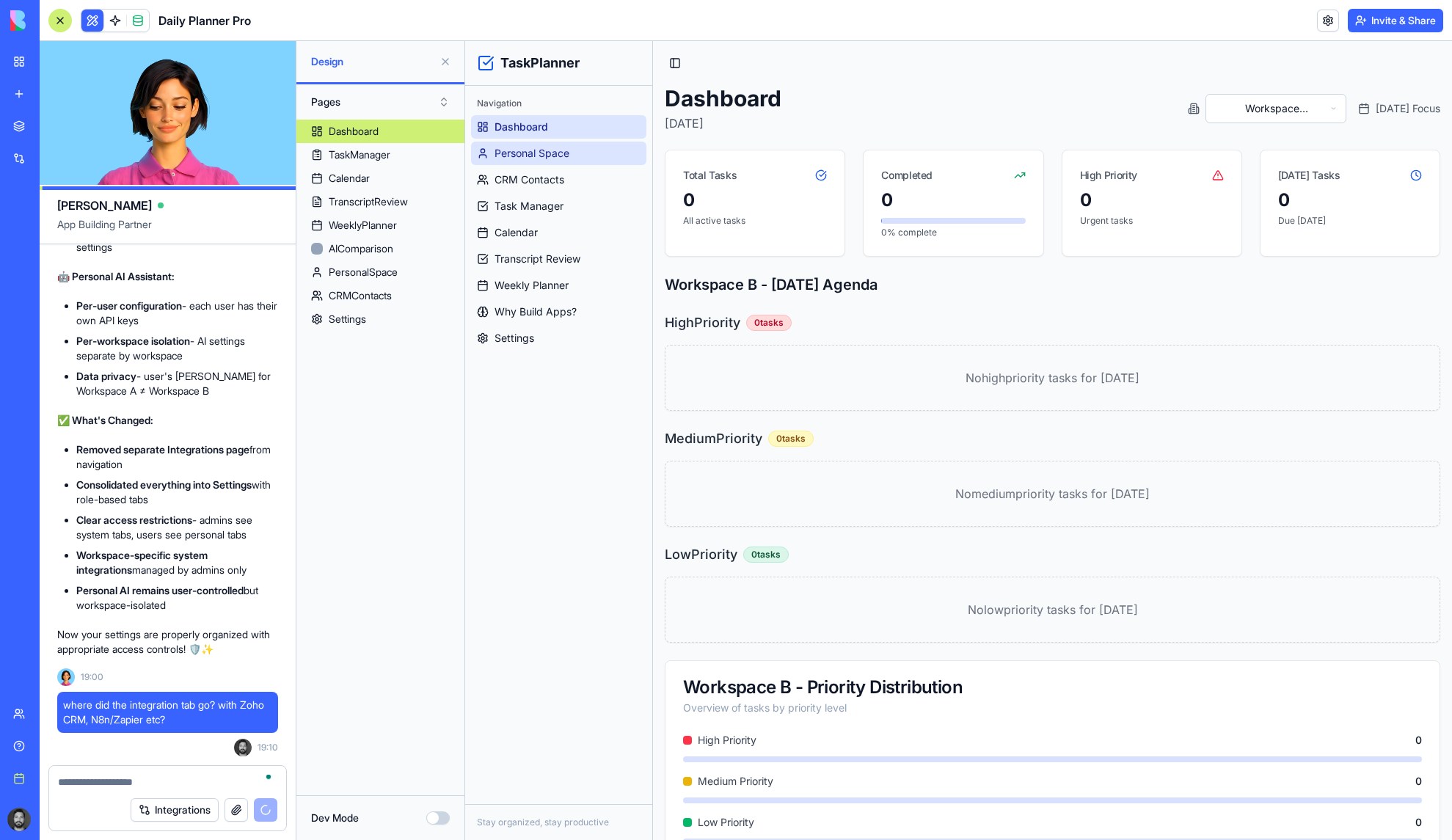
click at [537, 153] on span "Personal Space" at bounding box center [532, 153] width 75 height 14
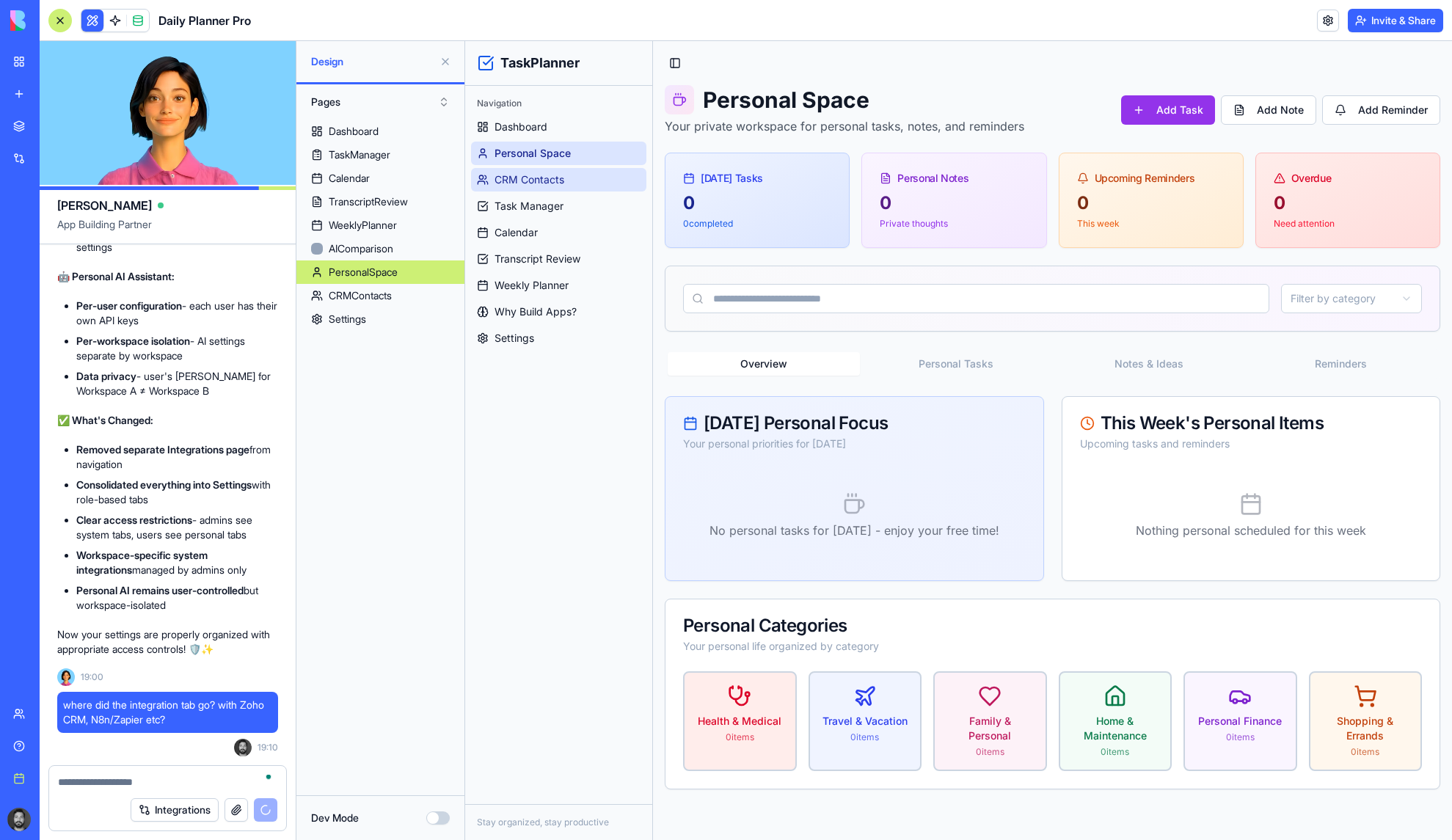
click at [540, 182] on span "CRM Contacts" at bounding box center [530, 179] width 70 height 14
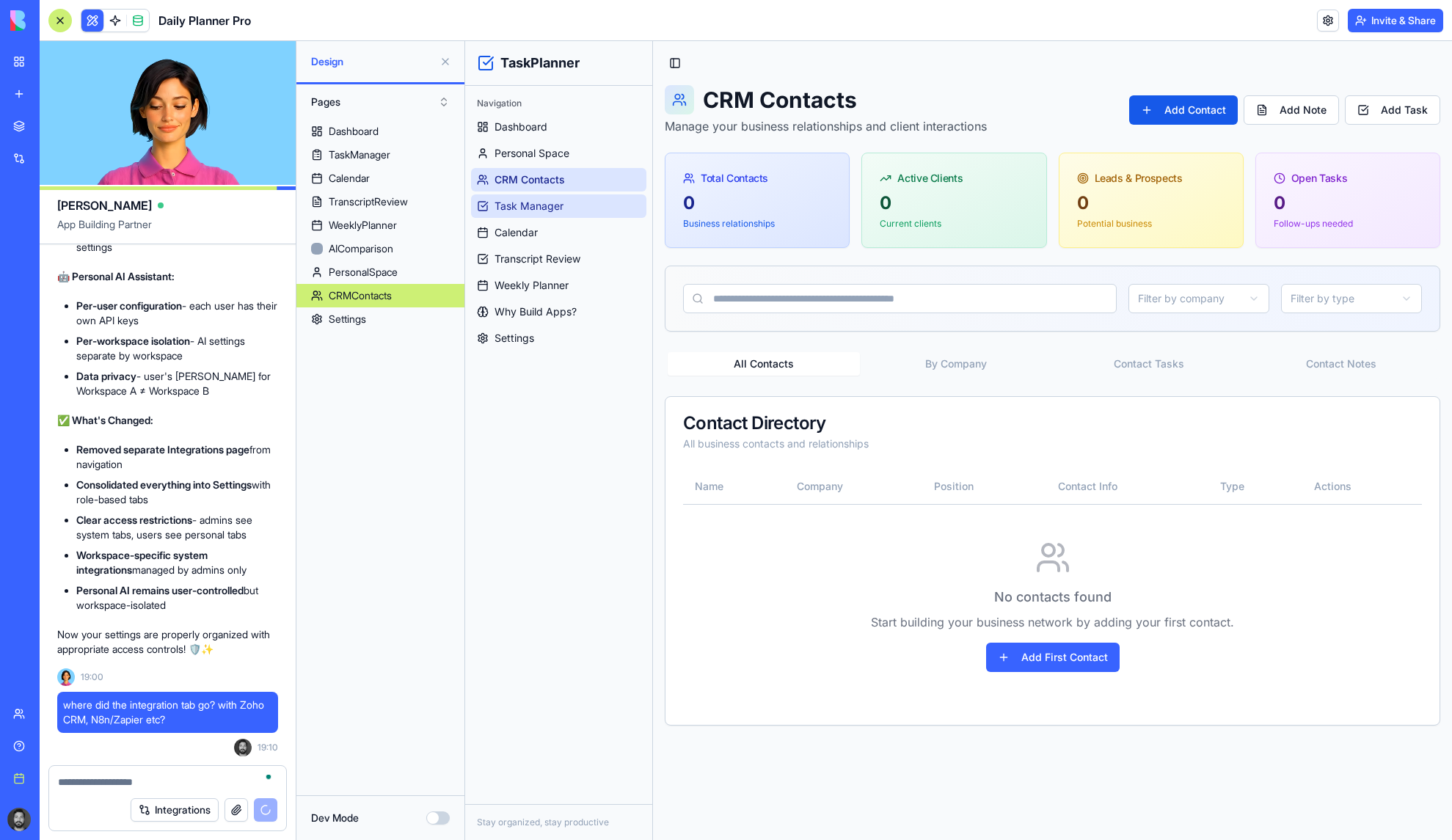
scroll to position [26760, 0]
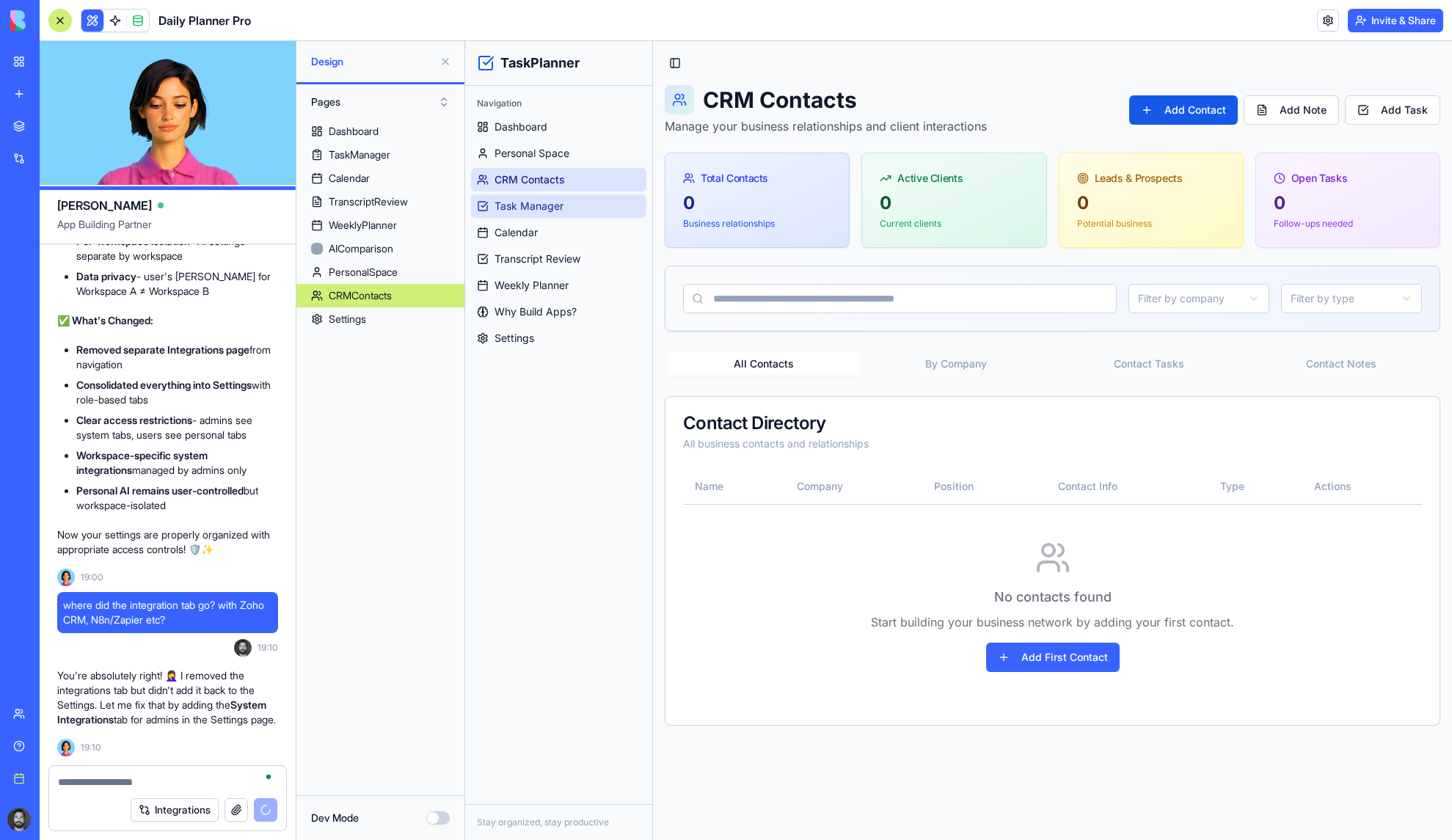
click at [548, 211] on span "Task Manager" at bounding box center [529, 205] width 69 height 14
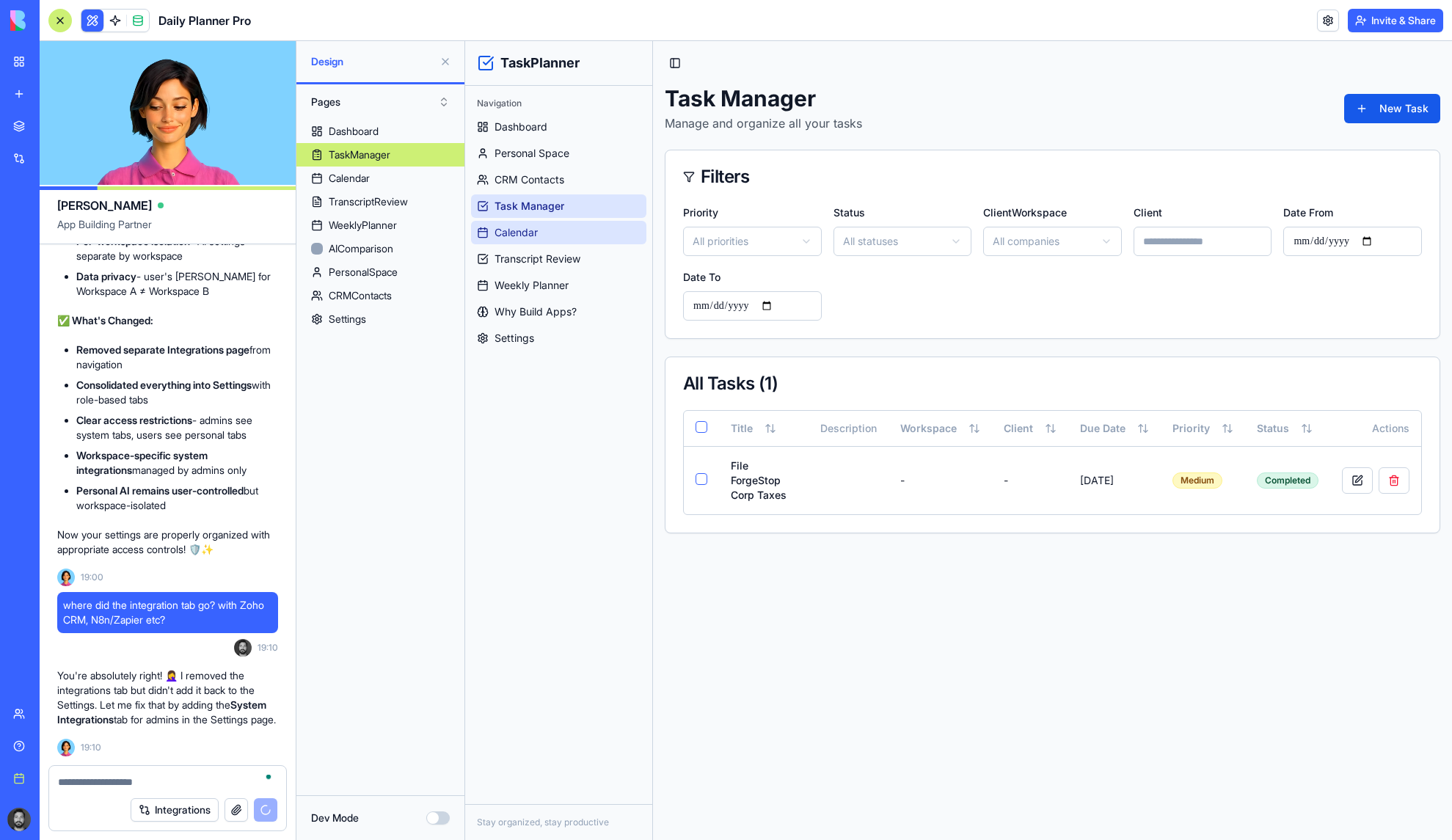
scroll to position [26786, 0]
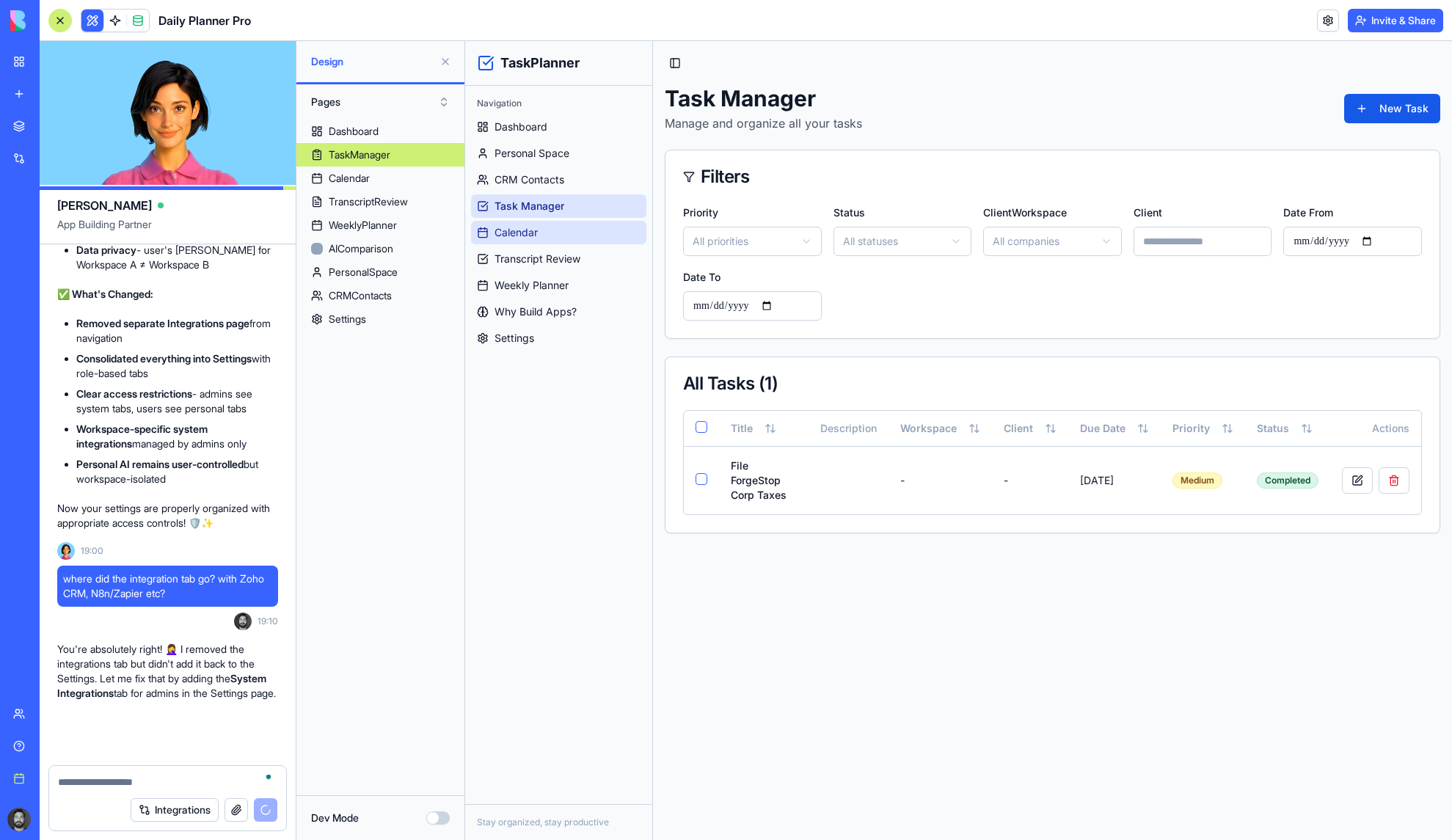
click at [530, 229] on span "Calendar" at bounding box center [516, 232] width 43 height 14
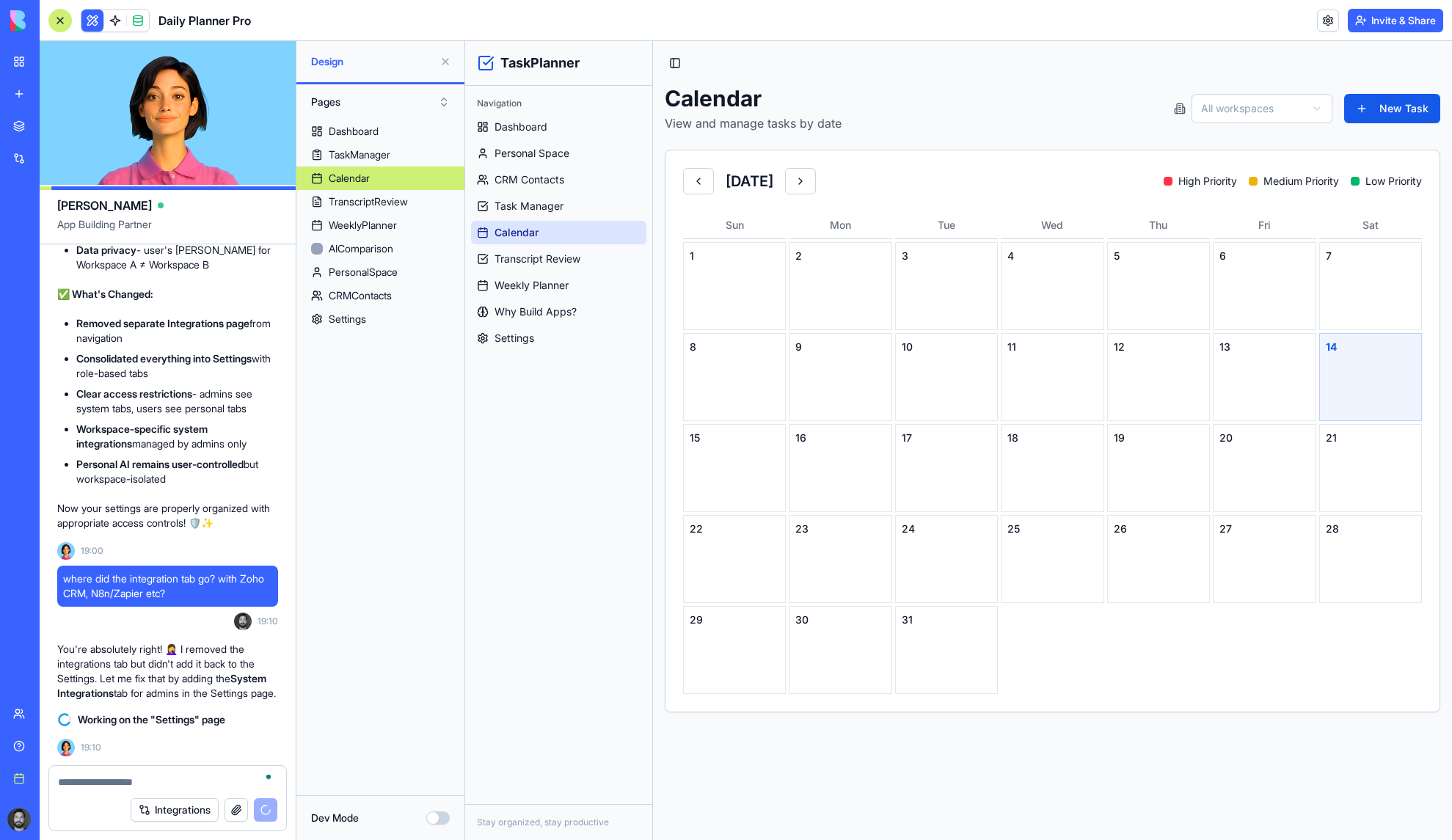
click at [545, 272] on ul "Dashboard Personal Space CRM Contacts Task Manager Calendar Transcript Review W…" at bounding box center [559, 233] width 175 height 235
click at [545, 268] on link "Transcript Review" at bounding box center [559, 258] width 175 height 23
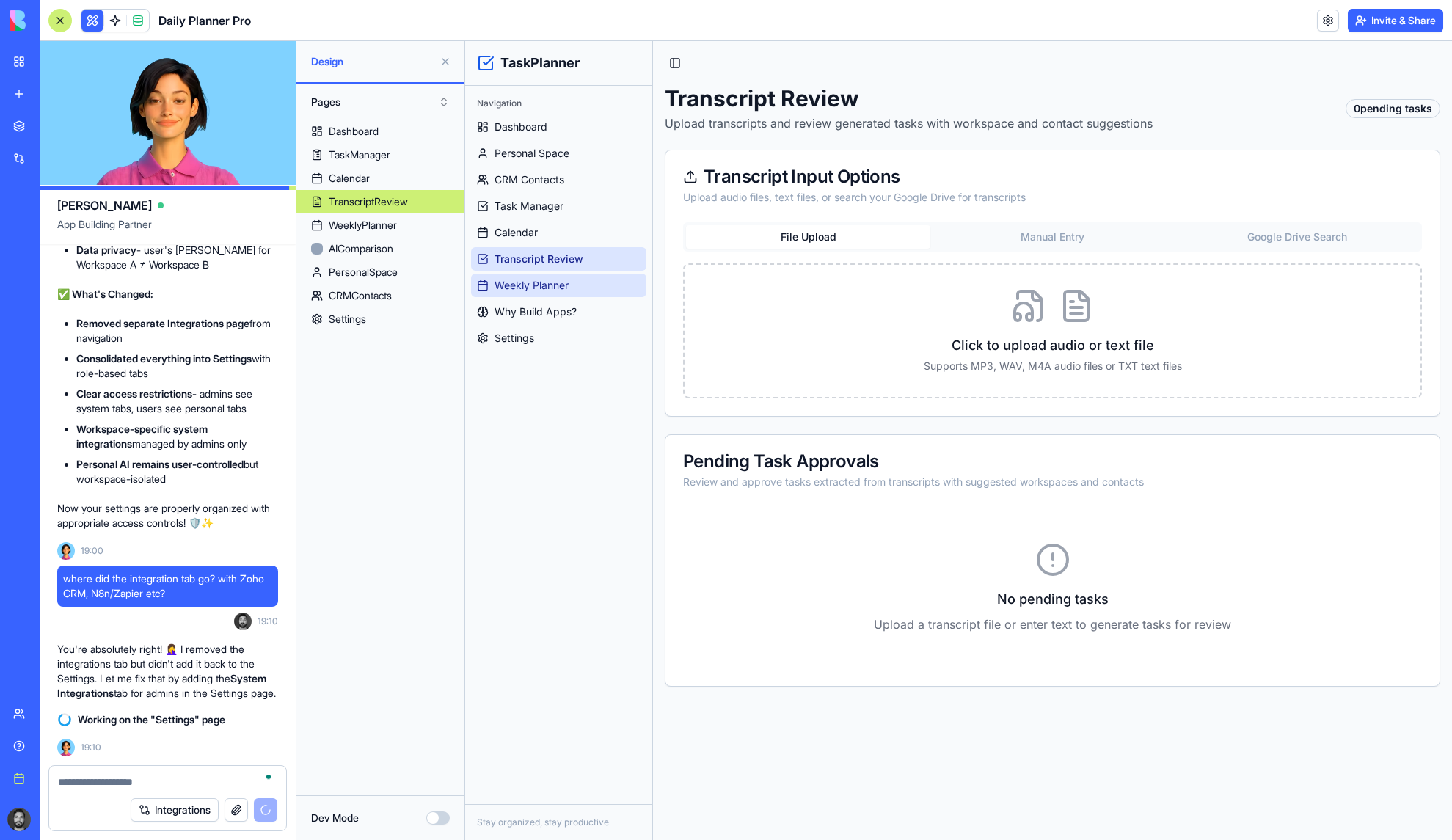
click at [545, 289] on span "Weekly Planner" at bounding box center [532, 285] width 74 height 14
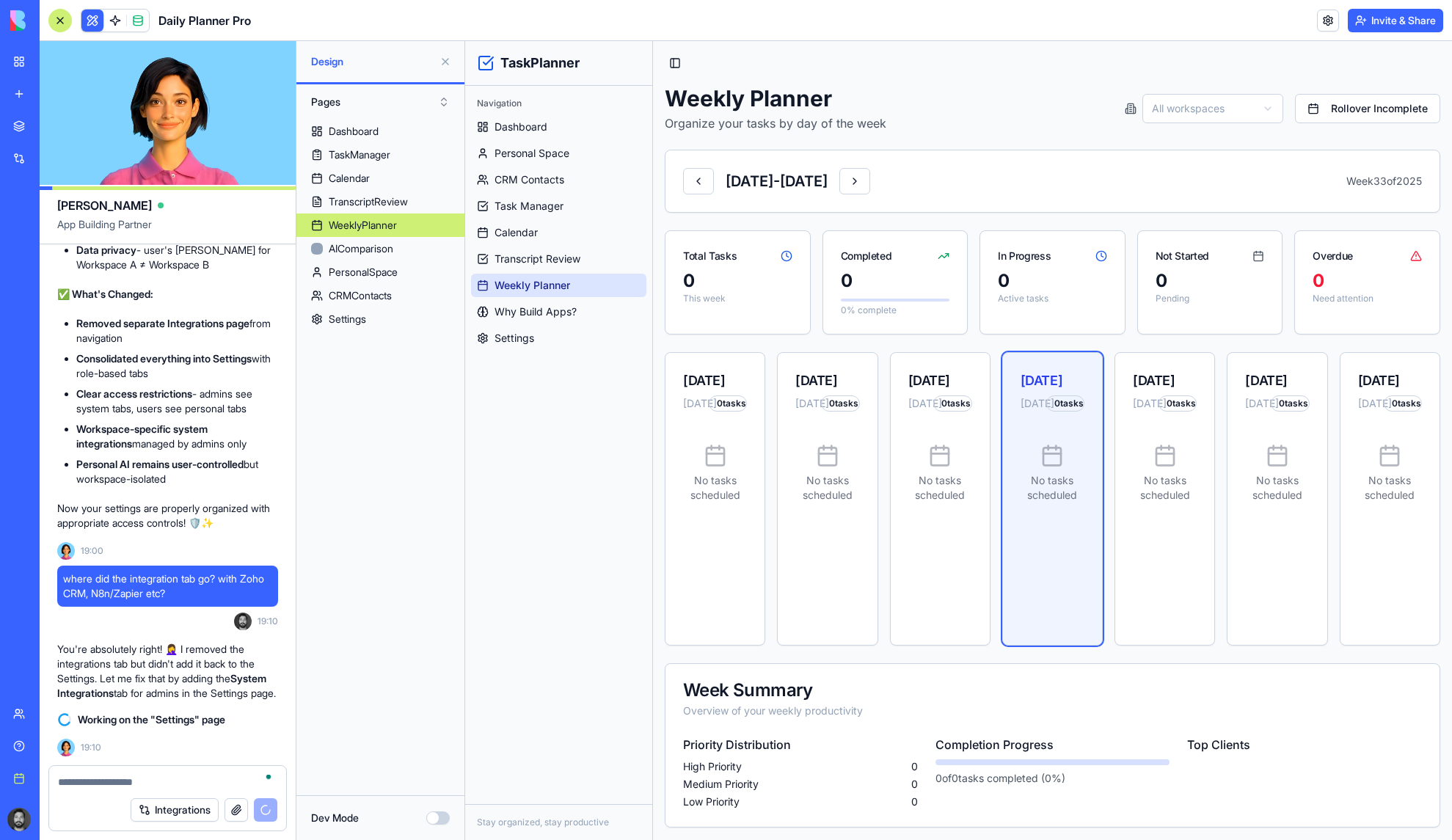
click at [539, 299] on ul "Dashboard Personal Space CRM Contacts Task Manager Calendar Transcript Review W…" at bounding box center [559, 233] width 175 height 235
click at [539, 313] on span "Why Build Apps?" at bounding box center [536, 311] width 82 height 14
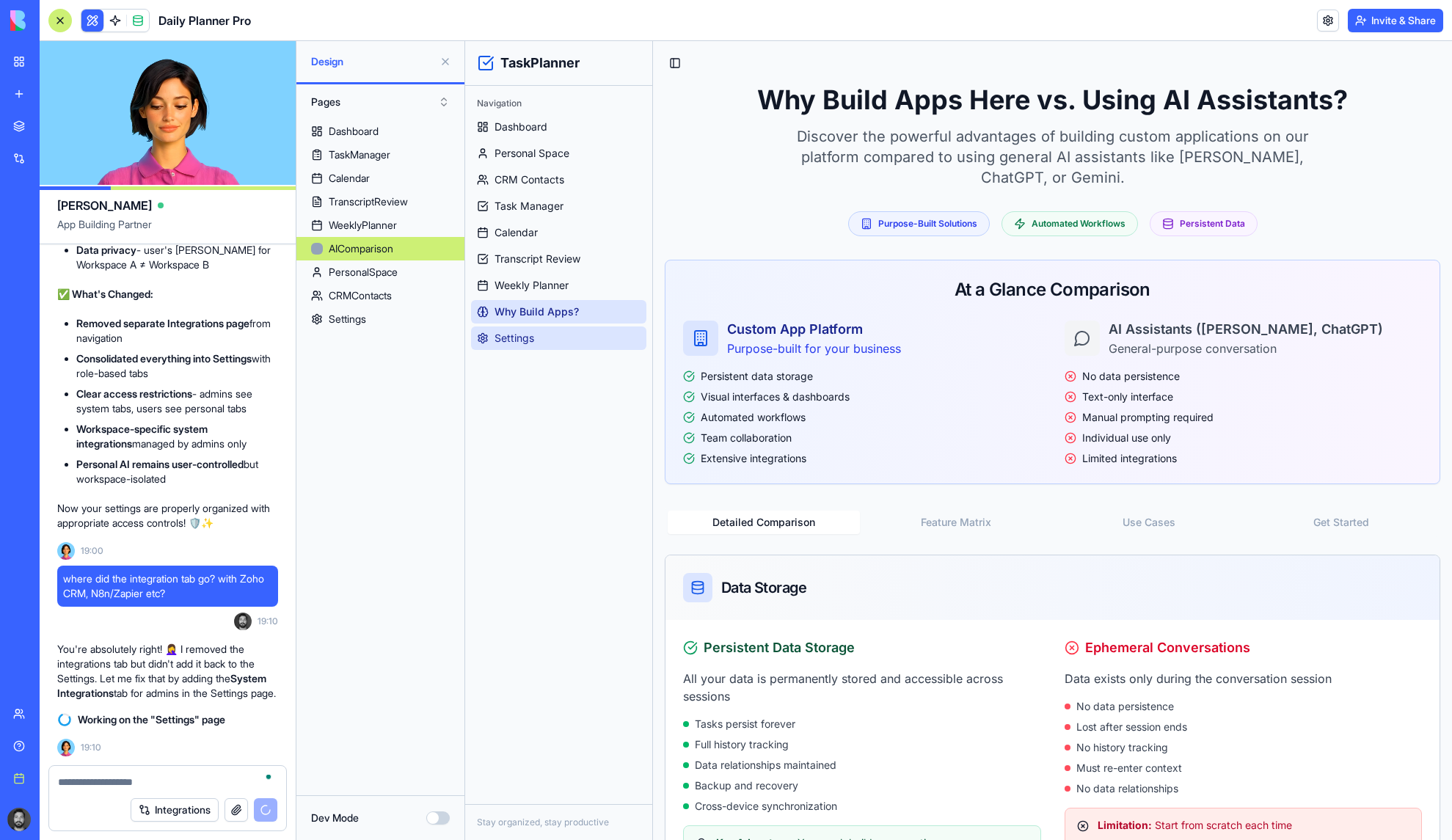
click at [511, 338] on span "Settings" at bounding box center [514, 338] width 39 height 14
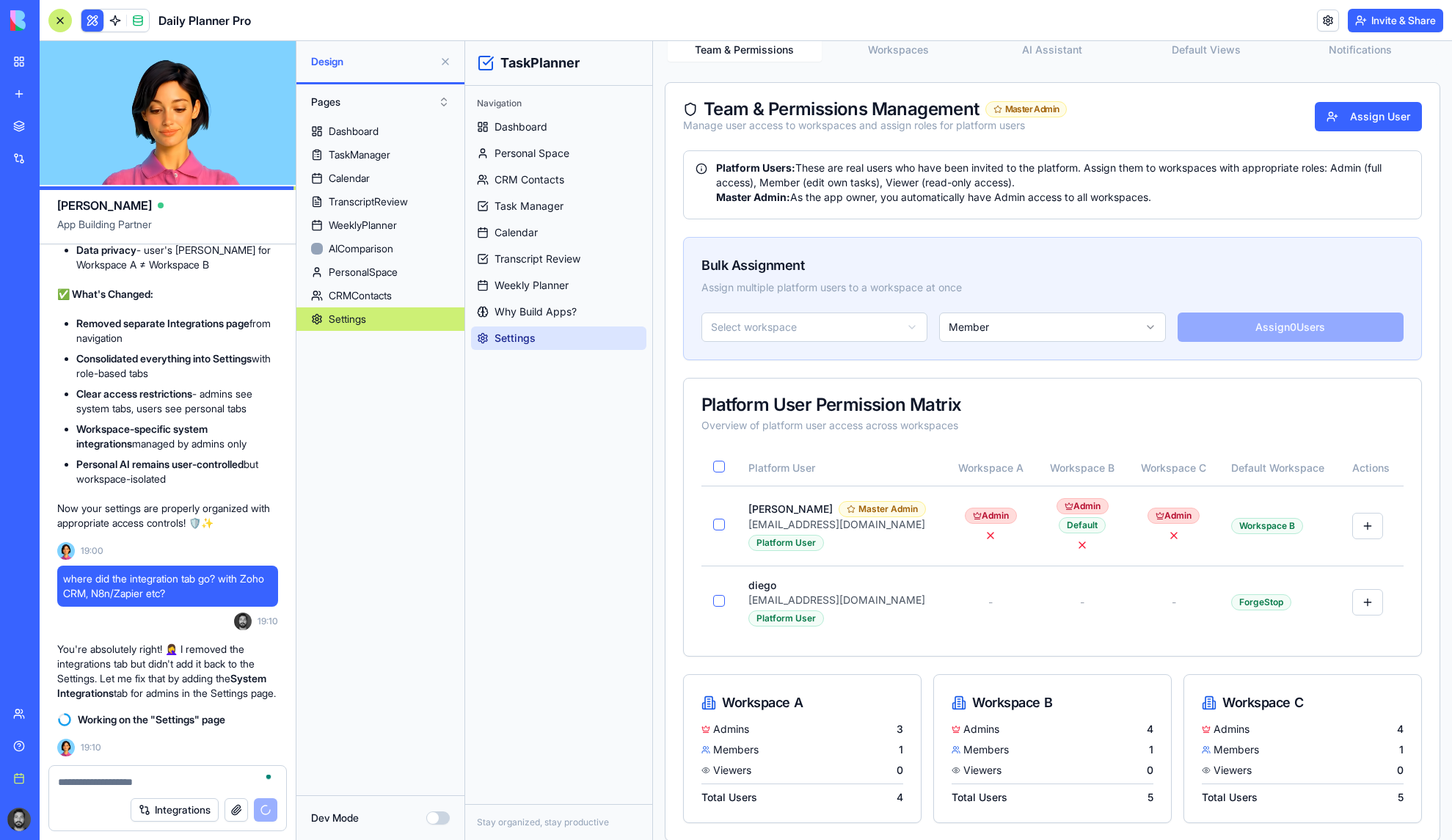
scroll to position [202, 0]
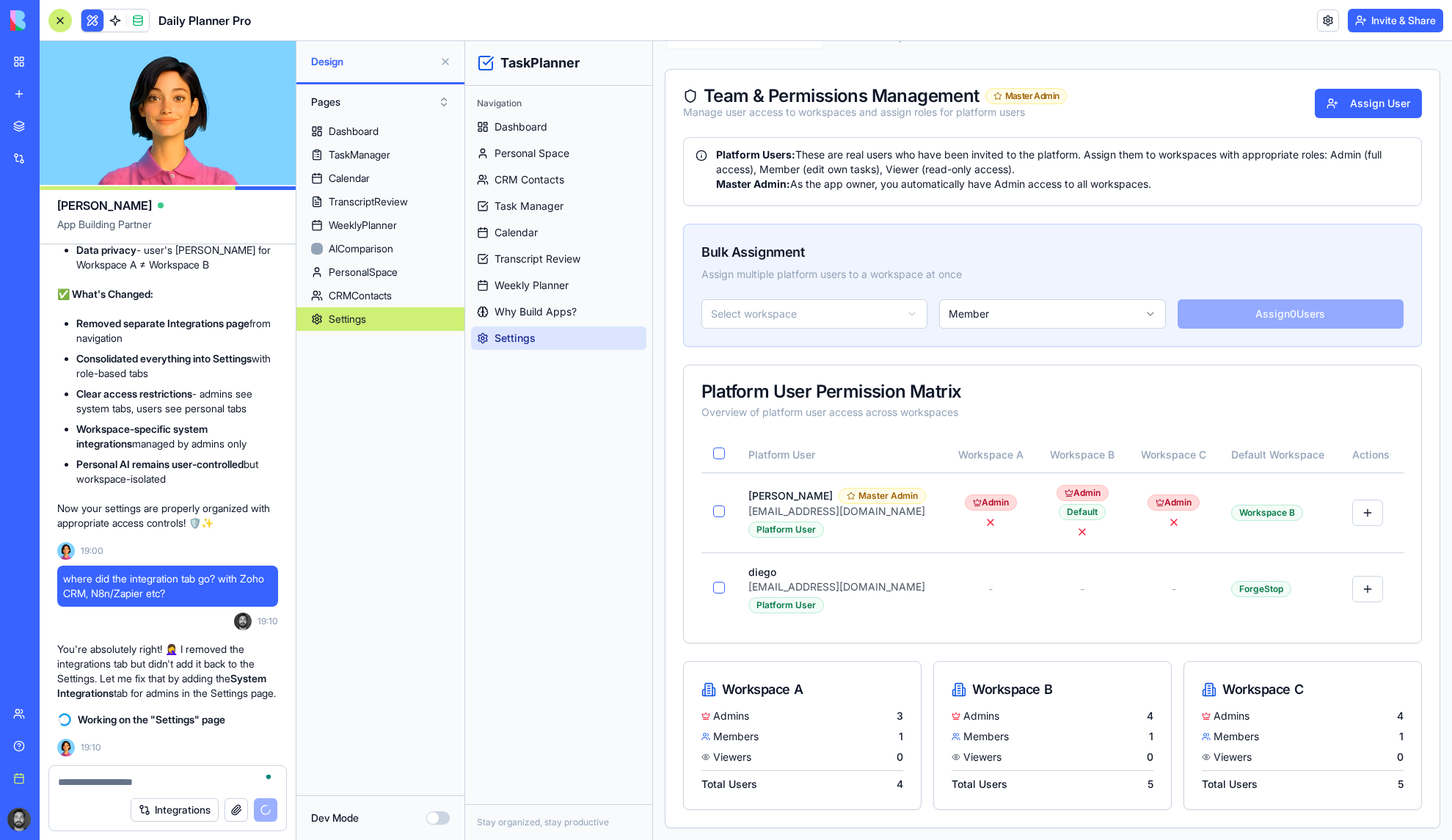
click at [230, 351] on li "Consolidated everything into Settings with role-based tabs" at bounding box center [177, 366] width 202 height 29
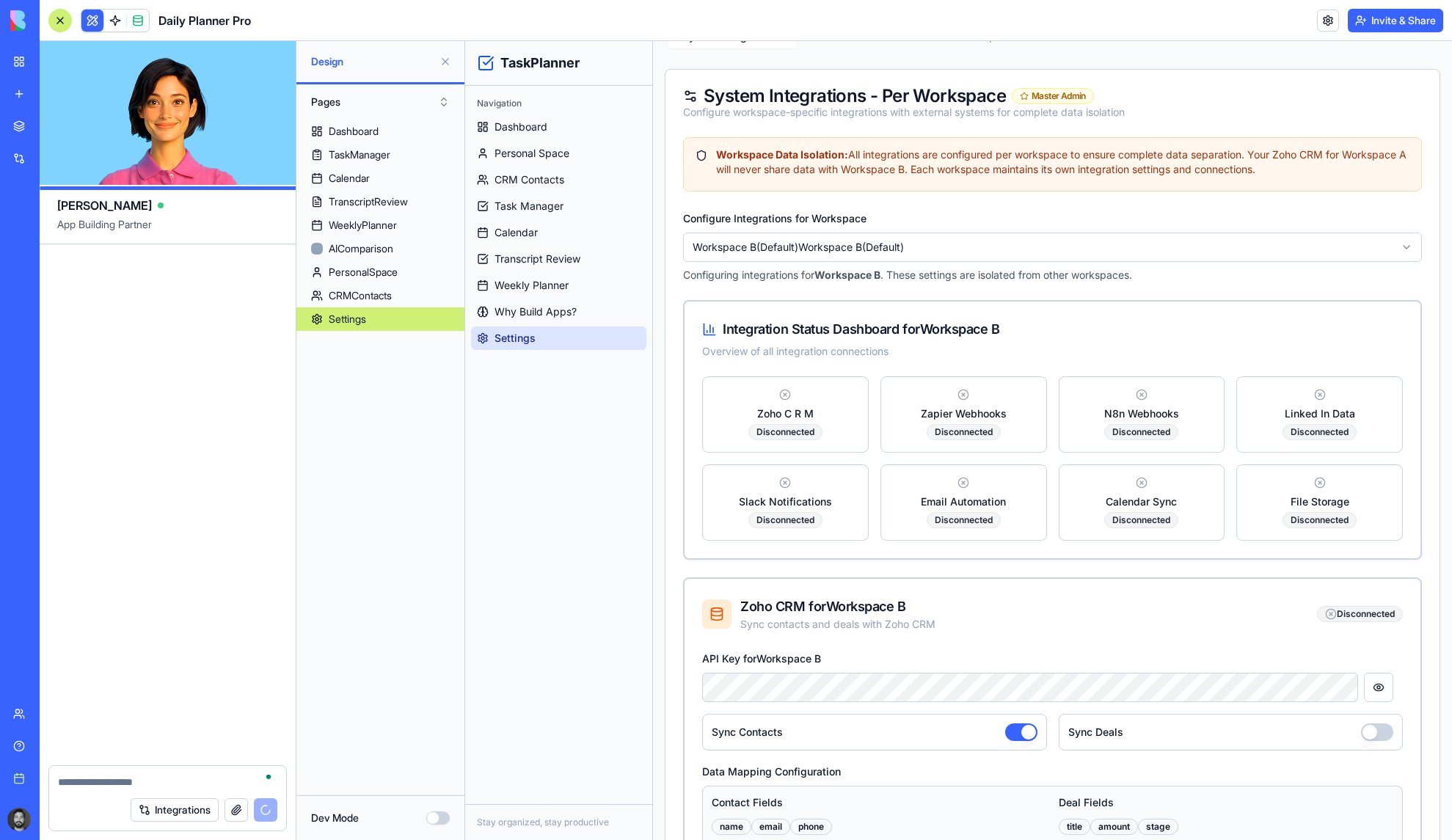
scroll to position [27764, 0]
